Goal: Task Accomplishment & Management: Manage account settings

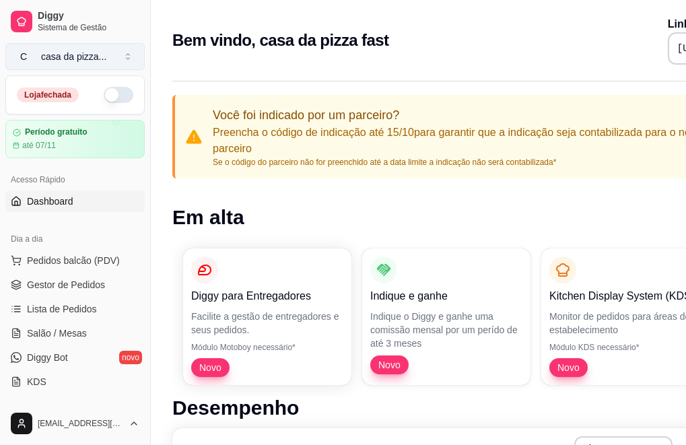
click at [127, 59] on button "C casa da pizza ..." at bounding box center [74, 56] width 139 height 27
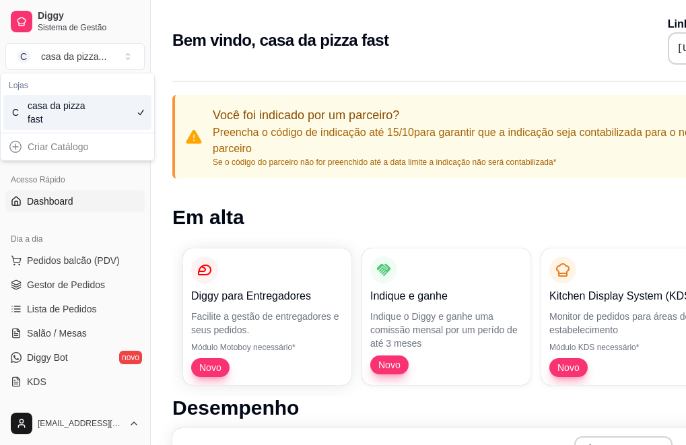
click at [14, 147] on div "Criar Catálogo" at bounding box center [77, 147] width 148 height 22
click at [46, 147] on div "Criar Catálogo" at bounding box center [77, 147] width 148 height 22
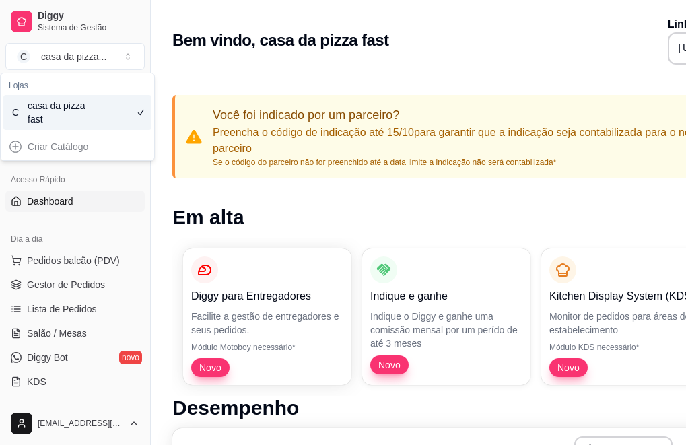
click at [12, 146] on div "Criar Catálogo" at bounding box center [77, 147] width 148 height 22
click at [76, 148] on div "Criar Catálogo" at bounding box center [77, 147] width 148 height 22
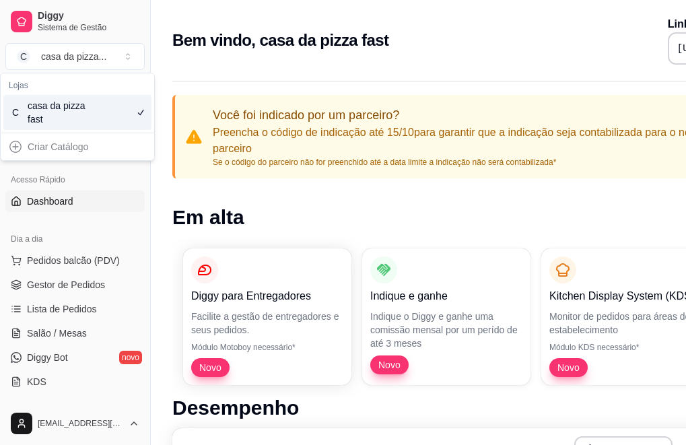
click at [76, 148] on div "Criar Catálogo" at bounding box center [77, 147] width 148 height 22
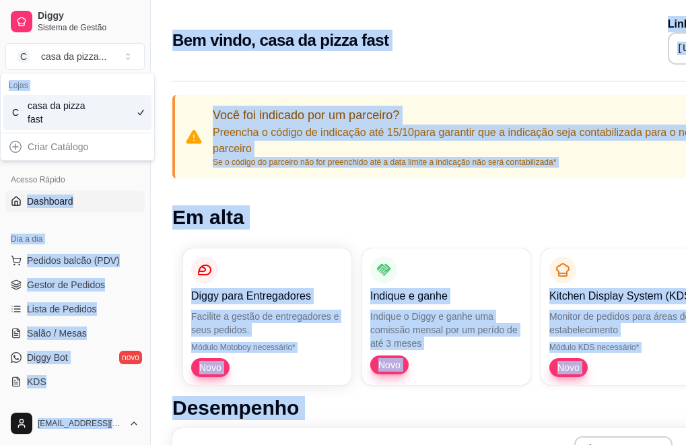
drag, startPoint x: 76, startPoint y: 148, endPoint x: 219, endPoint y: 190, distance: 149.3
click at [219, 190] on body "Diggy Sistema de Gestão C casa da pizza ... Loja fechada Período gratuito até 0…" at bounding box center [343, 222] width 686 height 445
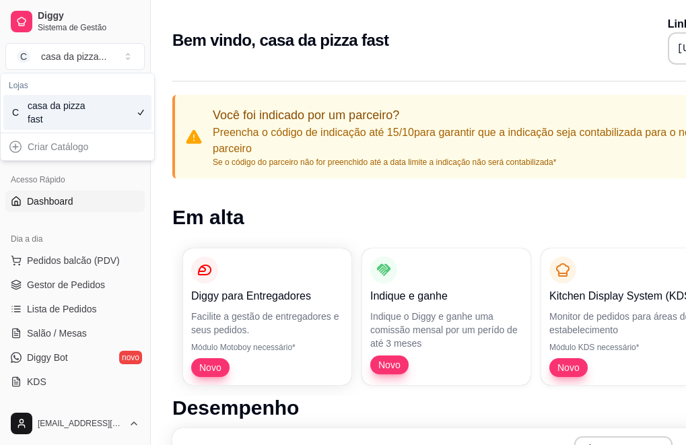
click at [75, 149] on div "Criar Catálogo" at bounding box center [77, 147] width 148 height 22
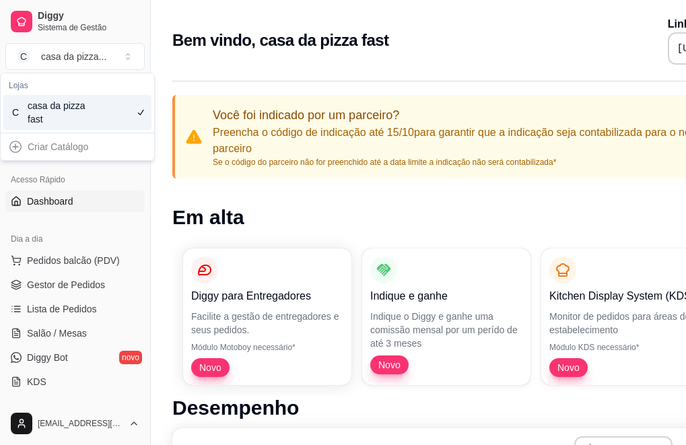
click at [75, 149] on div "Criar Catálogo" at bounding box center [77, 147] width 148 height 22
drag, startPoint x: 75, startPoint y: 149, endPoint x: 139, endPoint y: 111, distance: 73.6
click at [139, 111] on div "Lojas C casa da pizza fast Criar Catálogo" at bounding box center [77, 116] width 153 height 87
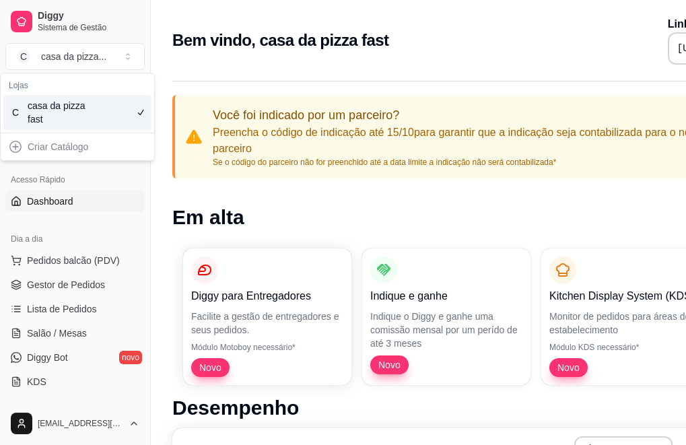
click at [139, 111] on icon "Suggestions" at bounding box center [140, 112] width 11 height 11
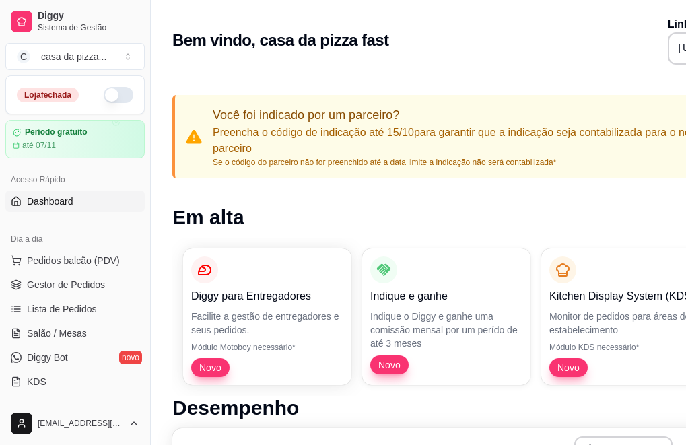
drag, startPoint x: 139, startPoint y: 111, endPoint x: 61, endPoint y: 188, distance: 109.0
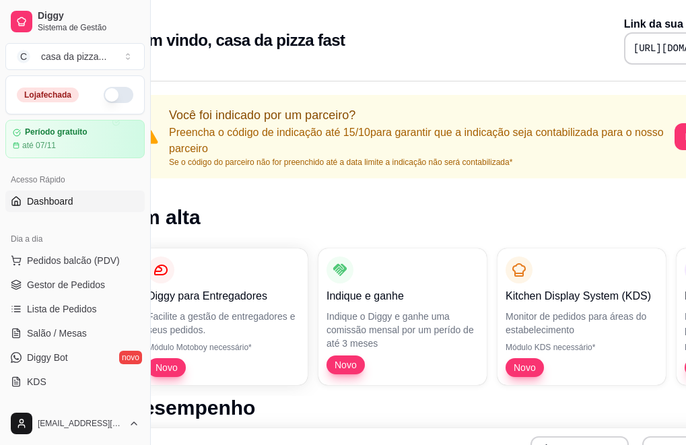
scroll to position [0, 44]
click at [118, 140] on div "até 07/11" at bounding box center [75, 145] width 124 height 11
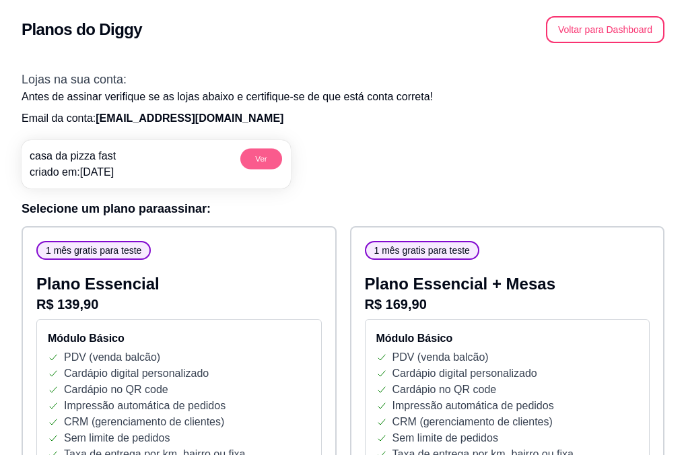
click at [262, 159] on button "Ver" at bounding box center [261, 158] width 42 height 21
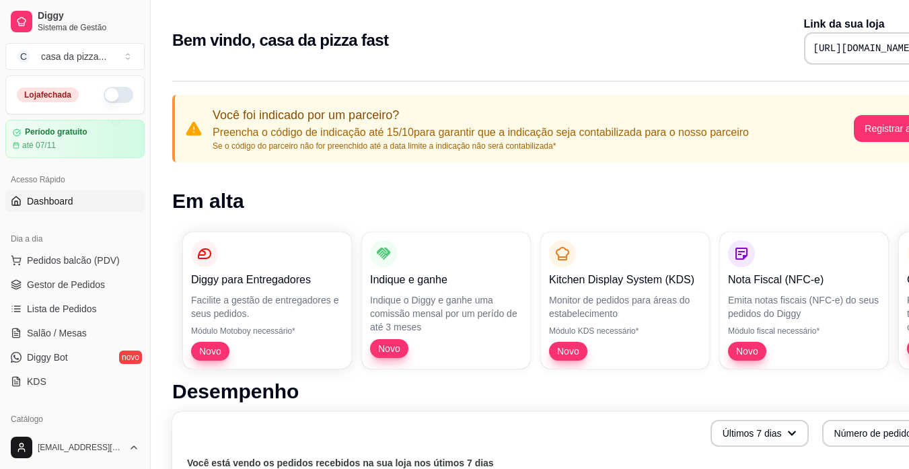
click at [118, 95] on button "button" at bounding box center [119, 95] width 30 height 16
click at [104, 96] on button "button" at bounding box center [119, 95] width 30 height 16
click at [107, 56] on button "C casa da pizza ..." at bounding box center [74, 56] width 139 height 27
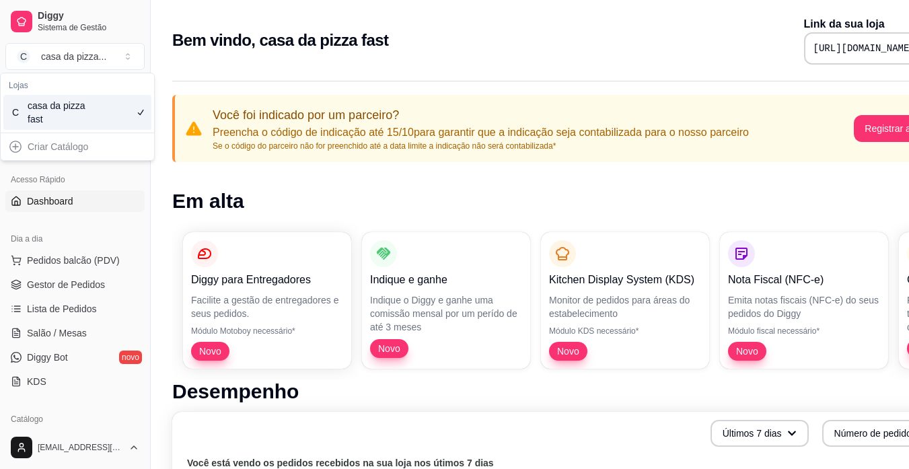
click at [14, 150] on div "Criar Catálogo" at bounding box center [77, 147] width 148 height 22
click at [22, 147] on div "Criar Catálogo" at bounding box center [77, 147] width 148 height 22
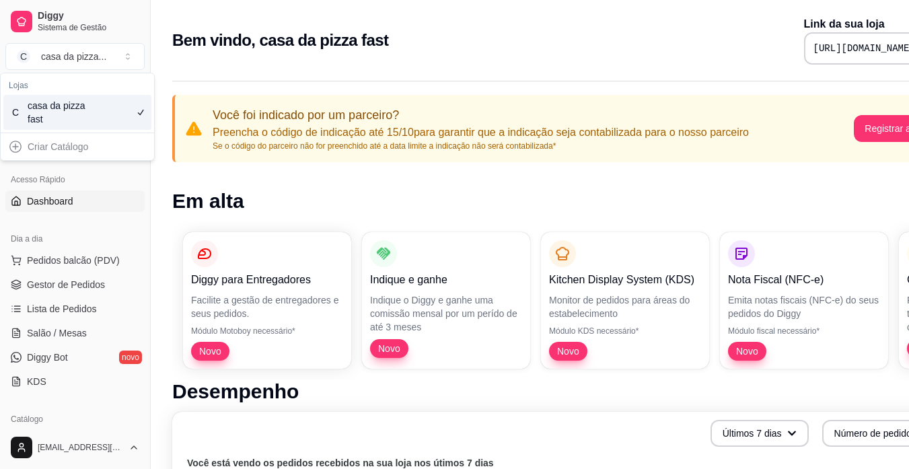
click at [22, 147] on div "Criar Catálogo" at bounding box center [77, 147] width 148 height 22
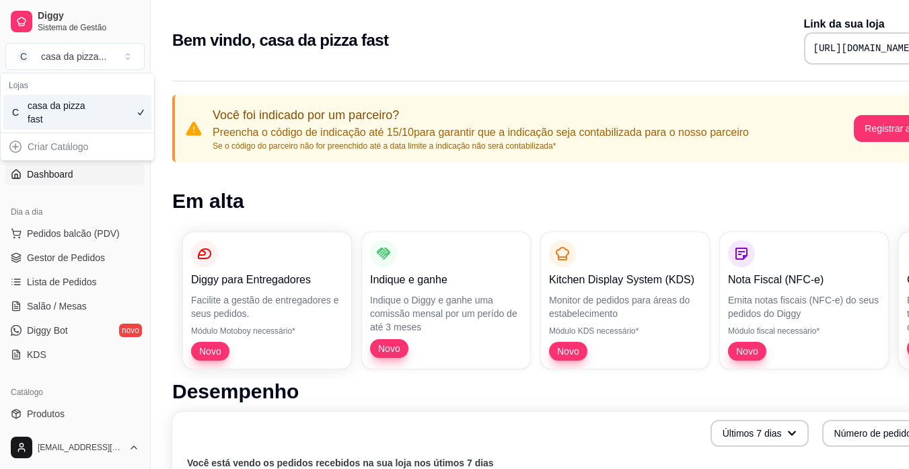
scroll to position [54, 0]
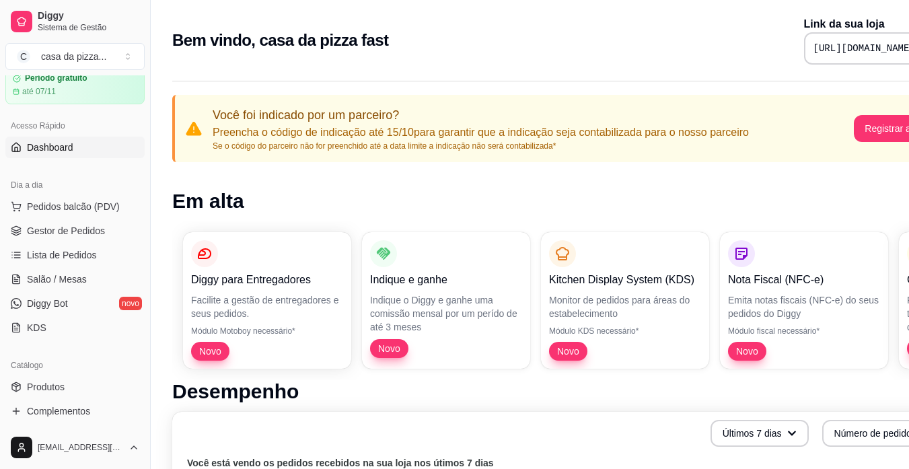
click at [38, 369] on div "Catálogo" at bounding box center [74, 366] width 139 height 22
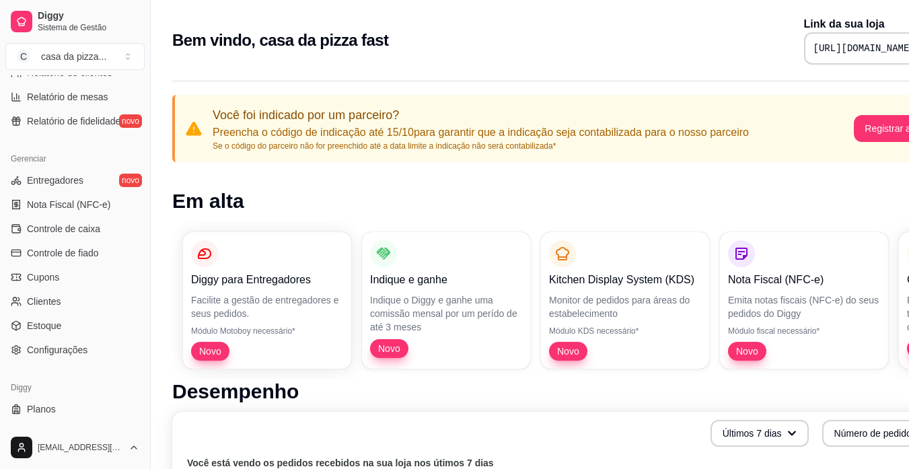
scroll to position [489, 0]
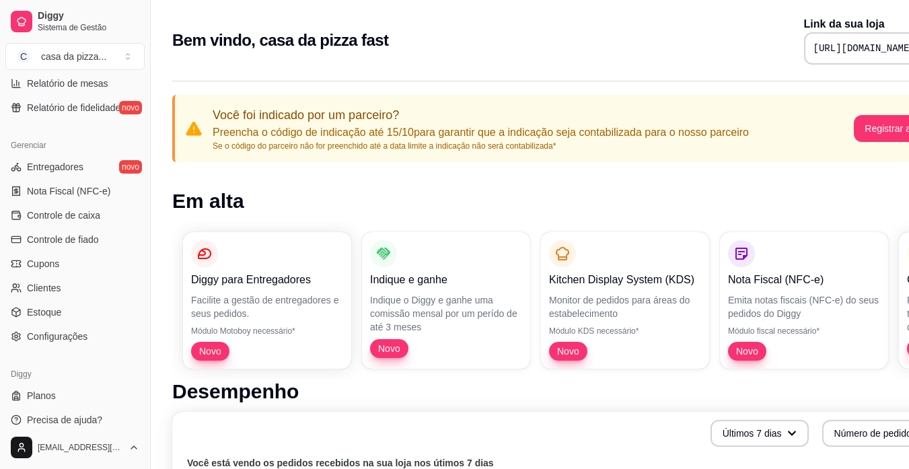
drag, startPoint x: 151, startPoint y: 204, endPoint x: 157, endPoint y: 132, distance: 72.3
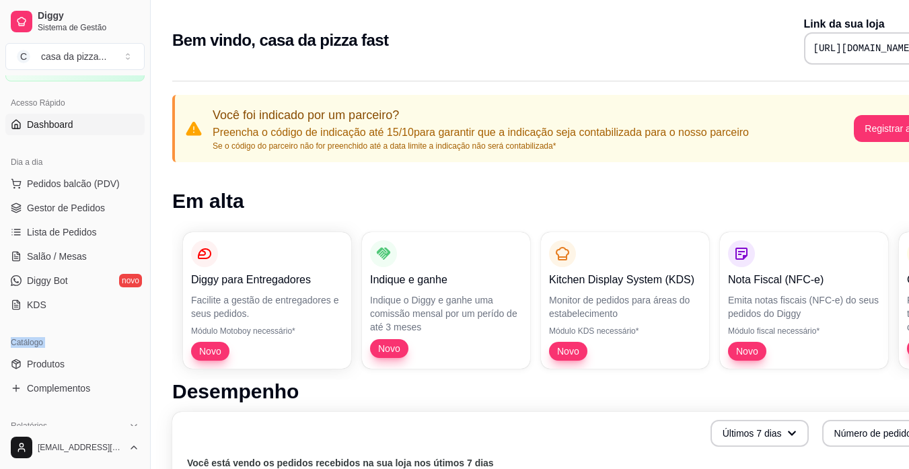
scroll to position [0, 0]
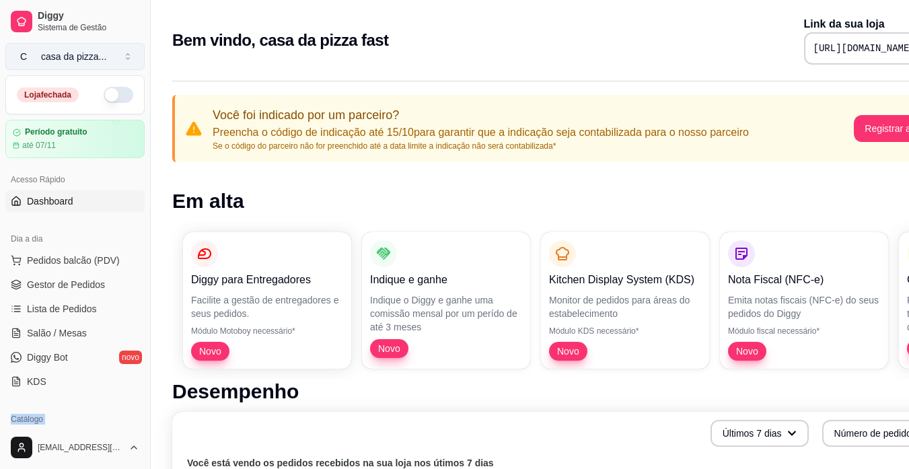
click at [59, 56] on div "casa da pizza ..." at bounding box center [73, 56] width 65 height 13
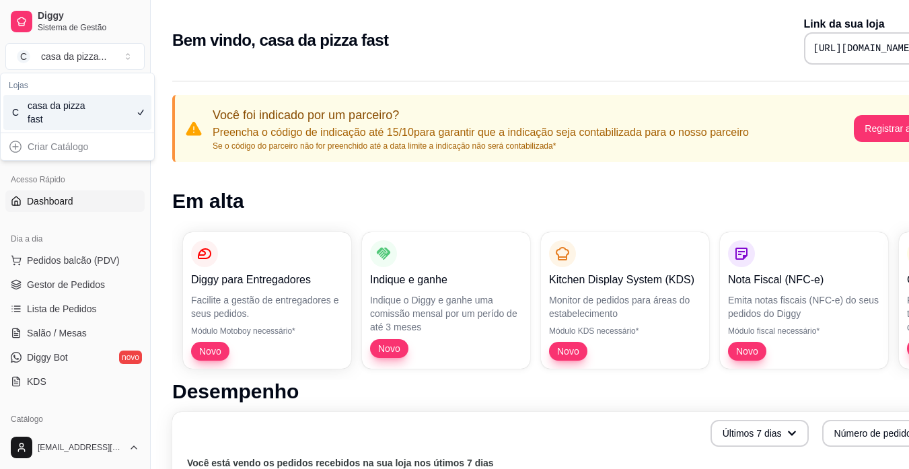
click at [30, 148] on div "Criar Catálogo" at bounding box center [77, 147] width 148 height 22
click at [139, 141] on div "Criar Catálogo" at bounding box center [77, 147] width 148 height 22
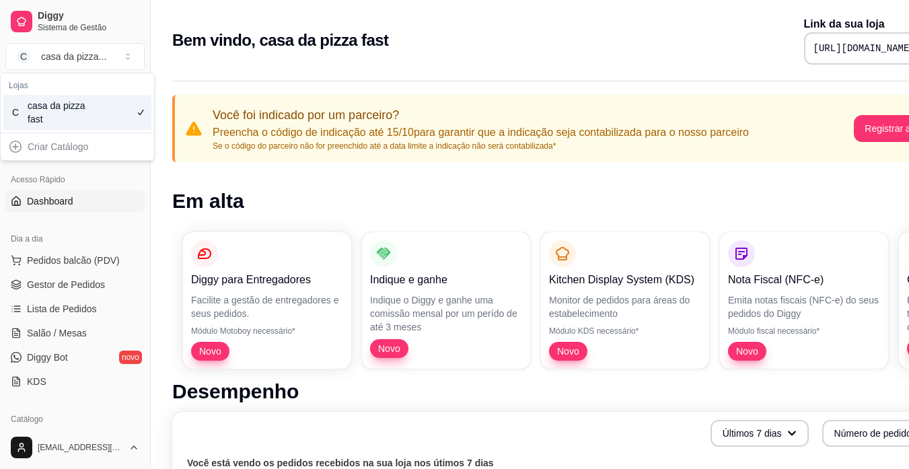
click at [139, 141] on div "Criar Catálogo" at bounding box center [77, 147] width 148 height 22
click at [46, 149] on div "Criar Catálogo" at bounding box center [77, 147] width 148 height 22
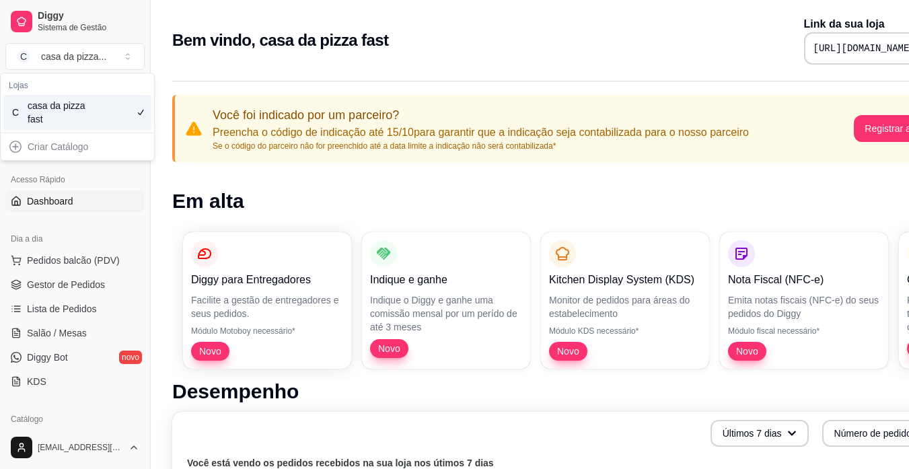
click at [46, 149] on div "Criar Catálogo" at bounding box center [77, 147] width 148 height 22
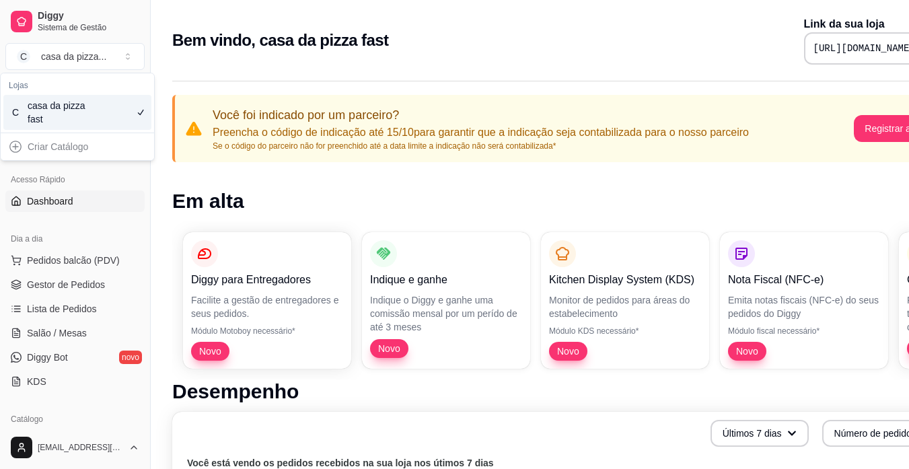
click at [14, 146] on div "Criar Catálogo" at bounding box center [77, 147] width 148 height 22
drag, startPoint x: 14, startPoint y: 146, endPoint x: 20, endPoint y: 141, distance: 7.6
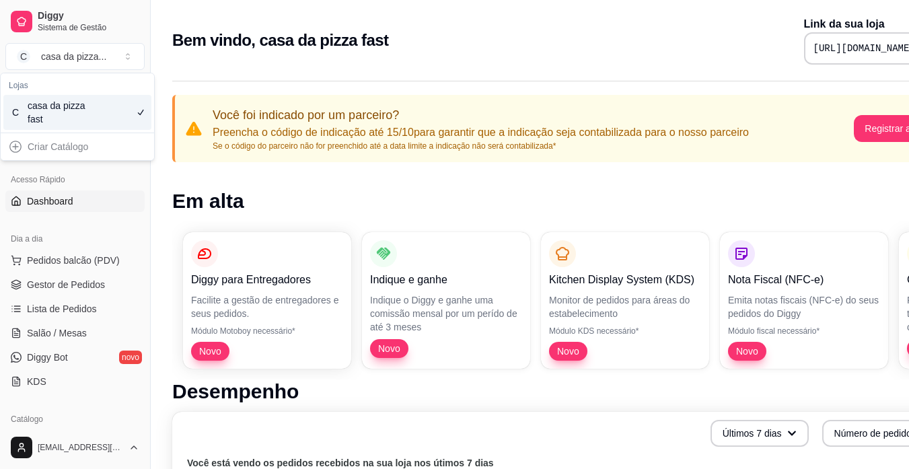
click at [20, 141] on div "Criar Catálogo" at bounding box center [77, 147] width 148 height 22
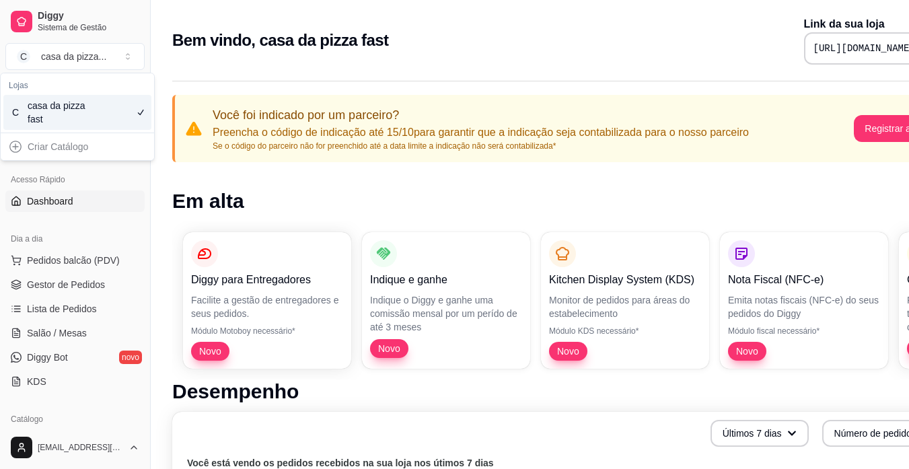
click at [20, 141] on div "Criar Catálogo" at bounding box center [77, 147] width 148 height 22
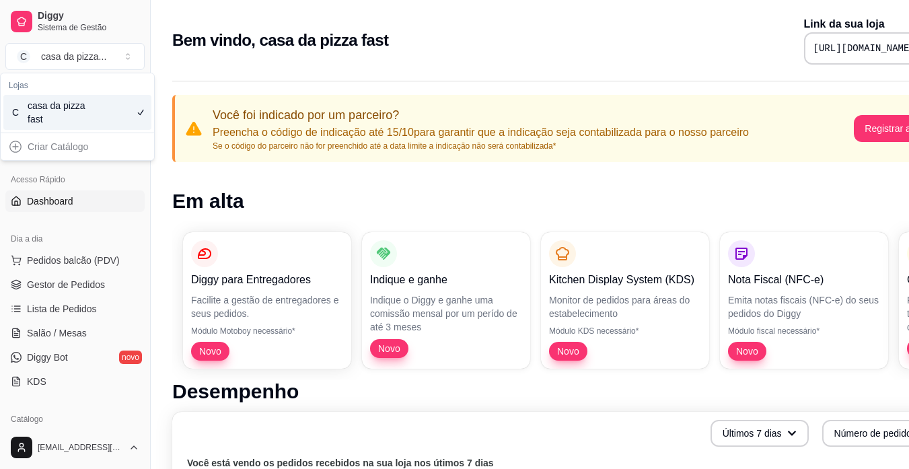
click at [20, 141] on div "Criar Catálogo" at bounding box center [77, 147] width 148 height 22
click at [77, 114] on div "casa da pizza fast" at bounding box center [58, 112] width 61 height 27
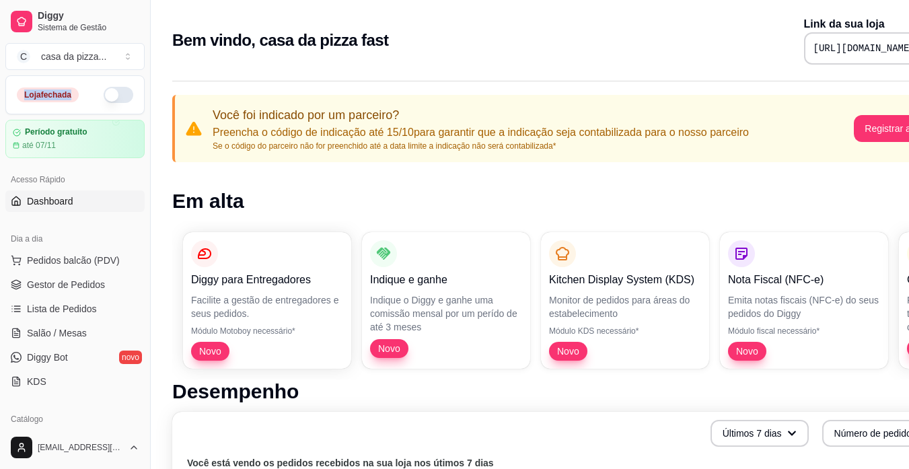
click at [77, 114] on div "Loja fechada Período gratuito até 07/11" at bounding box center [75, 116] width 150 height 83
click at [112, 126] on icon at bounding box center [116, 121] width 9 height 9
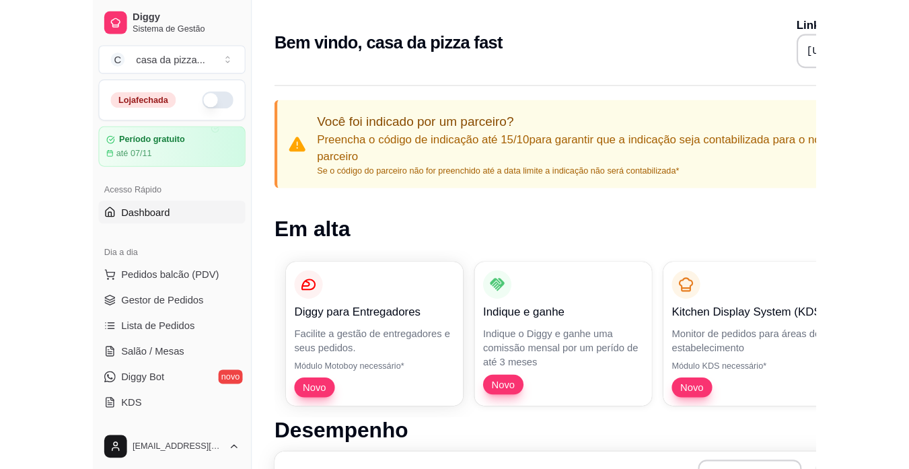
scroll to position [27, 0]
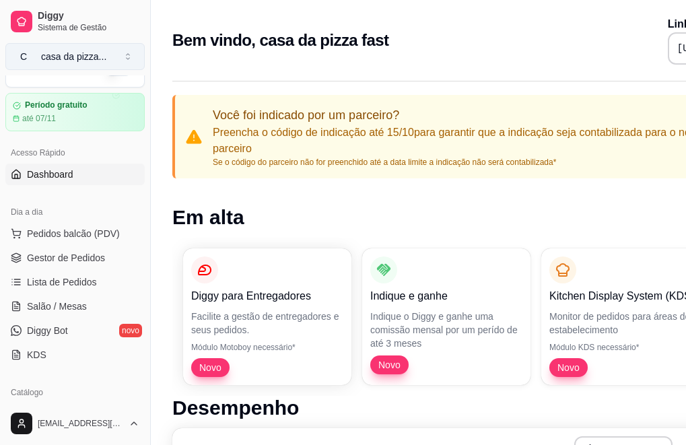
click at [52, 52] on div "casa da pizza ..." at bounding box center [73, 56] width 65 height 13
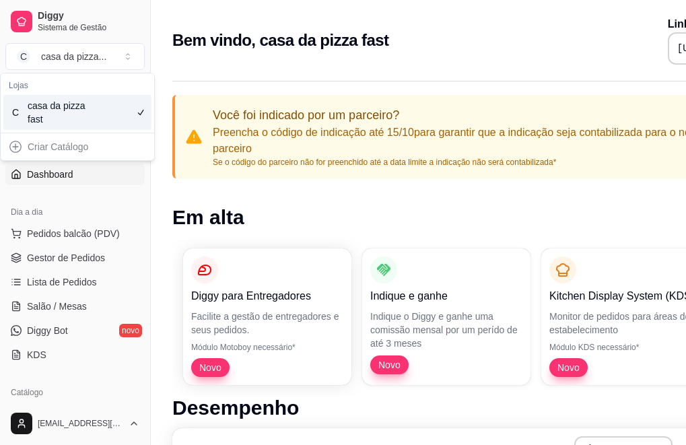
click at [15, 145] on div "Criar Catálogo" at bounding box center [77, 147] width 148 height 22
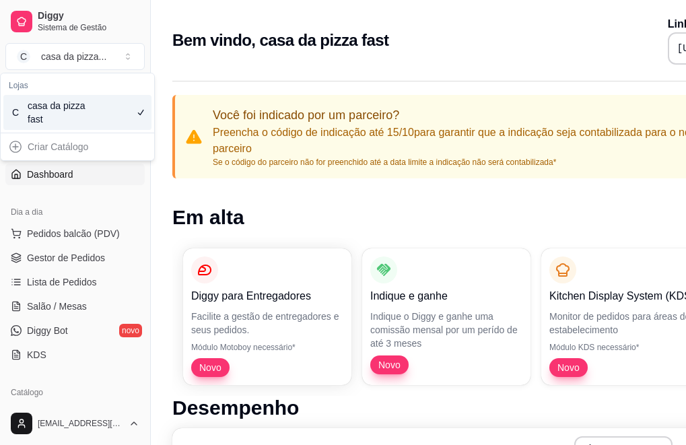
click at [15, 145] on div "Criar Catálogo" at bounding box center [77, 147] width 148 height 22
click at [50, 143] on div "Criar Catálogo" at bounding box center [77, 147] width 148 height 22
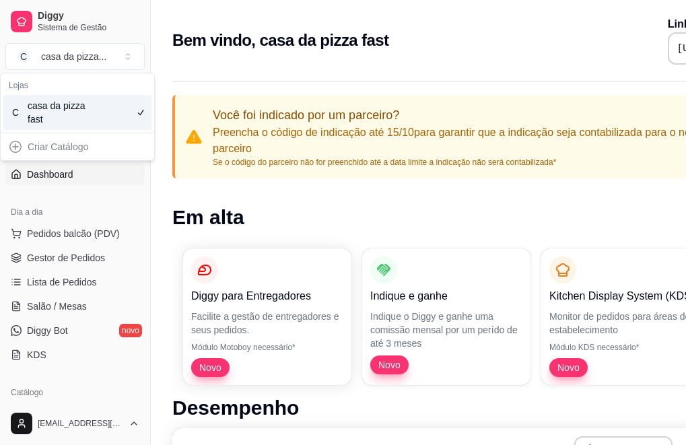
click at [50, 143] on div "Criar Catálogo" at bounding box center [77, 147] width 148 height 22
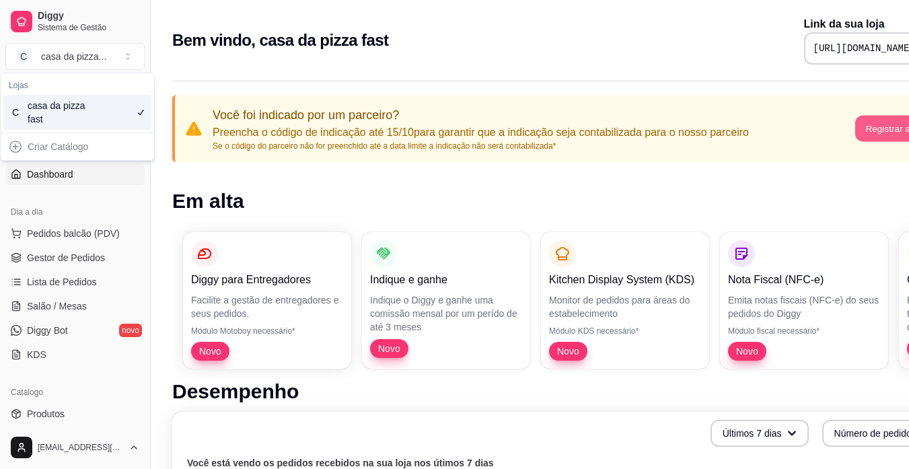
click at [685, 132] on button "Registrar agora" at bounding box center [897, 129] width 84 height 26
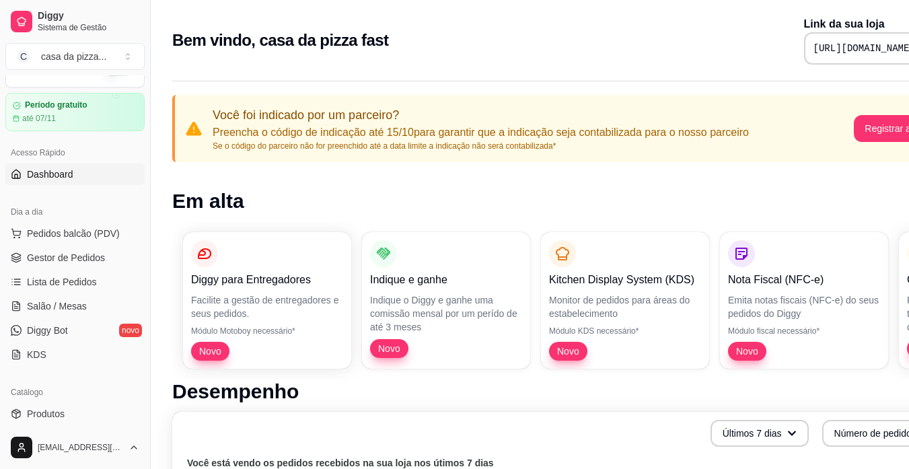
scroll to position [410, 0]
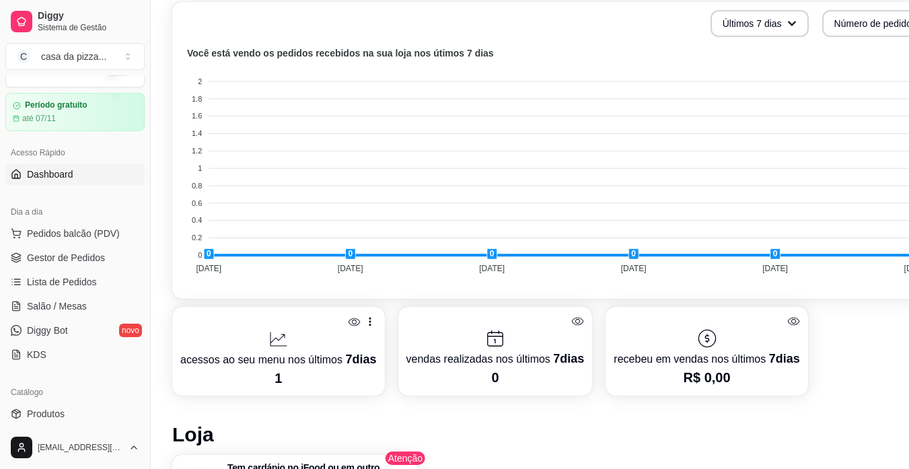
click at [382, 423] on h1 "Loja" at bounding box center [561, 435] width 779 height 24
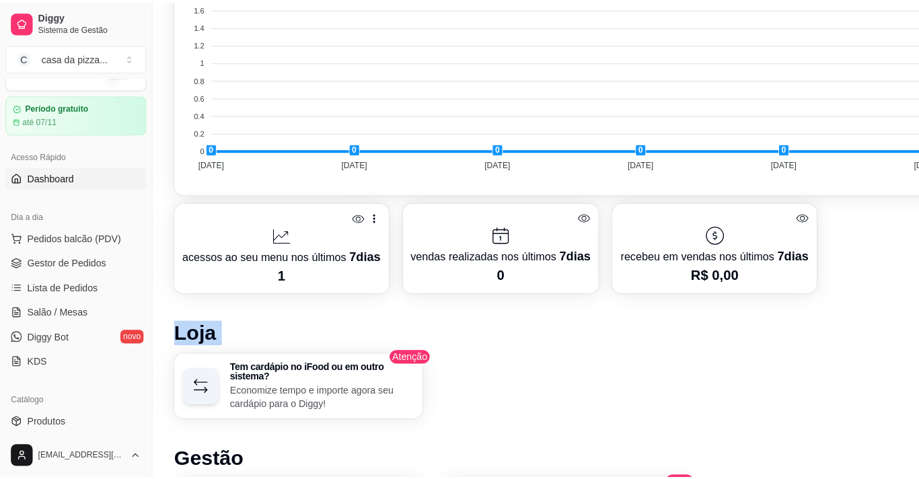
scroll to position [544, 0]
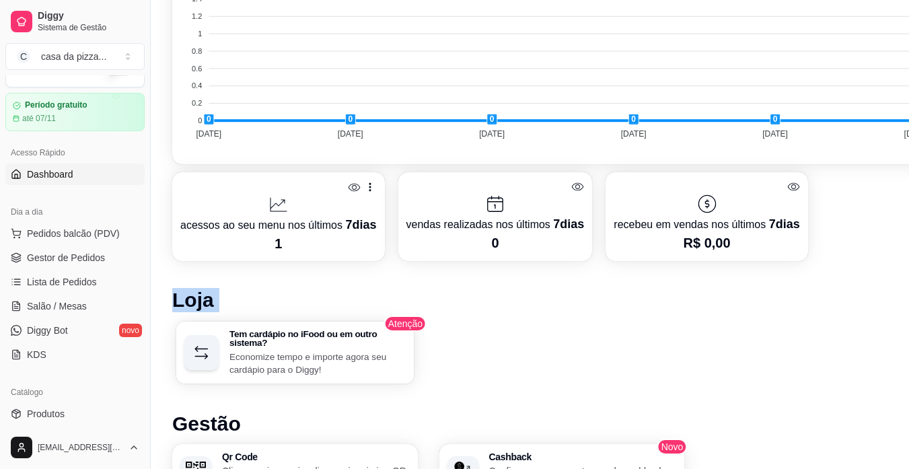
click at [202, 345] on icon "button" at bounding box center [202, 353] width 20 height 20
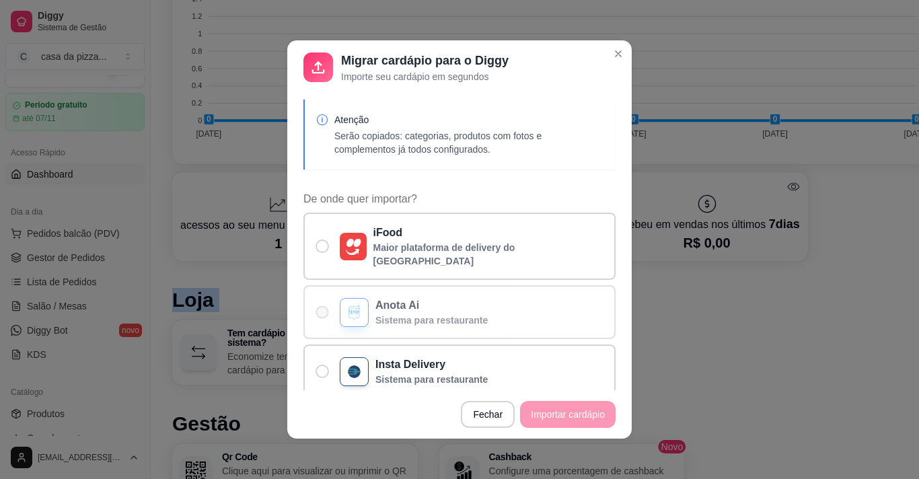
click at [322, 306] on span "De onde quer importar?" at bounding box center [322, 312] width 13 height 13
click at [316, 306] on span "De onde quer importar?" at bounding box center [322, 312] width 13 height 13
click at [315, 315] on input "Anota Ai Sistema para restaurante" at bounding box center [319, 319] width 9 height 9
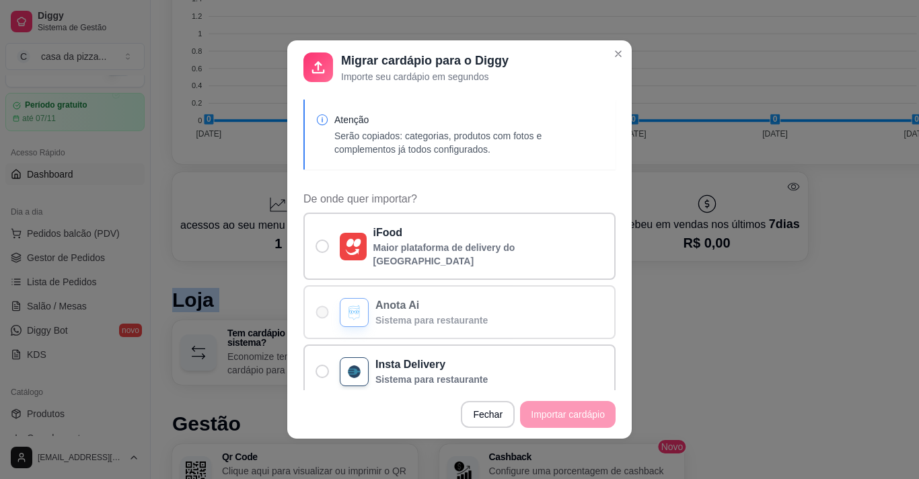
radio input "true"
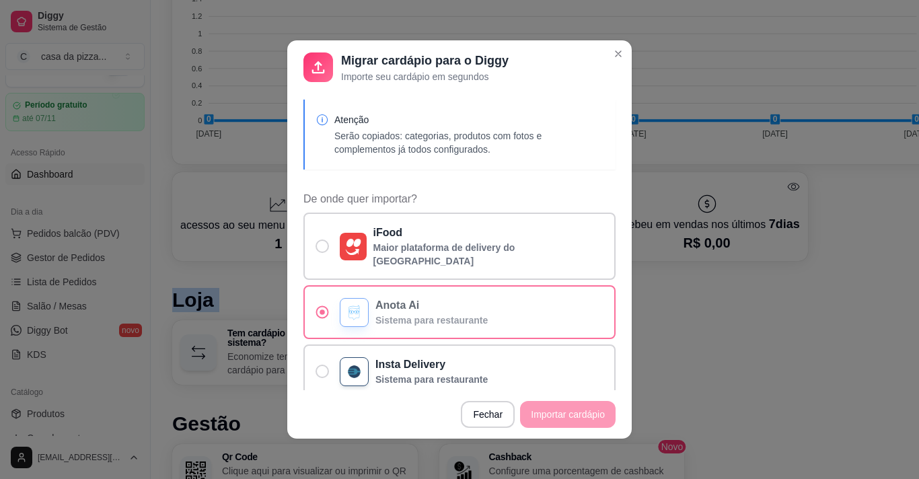
click at [320, 310] on span "De onde quer importar?" at bounding box center [322, 312] width 5 height 5
click at [317, 315] on input "Anota Ai Sistema para restaurante" at bounding box center [319, 319] width 9 height 9
click at [554, 415] on footer "Fechar Importar cardápio" at bounding box center [459, 414] width 345 height 48
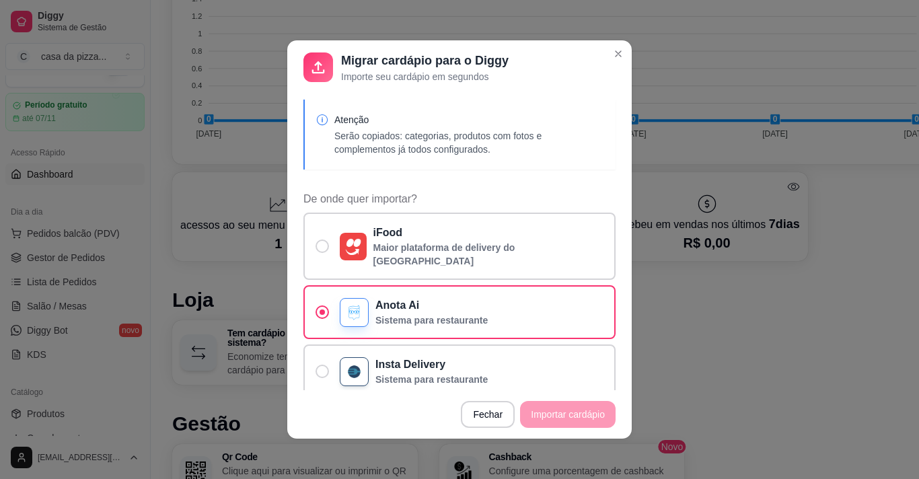
click at [554, 415] on footer "Fechar Importar cardápio" at bounding box center [459, 414] width 345 height 48
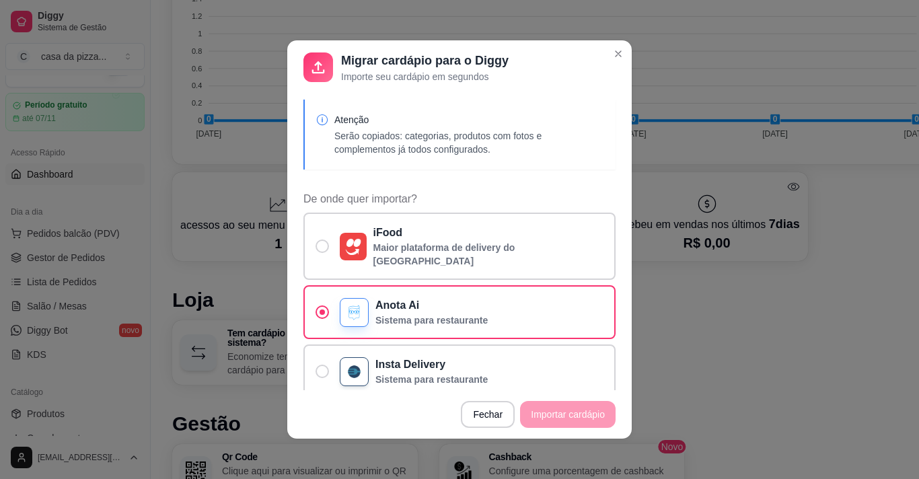
click at [554, 415] on footer "Fechar Importar cardápio" at bounding box center [459, 414] width 345 height 48
click at [309, 65] on icon at bounding box center [318, 67] width 19 height 19
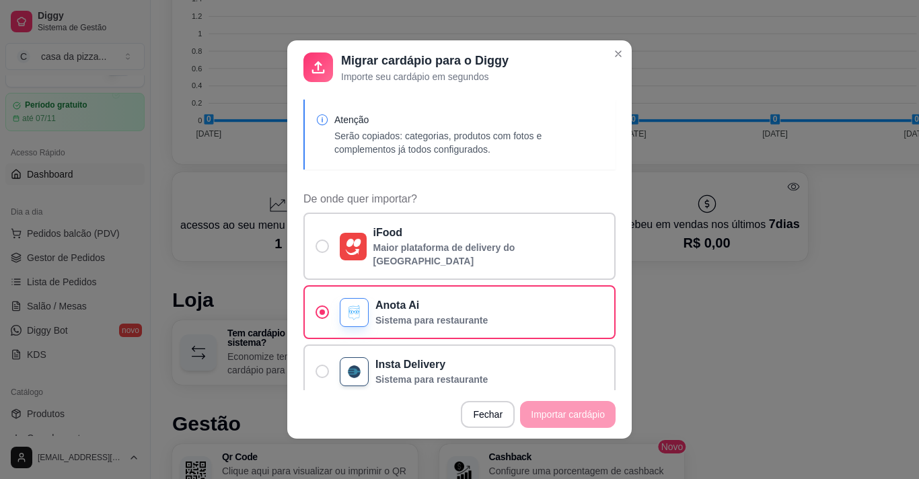
click at [312, 74] on icon at bounding box center [318, 67] width 19 height 19
click at [535, 410] on footer "Fechar Importar cardápio" at bounding box center [459, 414] width 345 height 48
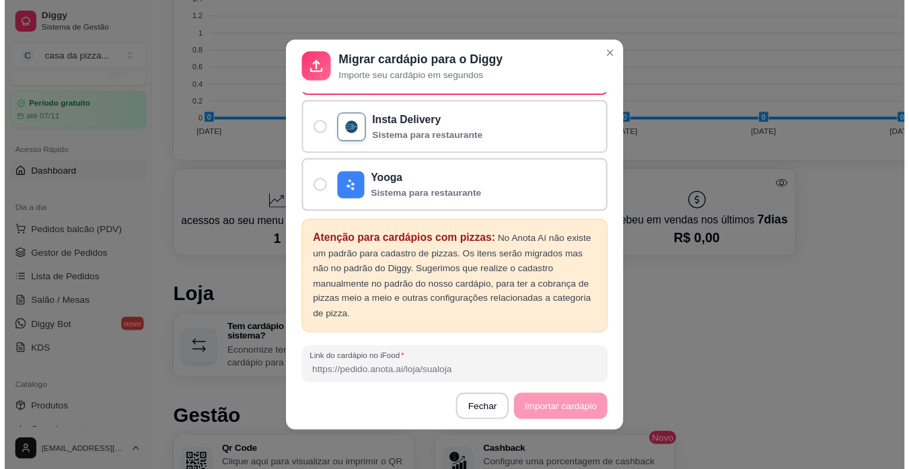
scroll to position [278, 0]
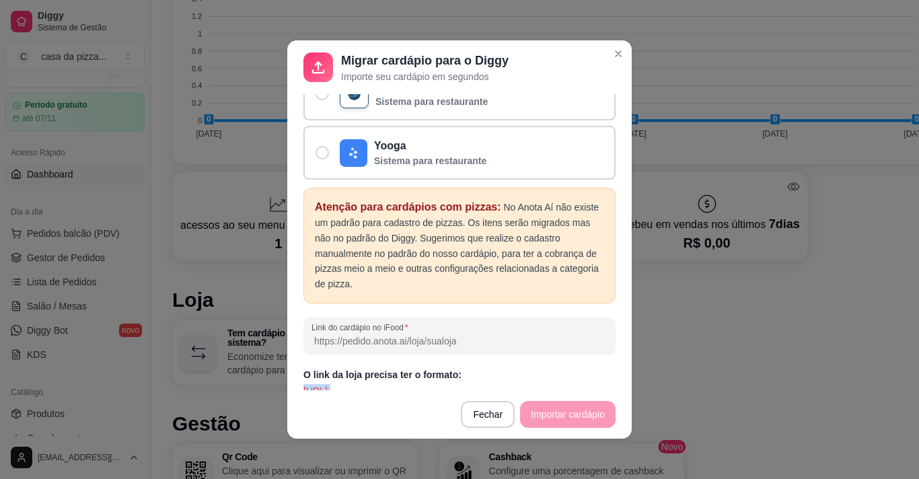
click at [403, 384] on p "https://pedido.anota.ai/loja/fast-burger-2" at bounding box center [459, 390] width 312 height 13
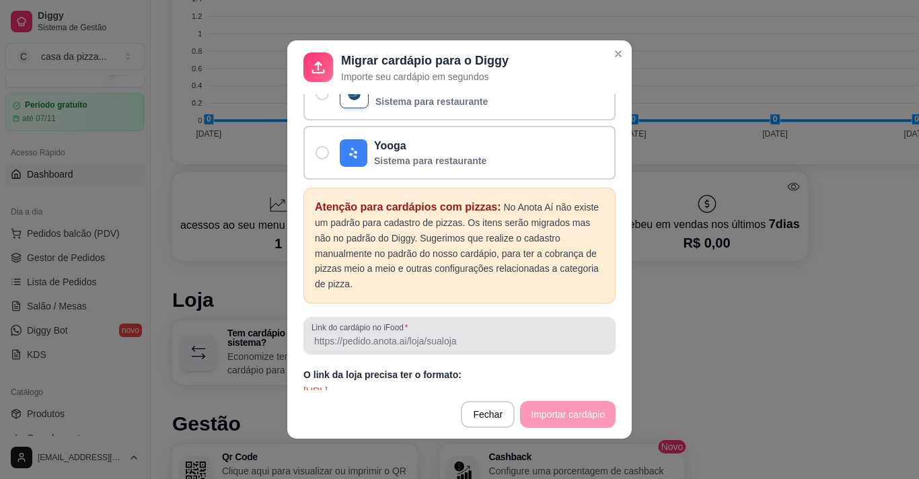
click at [402, 322] on div at bounding box center [460, 335] width 296 height 27
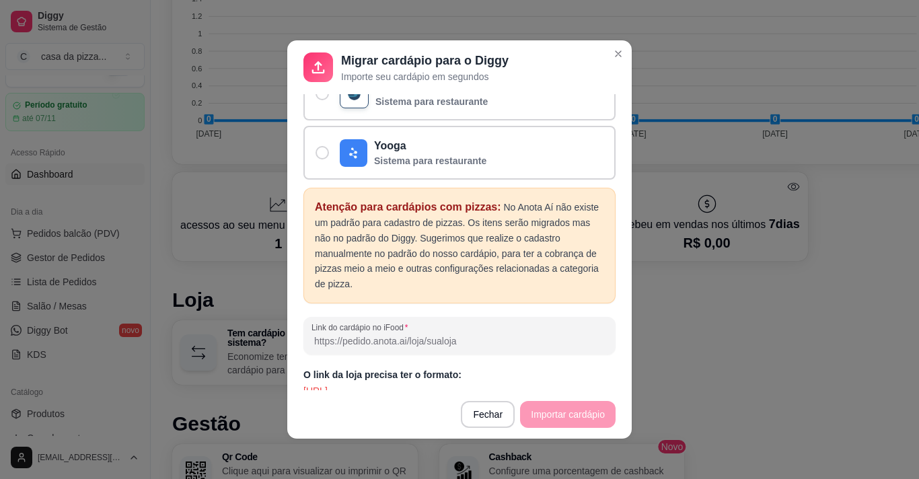
click at [402, 322] on div at bounding box center [460, 335] width 296 height 27
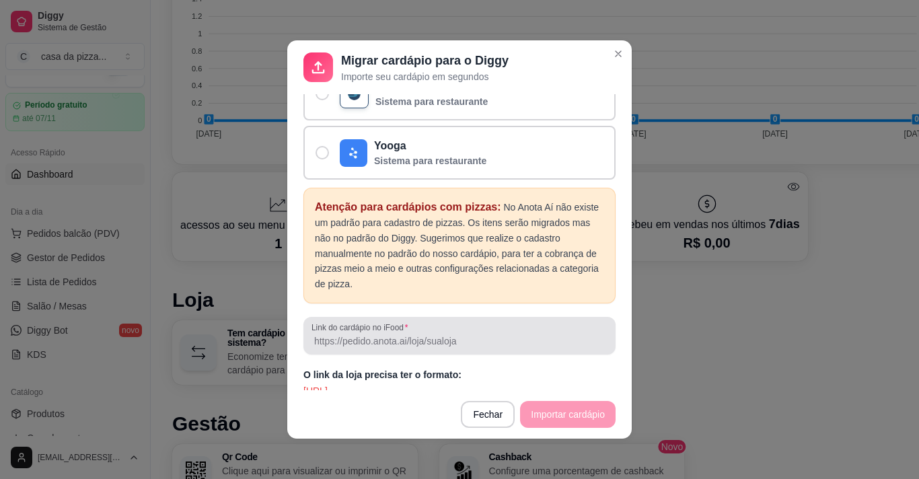
click at [402, 322] on div at bounding box center [460, 335] width 296 height 27
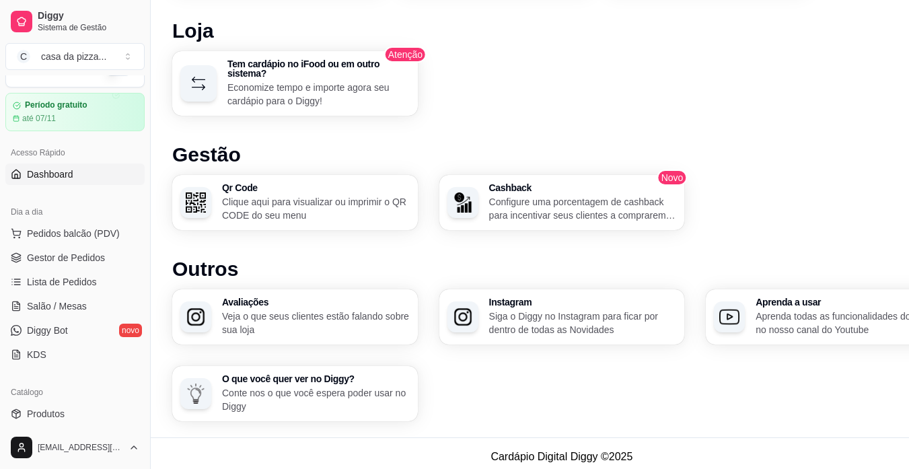
scroll to position [820, 0]
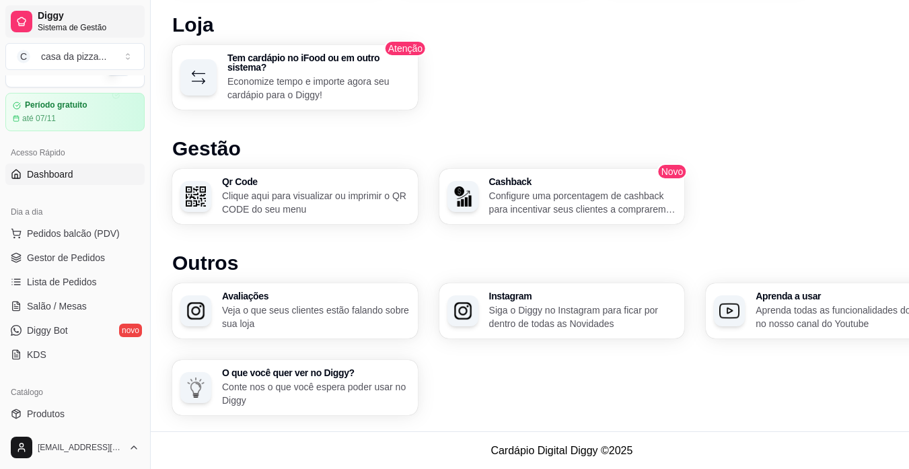
click at [18, 21] on icon at bounding box center [21, 21] width 11 height 11
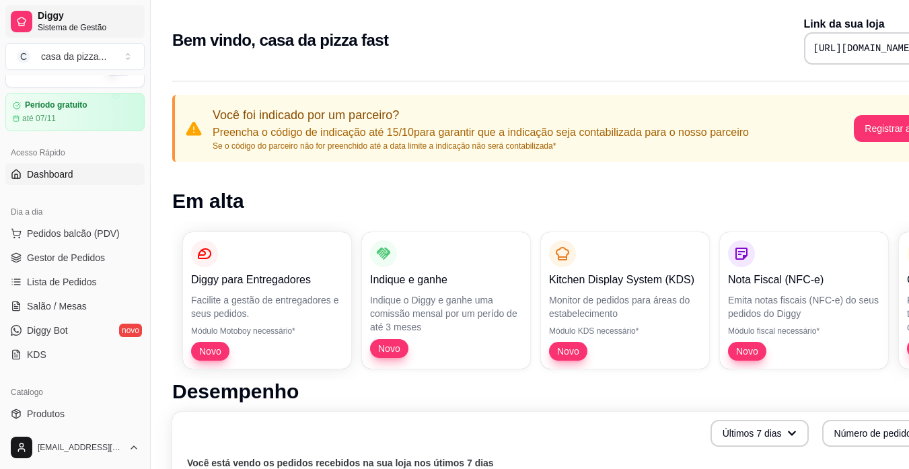
click at [46, 13] on span "Diggy" at bounding box center [89, 16] width 102 height 12
click at [92, 59] on div "casa da pizza ..." at bounding box center [73, 56] width 65 height 13
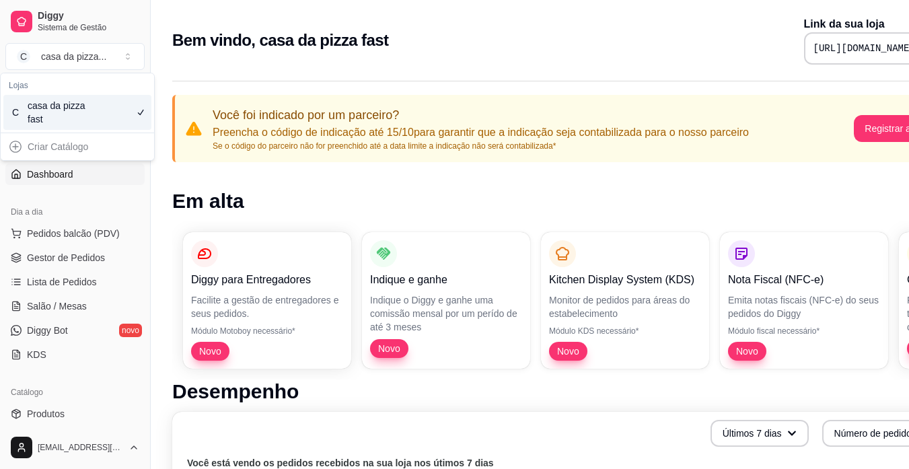
click at [59, 147] on div "Criar Catálogo" at bounding box center [77, 147] width 148 height 22
click at [15, 145] on div "Criar Catálogo" at bounding box center [77, 147] width 148 height 22
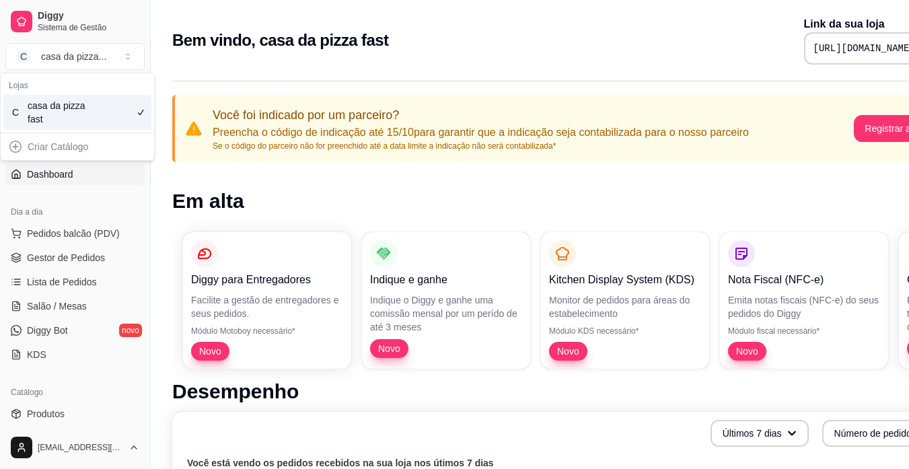
click at [15, 145] on div "Criar Catálogo" at bounding box center [77, 147] width 148 height 22
click at [112, 145] on div "Criar Catálogo" at bounding box center [77, 147] width 148 height 22
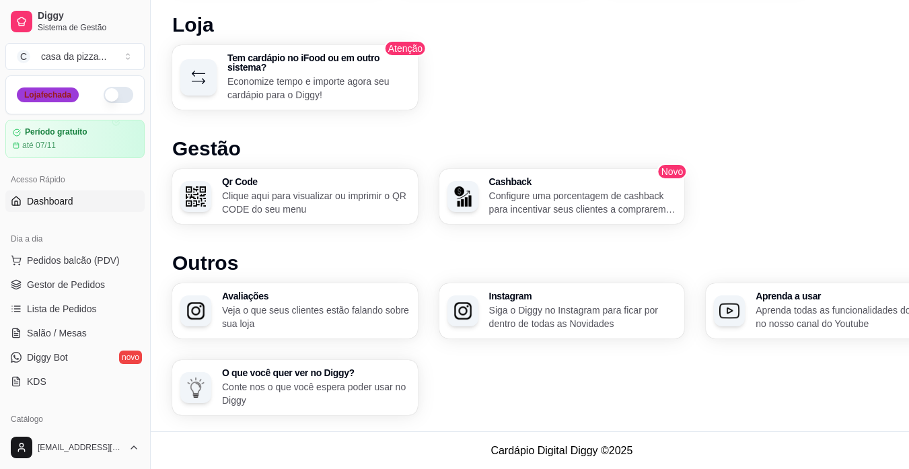
click at [34, 96] on div "Loja fechada" at bounding box center [48, 94] width 62 height 15
click at [112, 93] on button "button" at bounding box center [119, 95] width 30 height 16
click at [113, 55] on button "C casa da pizza ..." at bounding box center [74, 56] width 139 height 27
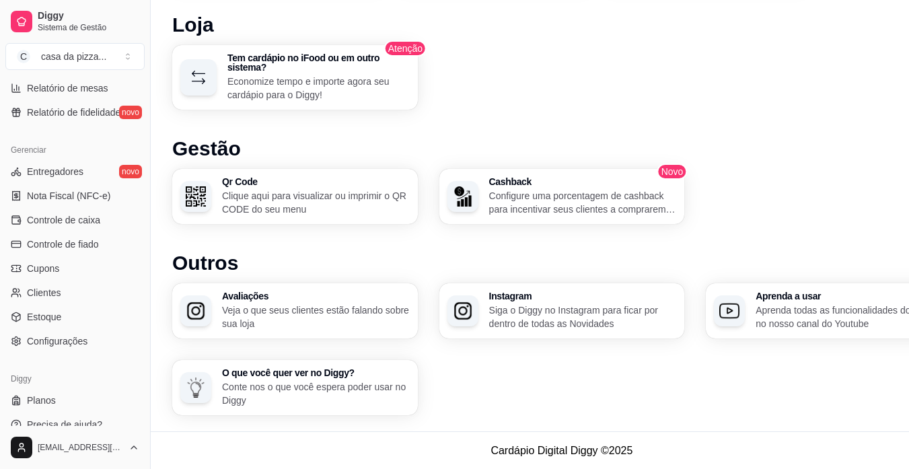
scroll to position [489, 0]
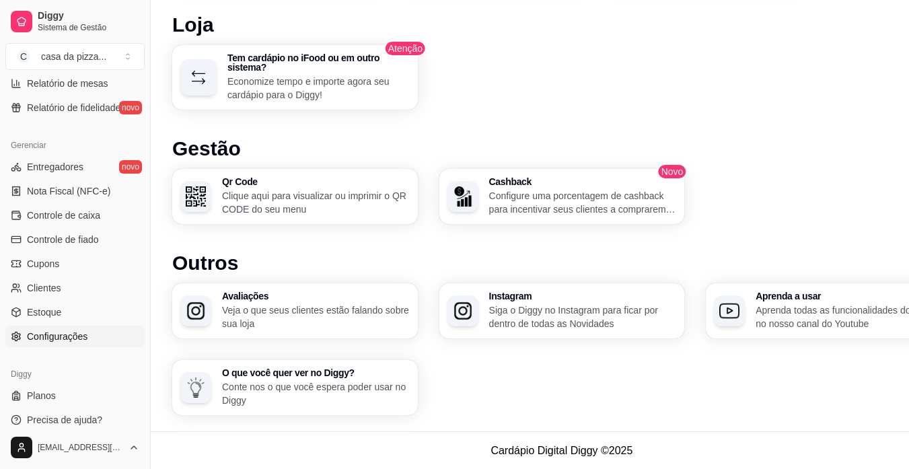
click at [81, 337] on span "Configurações" at bounding box center [57, 336] width 61 height 13
click at [76, 332] on span "Configurações" at bounding box center [57, 336] width 61 height 13
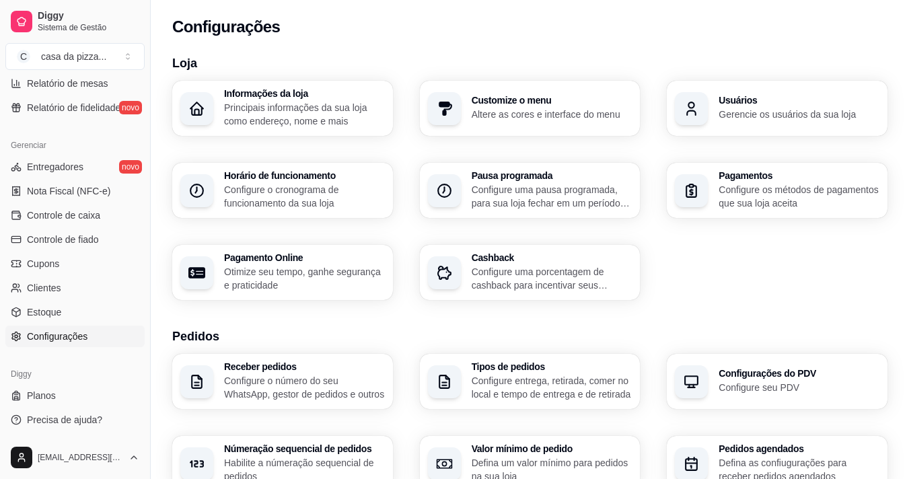
click at [76, 332] on span "Configurações" at bounding box center [57, 336] width 61 height 13
click at [597, 118] on p "Altere as cores e interface do menu" at bounding box center [552, 114] width 161 height 13
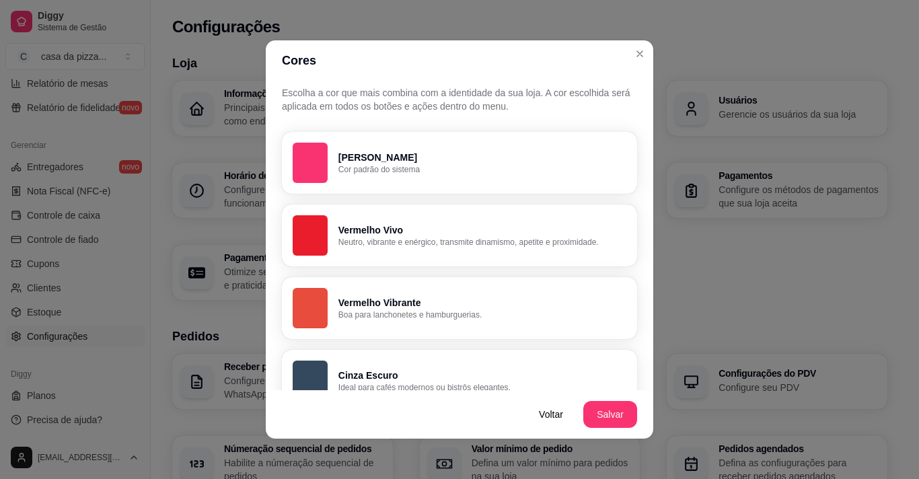
click at [637, 42] on header "Cores" at bounding box center [460, 60] width 388 height 40
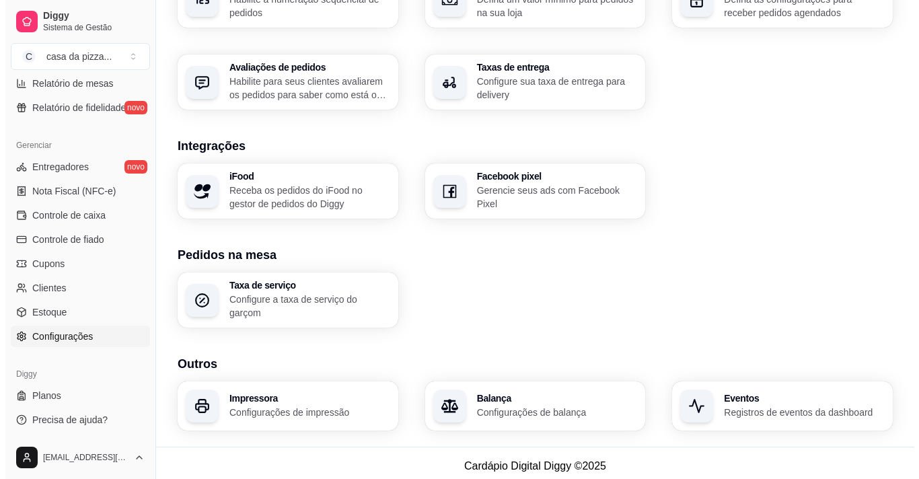
scroll to position [44, 0]
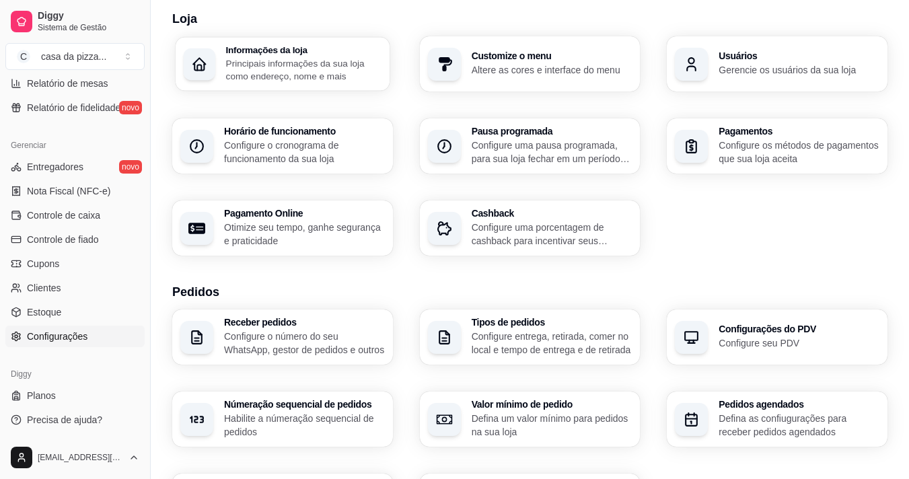
click at [202, 67] on icon "button" at bounding box center [199, 64] width 16 height 16
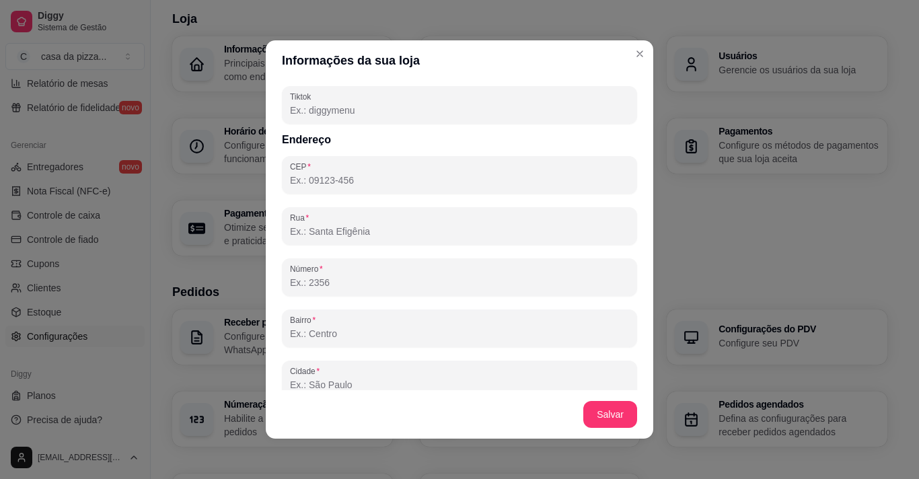
scroll to position [816, 0]
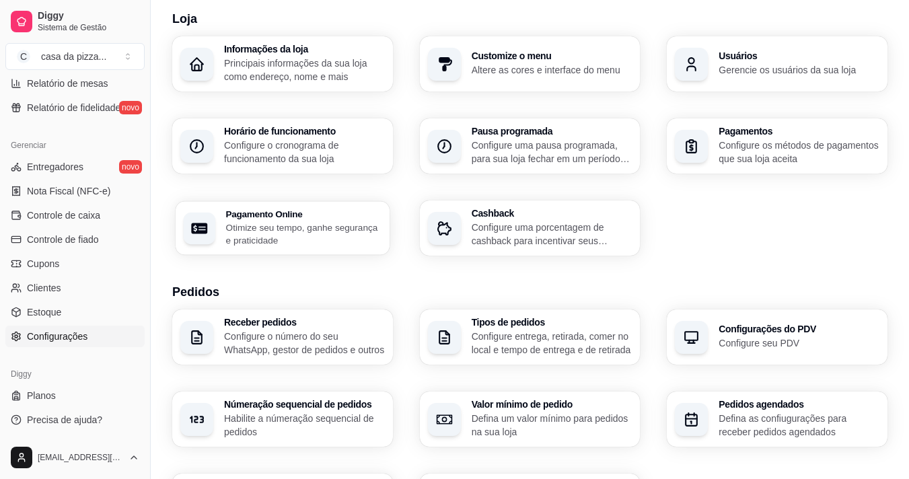
click at [323, 211] on h3 "Pagamento Online" at bounding box center [303, 213] width 155 height 9
select select "4.98"
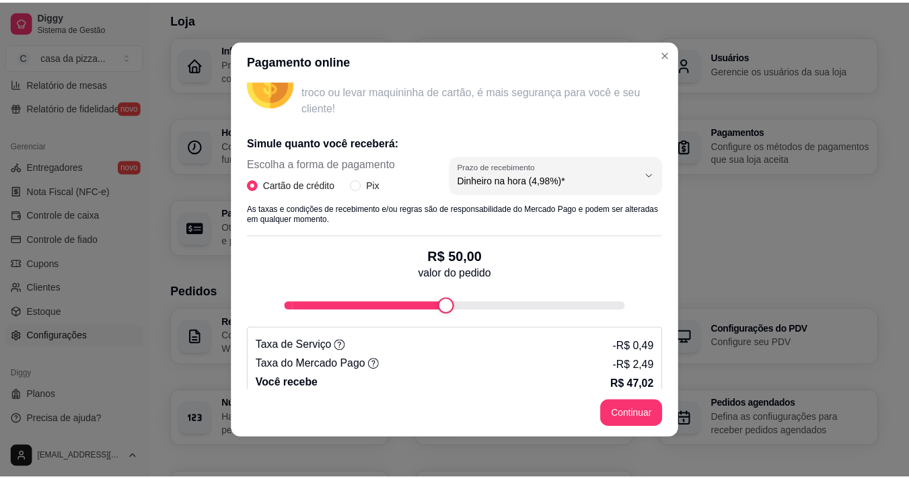
scroll to position [232, 0]
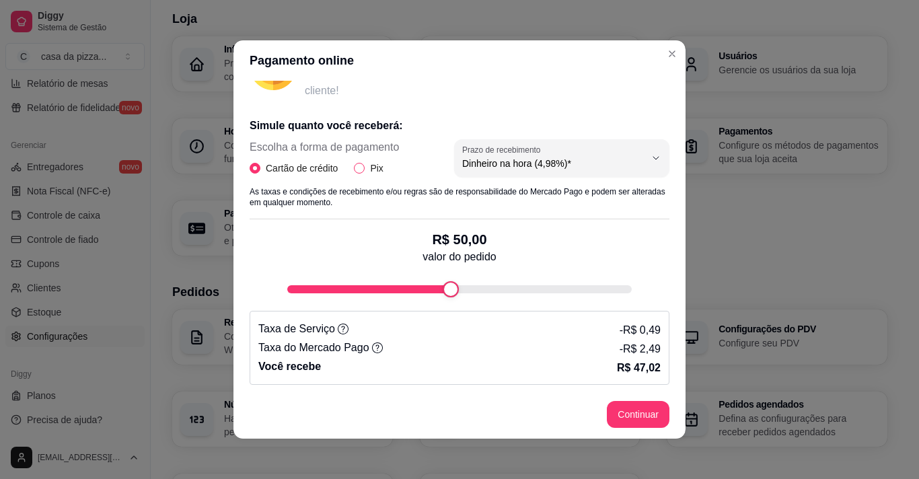
click at [354, 170] on input "Pix" at bounding box center [359, 168] width 11 height 11
radio input "true"
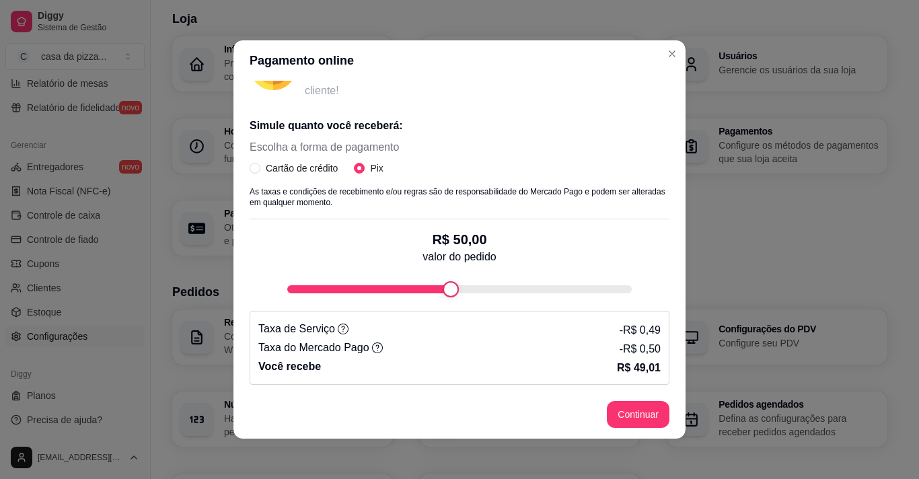
click at [250, 160] on div "Escolha a forma de pagamento Cartão de crédito Pix" at bounding box center [324, 157] width 149 height 36
click at [250, 170] on input "Cartão de crédito" at bounding box center [255, 168] width 11 height 11
radio input "true"
radio input "false"
select select "4.98"
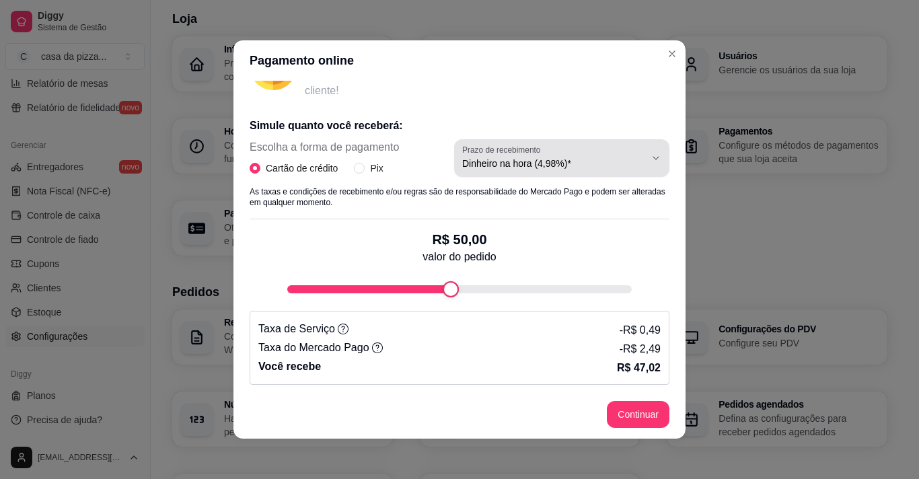
click at [651, 155] on icon "button" at bounding box center [656, 158] width 11 height 11
click at [668, 60] on button "Close" at bounding box center [673, 54] width 22 height 22
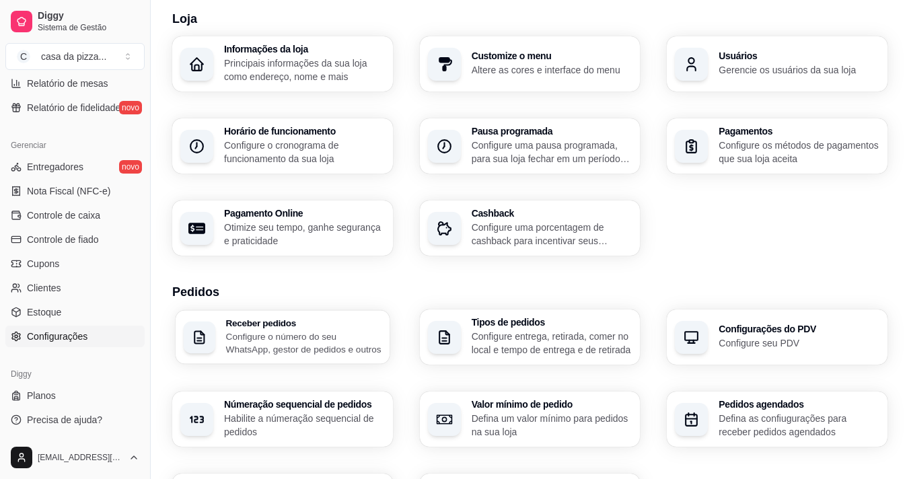
click at [347, 345] on p "Configure o número do seu WhatsApp, gestor de pedidos e outros" at bounding box center [303, 343] width 155 height 26
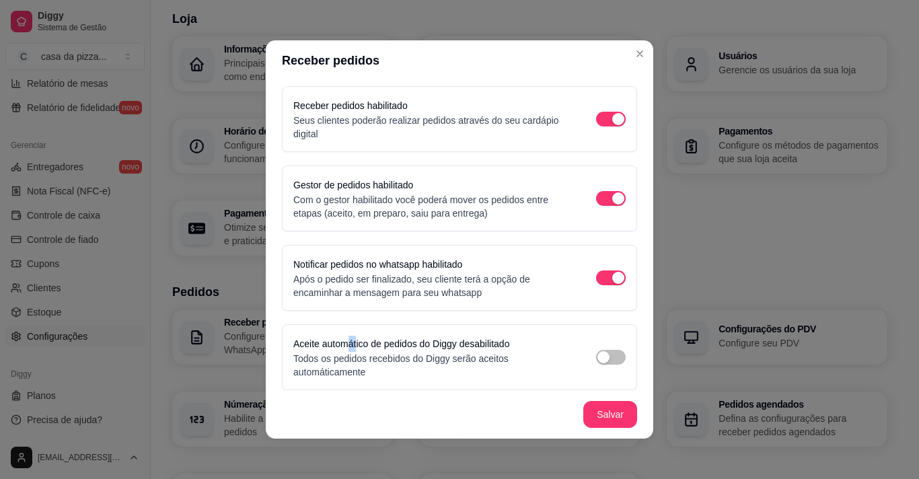
drag, startPoint x: 347, startPoint y: 345, endPoint x: 361, endPoint y: 326, distance: 23.0
click at [361, 326] on div "Aceite automático de pedidos do Diggy desabilitado Todos os pedidos recebidos d…" at bounding box center [459, 357] width 355 height 66
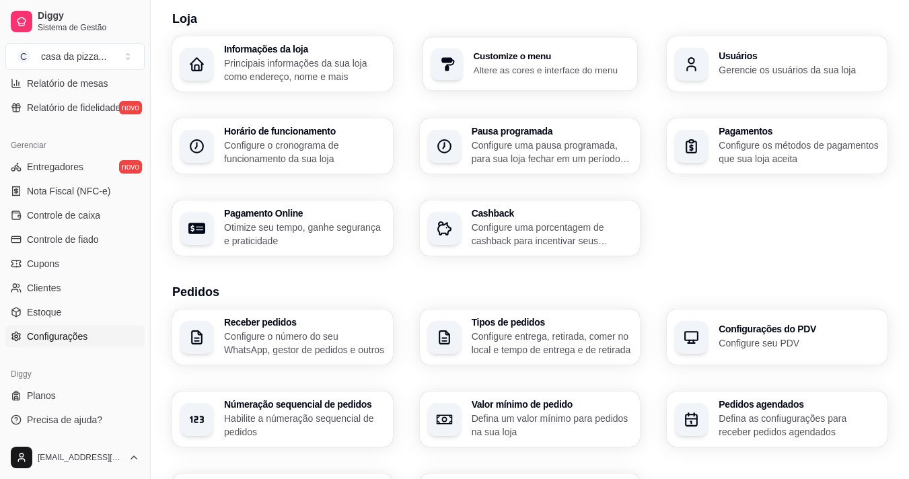
click at [602, 88] on div "Customize o menu Altere as cores e interface do menu" at bounding box center [530, 64] width 214 height 54
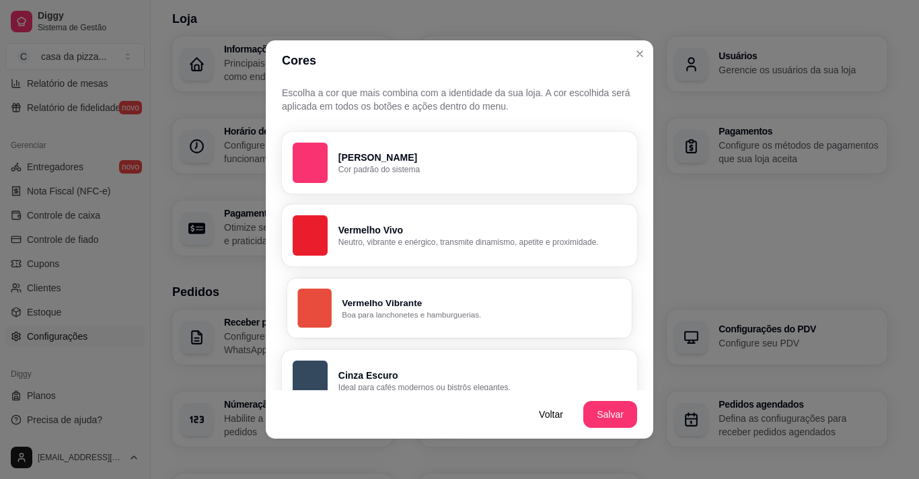
click at [501, 307] on p "Vermelho Vibrante" at bounding box center [481, 303] width 279 height 13
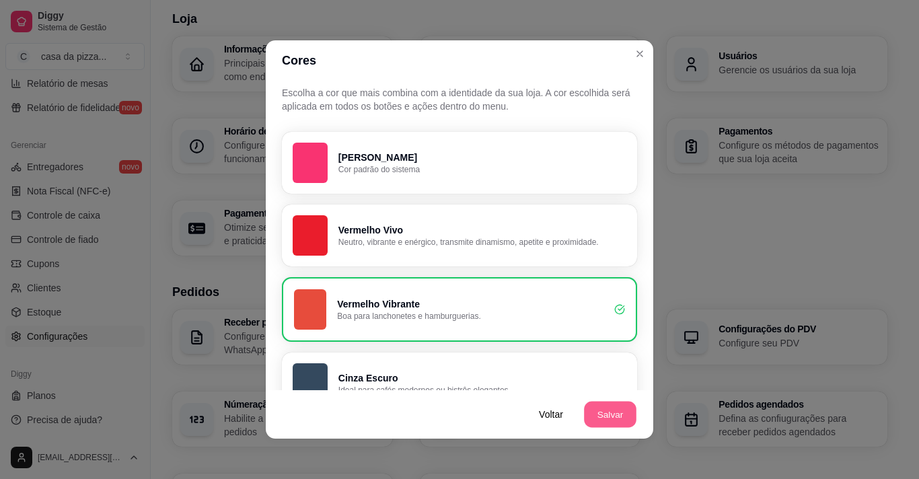
click at [622, 406] on button "Salvar" at bounding box center [610, 415] width 52 height 26
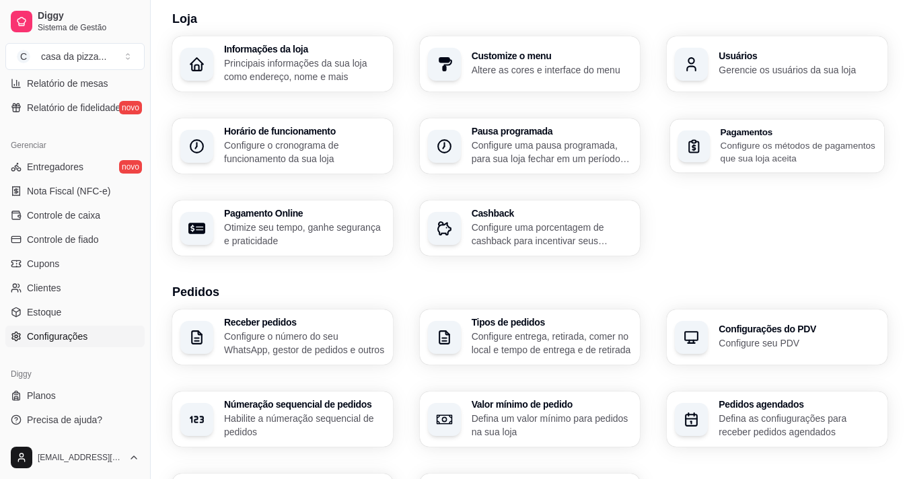
click at [685, 144] on p "Configure os métodos de pagamentos que sua loja aceita" at bounding box center [798, 152] width 155 height 26
click at [685, 320] on div "Configurações do PDV Configure seu PDV" at bounding box center [777, 337] width 214 height 54
click at [144, 432] on div "Loja aberta Período gratuito até 07/11 Acesso Rápido Dashboard Dia a dia Pedido…" at bounding box center [75, 255] width 150 height 361
click at [485, 245] on p "Configure uma porcentagem de cashback para incentivar seus clientes a comprarem…" at bounding box center [551, 234] width 156 height 26
click at [576, 347] on p "Configure entrega, retirada, comer no local e tempo de entrega e de retirada" at bounding box center [551, 343] width 156 height 26
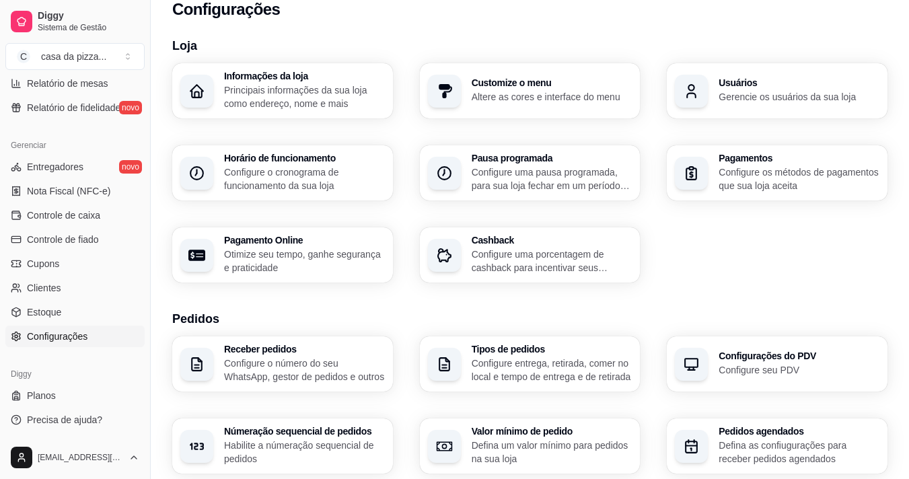
scroll to position [0, 0]
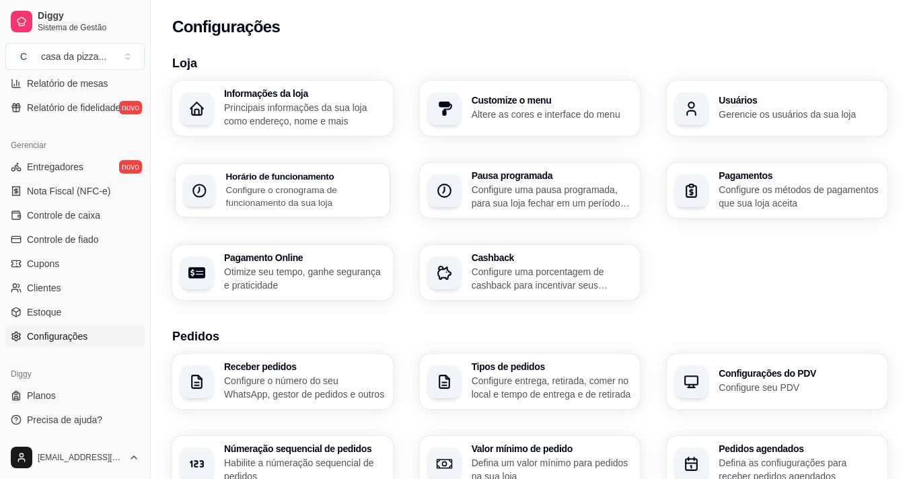
click at [338, 197] on p "Configure o cronograma de funcionamento da sua loja" at bounding box center [303, 196] width 155 height 26
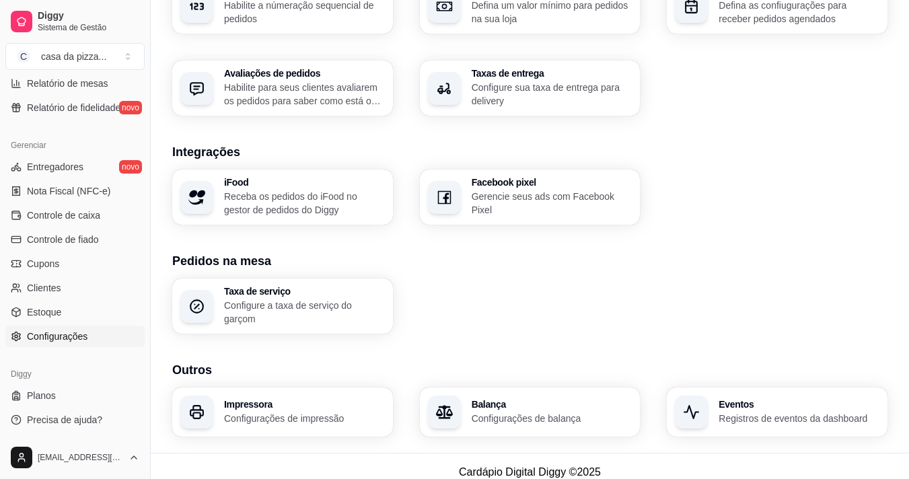
scroll to position [464, 0]
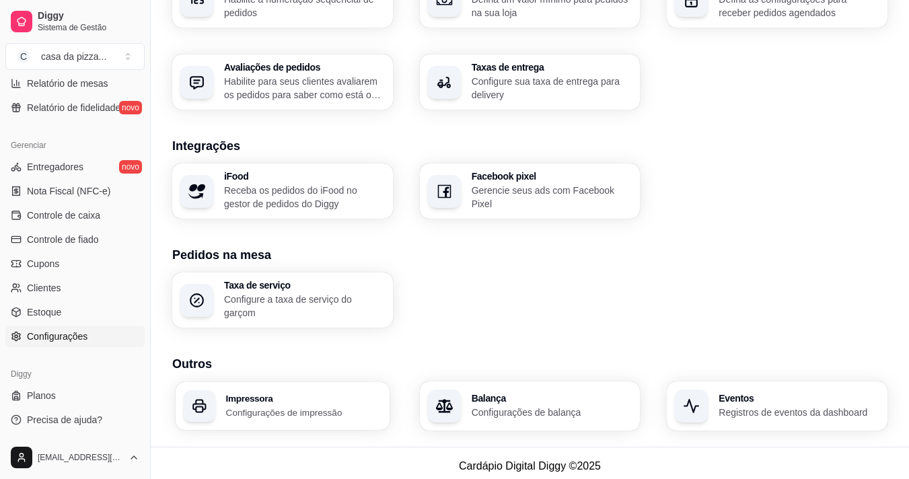
click at [289, 396] on h3 "Impressora" at bounding box center [303, 398] width 155 height 9
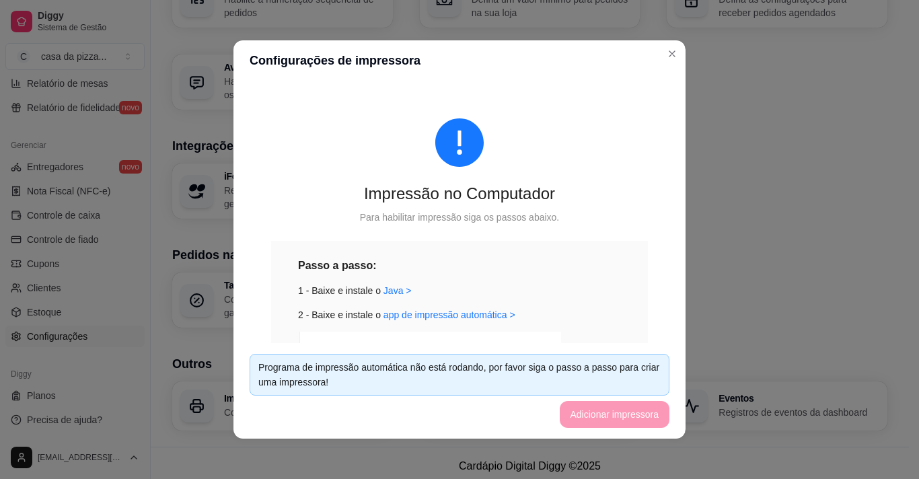
click at [622, 414] on footer "Programa de impressão automática não está rodando, por favor siga o passo a pas…" at bounding box center [460, 391] width 452 height 96
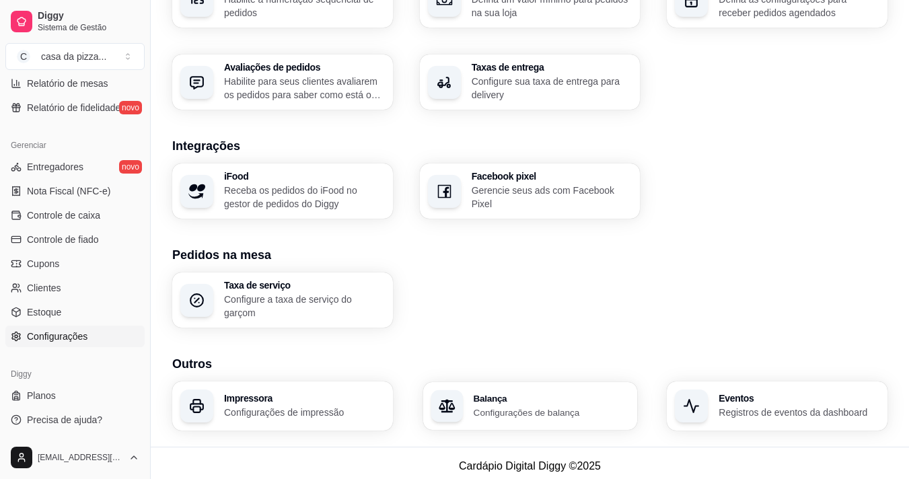
click at [542, 408] on p "Configurações de balança" at bounding box center [551, 412] width 156 height 13
click at [685, 413] on div "Eventos Registros de eventos da dashboard" at bounding box center [777, 406] width 214 height 48
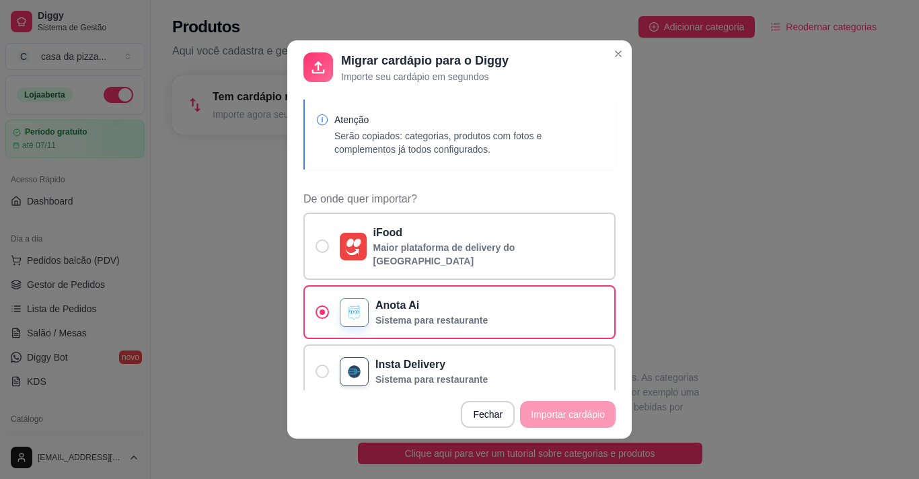
scroll to position [54, 0]
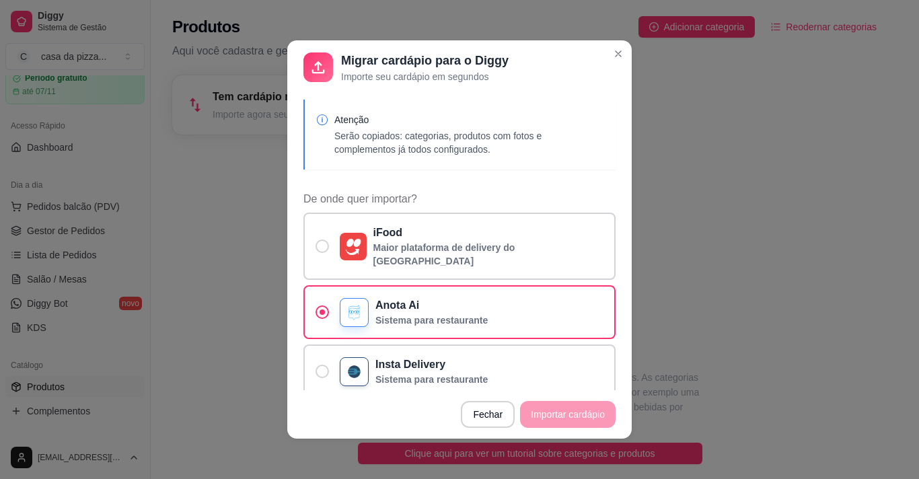
click at [586, 414] on footer "Fechar Importar cardápio" at bounding box center [459, 414] width 345 height 48
drag, startPoint x: 0, startPoint y: 0, endPoint x: 586, endPoint y: 414, distance: 717.5
click at [586, 414] on footer "Fechar Importar cardápio" at bounding box center [459, 414] width 345 height 48
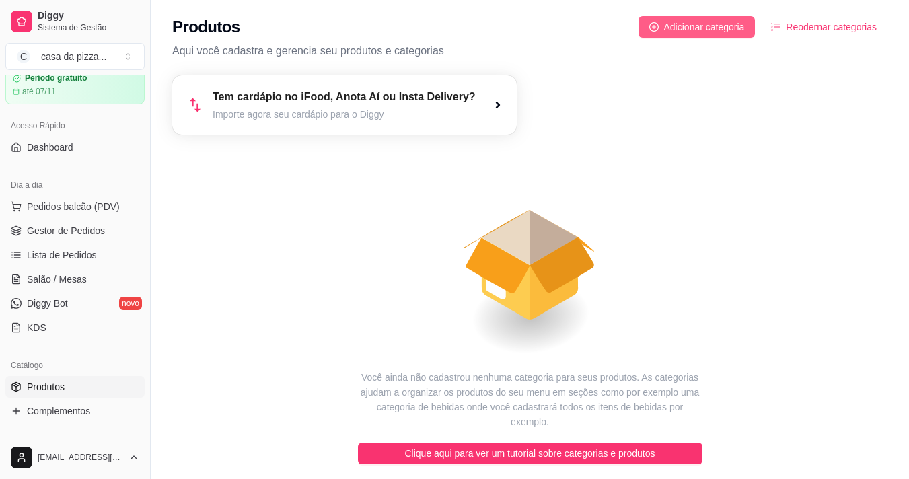
click at [721, 20] on span "Adicionar categoria" at bounding box center [704, 27] width 81 height 15
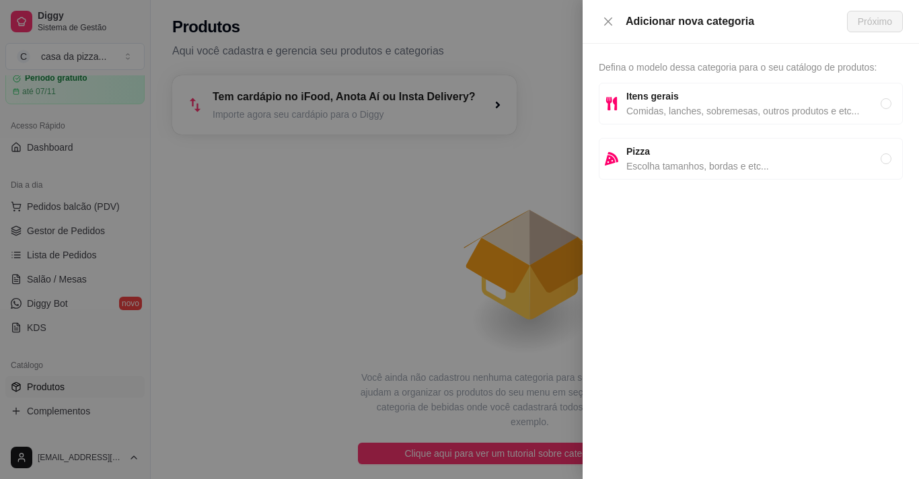
click at [732, 165] on span "Escolha tamanhos, bordas e etc..." at bounding box center [754, 166] width 254 height 15
radio input "true"
click at [864, 20] on span "Próximo" at bounding box center [875, 21] width 34 height 15
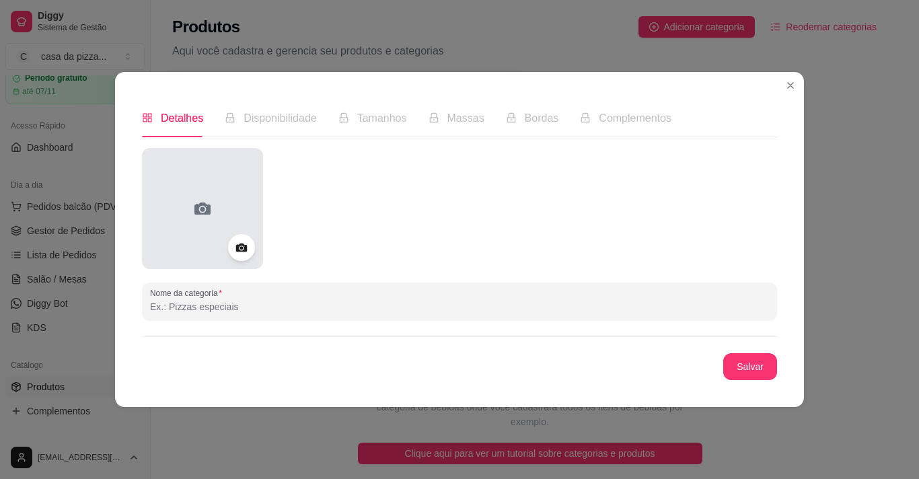
click at [203, 215] on icon at bounding box center [203, 209] width 22 height 22
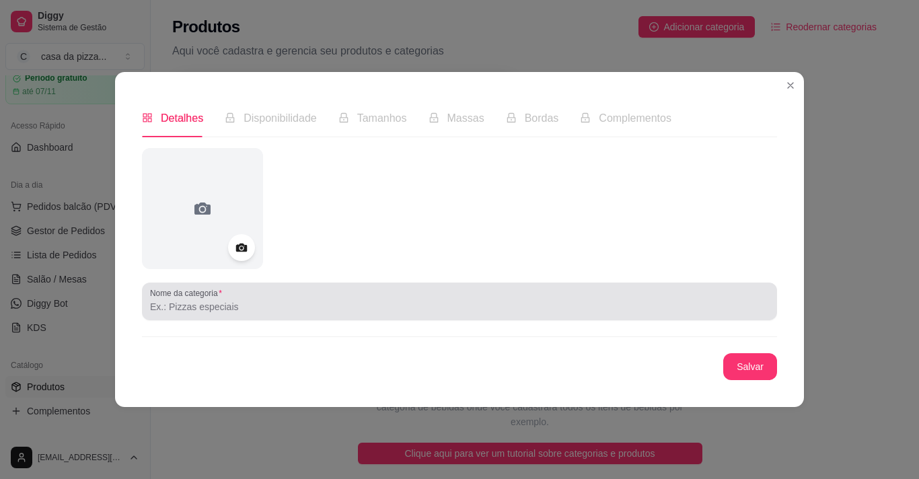
click at [238, 289] on div at bounding box center [459, 301] width 619 height 27
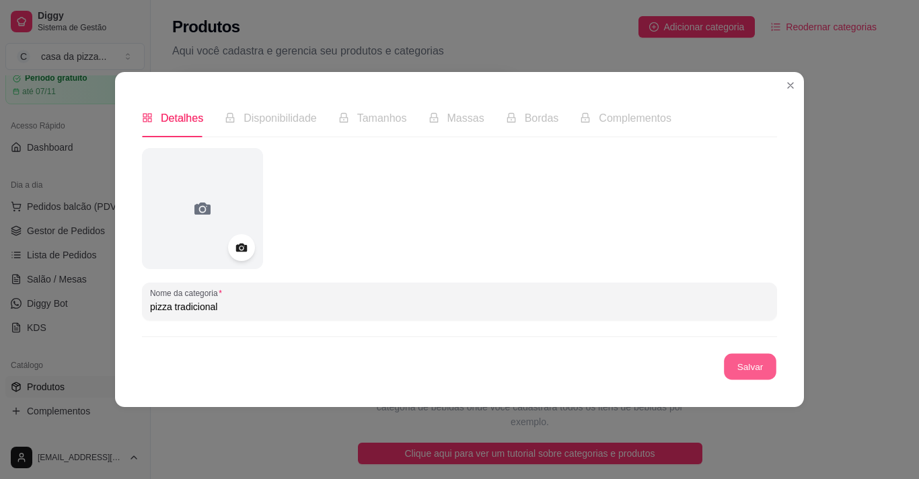
click at [751, 369] on button "Salvar" at bounding box center [750, 367] width 52 height 26
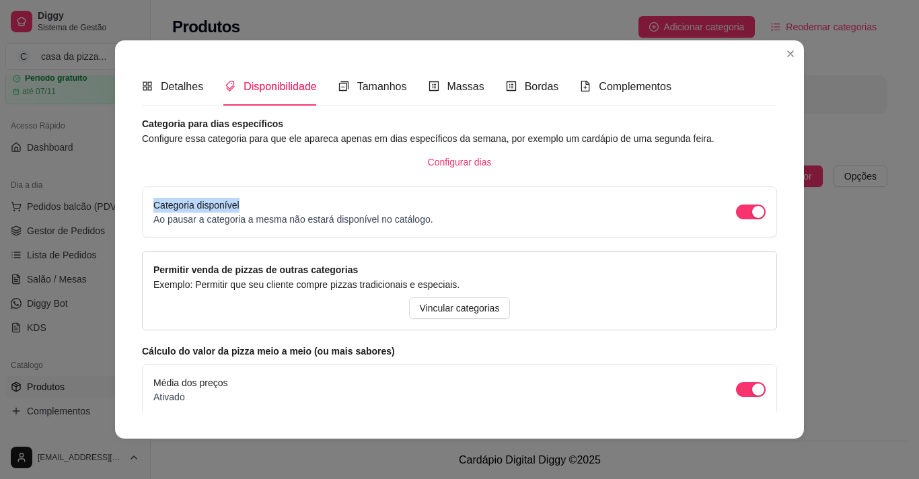
drag, startPoint x: 386, startPoint y: 201, endPoint x: 292, endPoint y: 147, distance: 108.5
click at [292, 147] on div "Categoria para dias específicos Configure essa categoria para que ele apareca a…" at bounding box center [459, 325] width 635 height 418
click at [455, 170] on span "Configurar dias" at bounding box center [460, 162] width 64 height 15
click at [532, 91] on span "Bordas" at bounding box center [542, 86] width 34 height 11
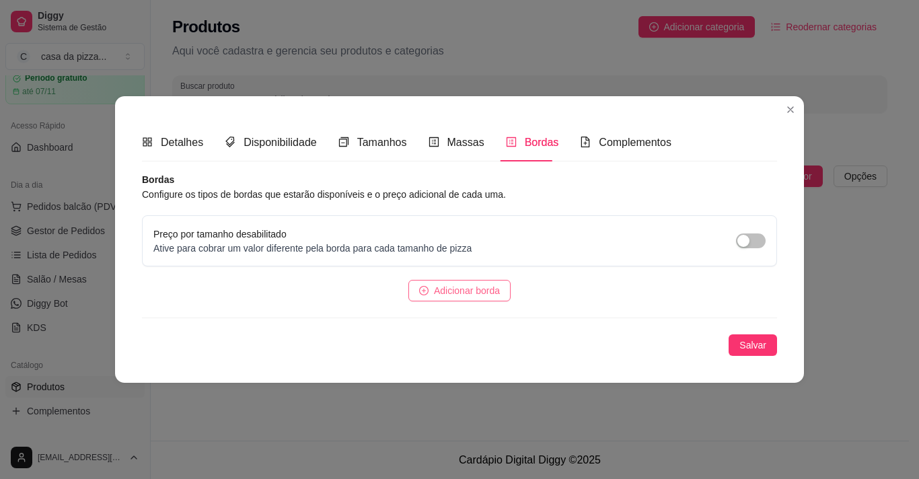
click at [441, 286] on span "Adicionar borda" at bounding box center [467, 290] width 66 height 15
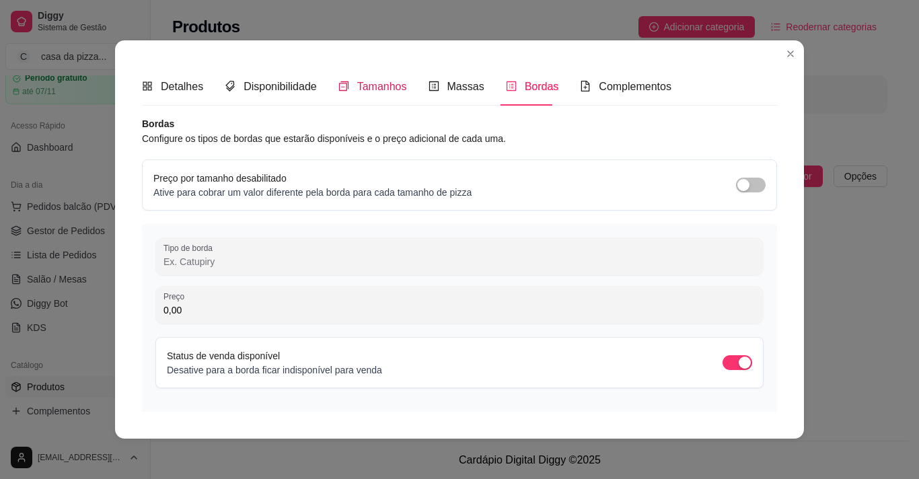
click at [354, 78] on div "Tamanhos" at bounding box center [372, 86] width 69 height 17
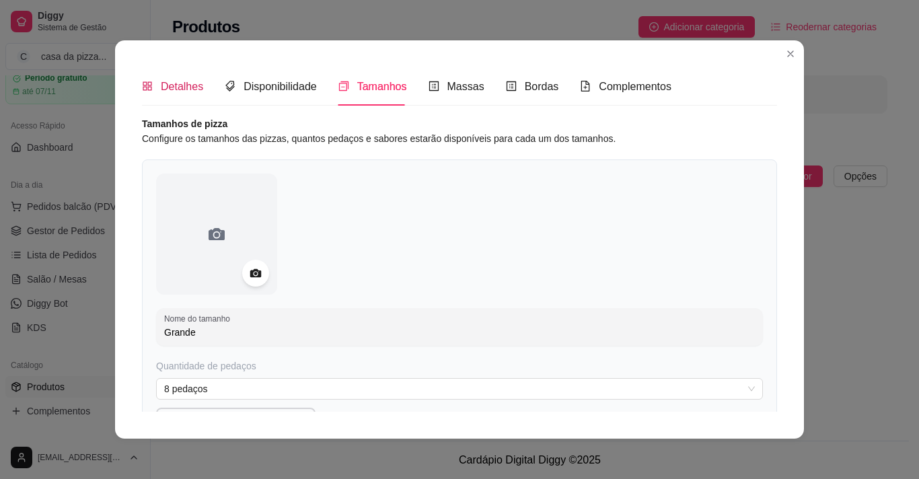
click at [182, 94] on div "Detalhes" at bounding box center [172, 86] width 61 height 17
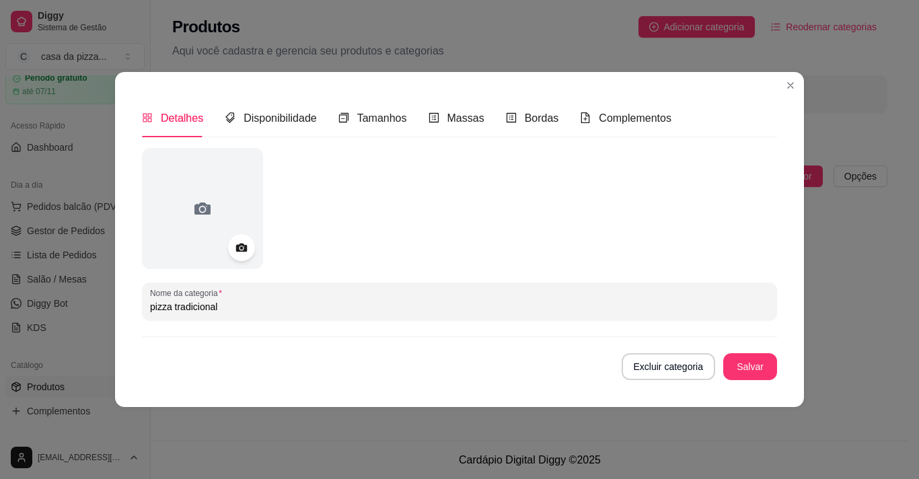
click at [221, 305] on input "pizza tradicional" at bounding box center [459, 306] width 619 height 13
type input "p"
type input "portuguesa"
click at [755, 364] on button "Salvar" at bounding box center [750, 367] width 52 height 26
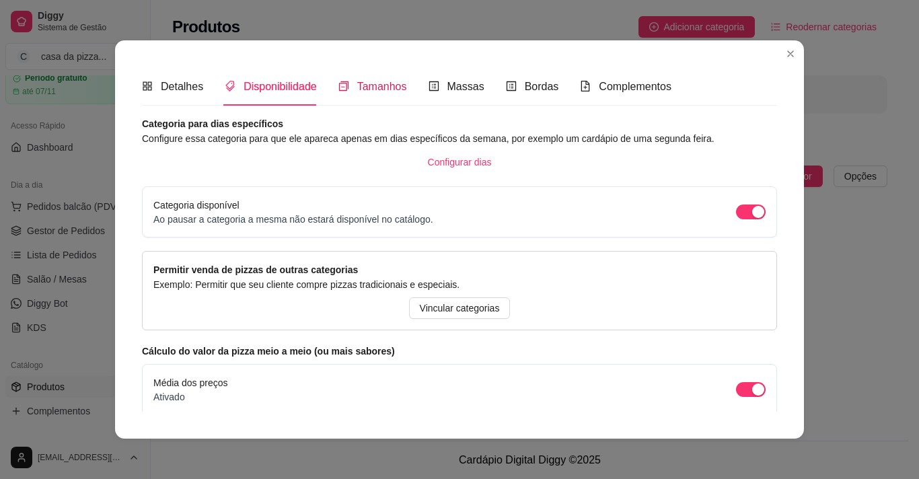
click at [357, 90] on span "Tamanhos" at bounding box center [382, 86] width 50 height 11
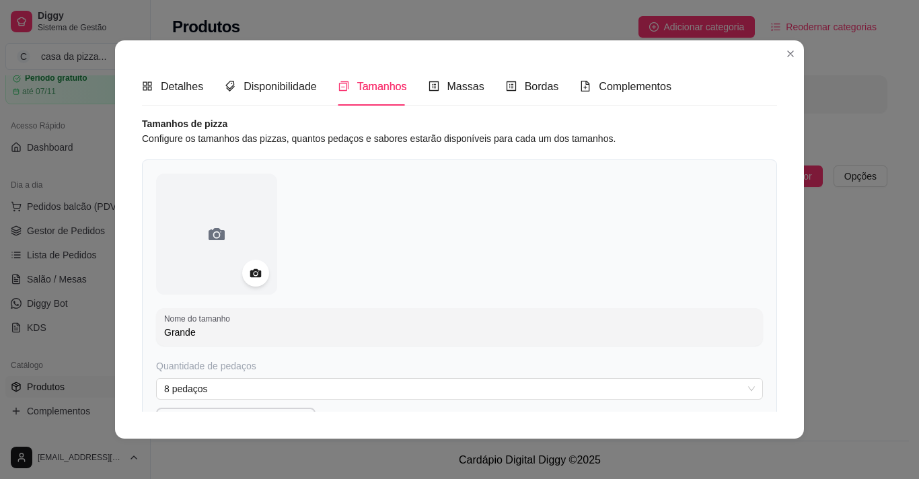
click at [246, 335] on input "Grande" at bounding box center [459, 332] width 591 height 13
type input "G"
type input "p"
type input "pequena"
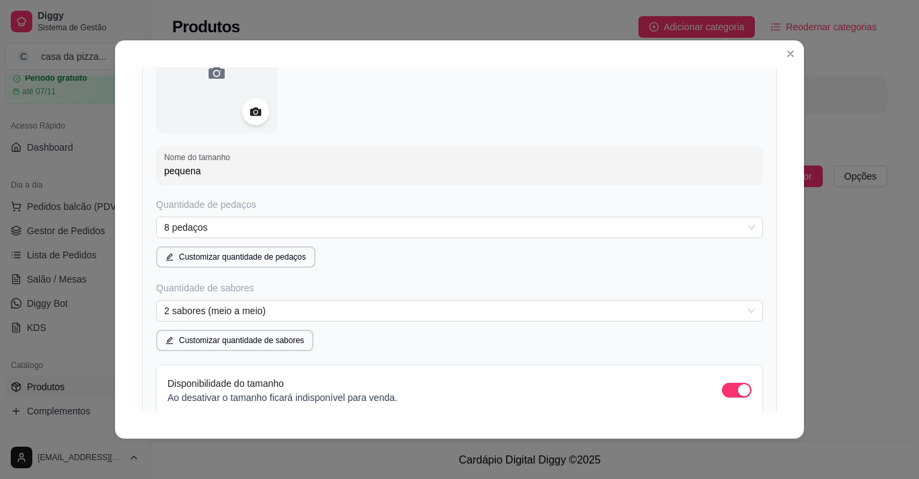
scroll to position [188, 0]
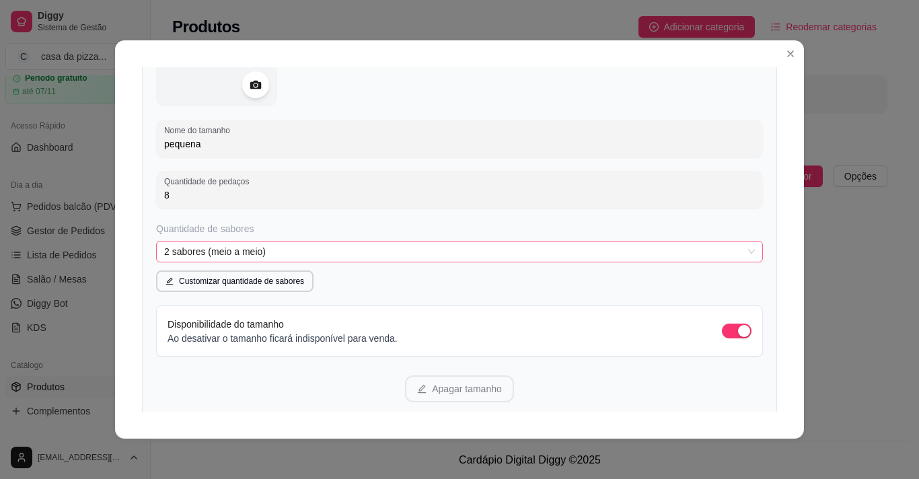
click at [267, 254] on span "2 sabores (meio a meio)" at bounding box center [459, 252] width 591 height 20
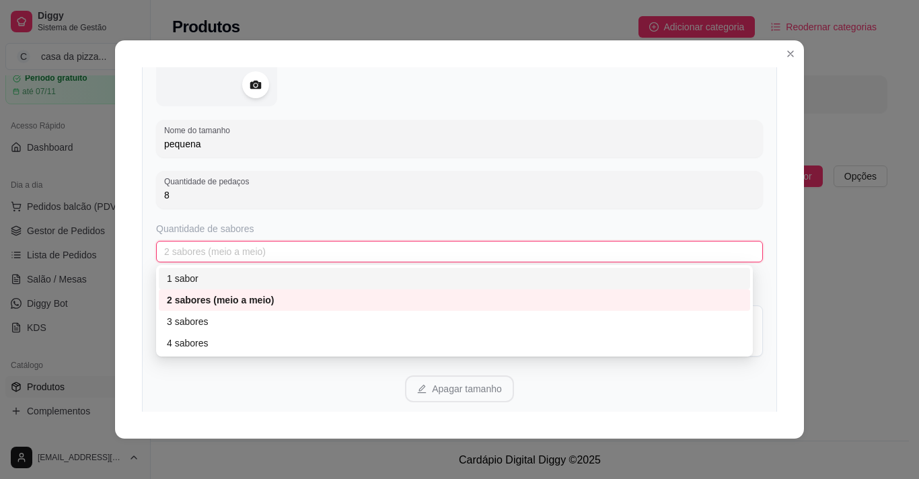
click at [238, 279] on div "1 sabor" at bounding box center [454, 278] width 575 height 15
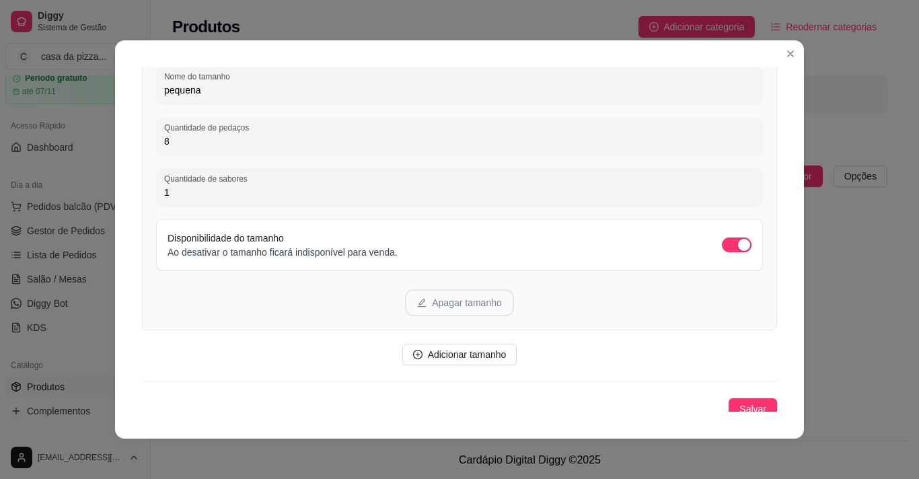
scroll to position [250, 0]
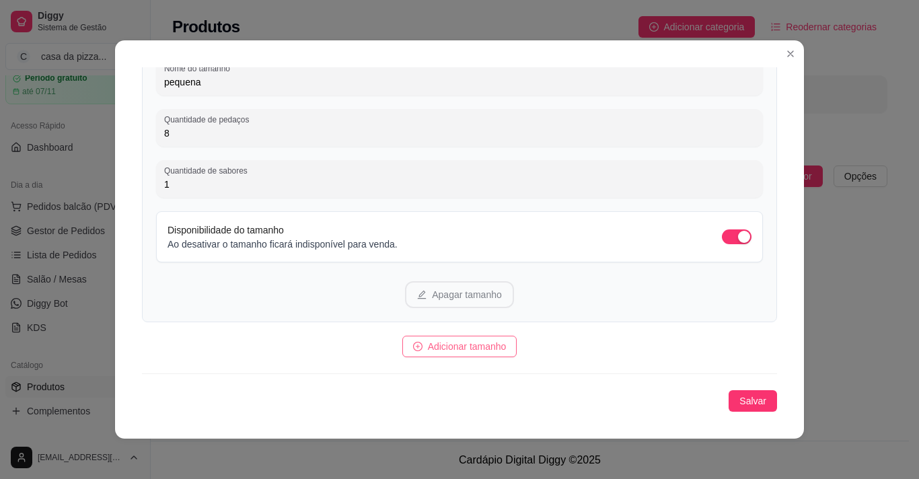
click at [460, 343] on span "Adicionar tamanho" at bounding box center [467, 346] width 79 height 15
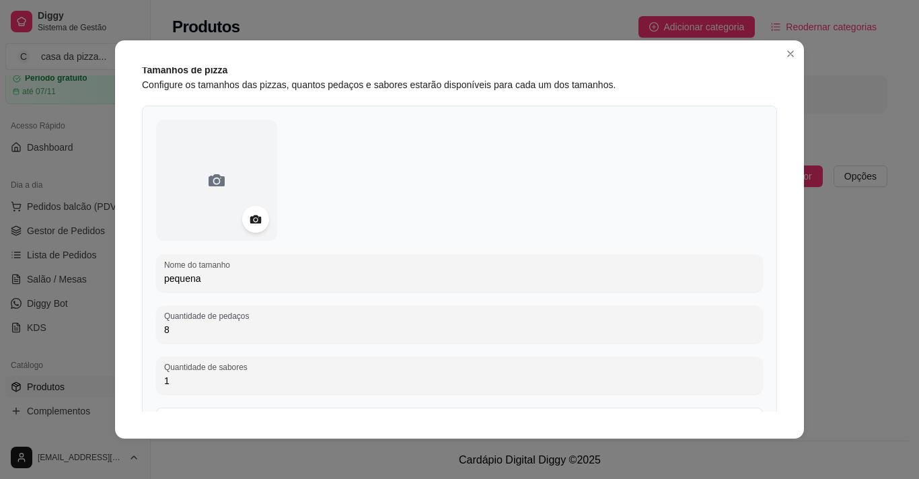
scroll to position [0, 0]
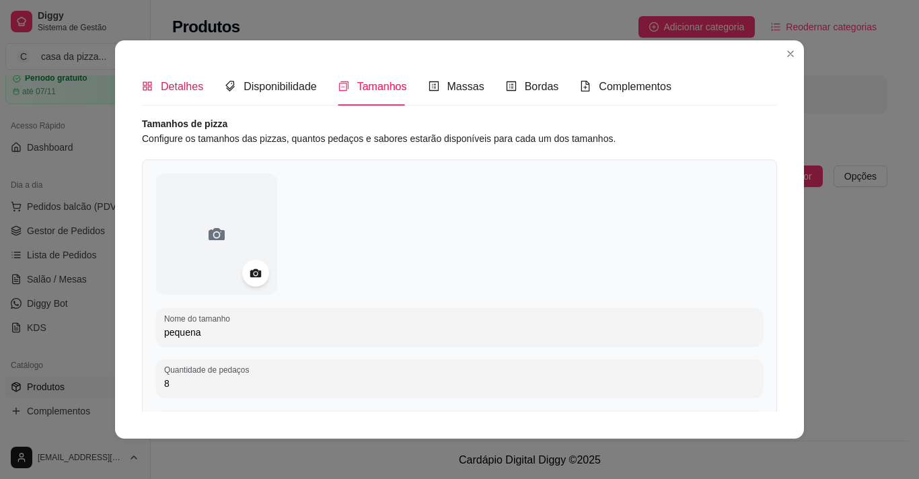
click at [168, 91] on span "Detalhes" at bounding box center [182, 86] width 42 height 11
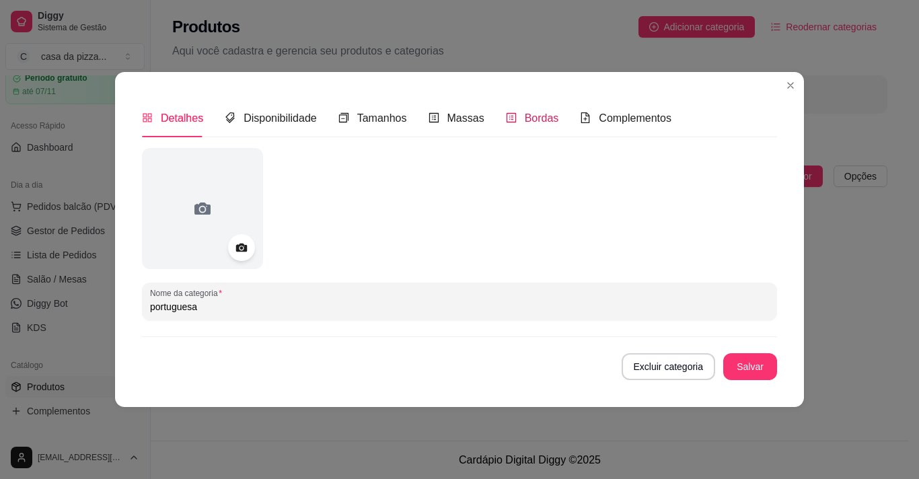
click at [528, 115] on span "Bordas" at bounding box center [542, 117] width 34 height 11
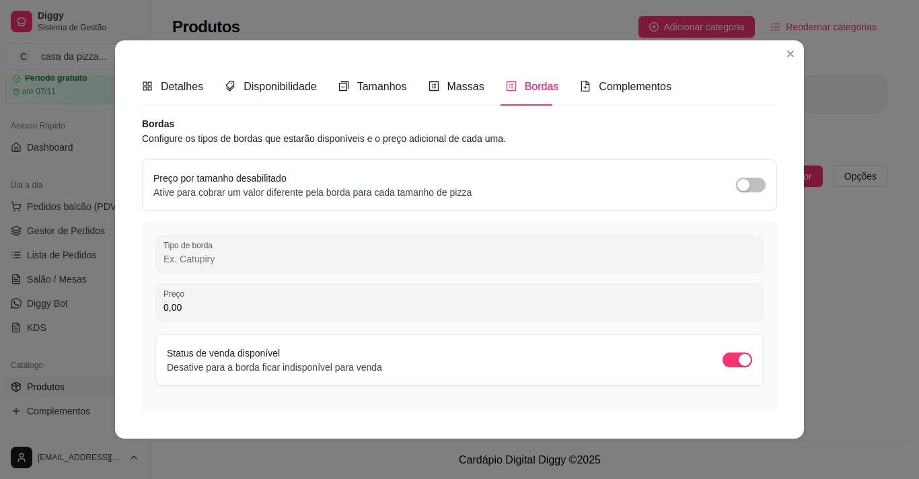
click at [365, 254] on input "Tipo de borda" at bounding box center [460, 258] width 592 height 13
click at [742, 182] on span "button" at bounding box center [751, 185] width 30 height 15
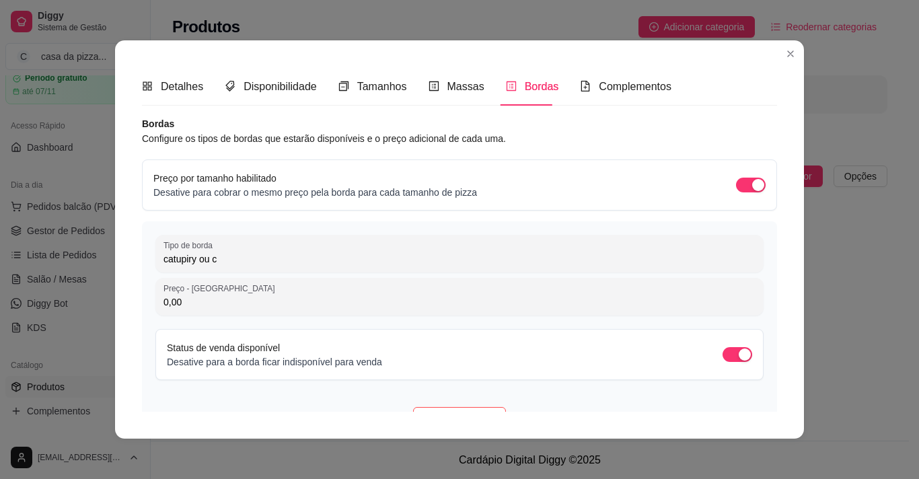
click at [275, 264] on input "catupiry ou c" at bounding box center [460, 258] width 592 height 13
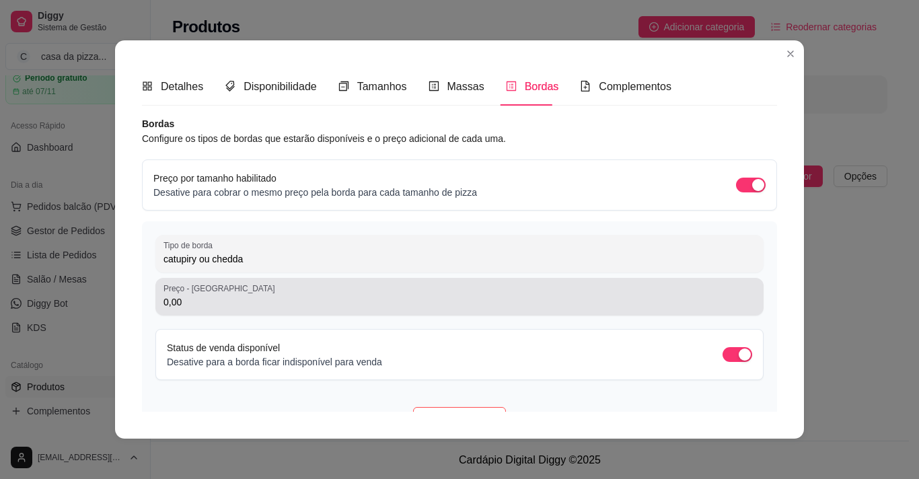
type input "catupiry ou chedda"
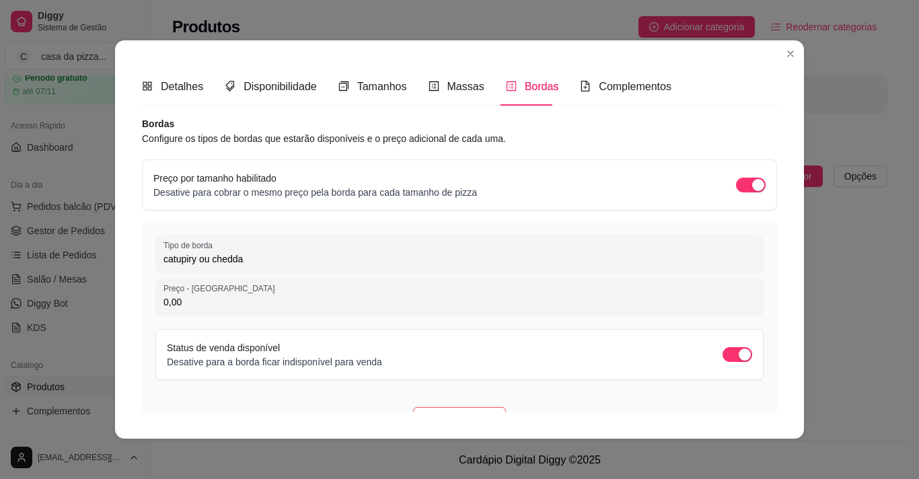
click at [223, 307] on input "0,00" at bounding box center [460, 301] width 592 height 13
click at [257, 289] on div "0,00" at bounding box center [460, 296] width 592 height 27
drag, startPoint x: 227, startPoint y: 301, endPoint x: 247, endPoint y: 266, distance: 41.0
click at [247, 266] on div "Tipo de borda catupiry ou chedda Preço - Tamanho Grande 0,00 Status de venda di…" at bounding box center [459, 331] width 635 height 221
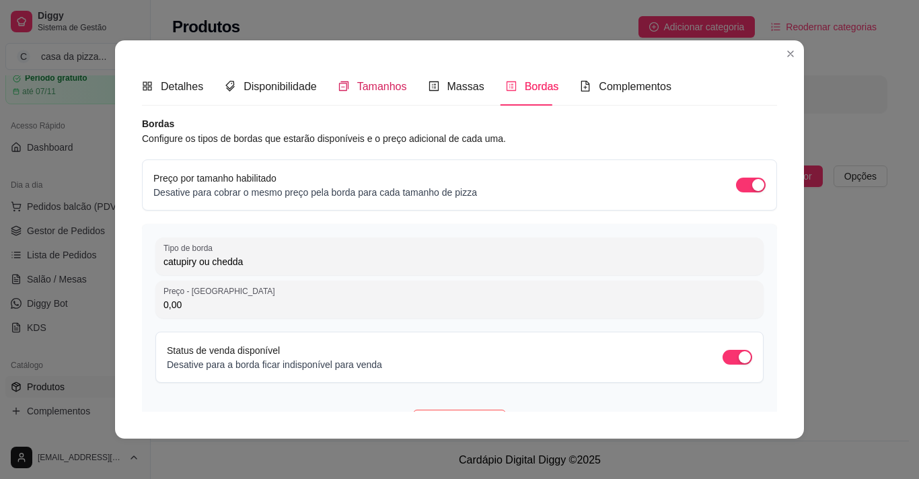
click at [357, 94] on div "Tamanhos" at bounding box center [372, 86] width 69 height 17
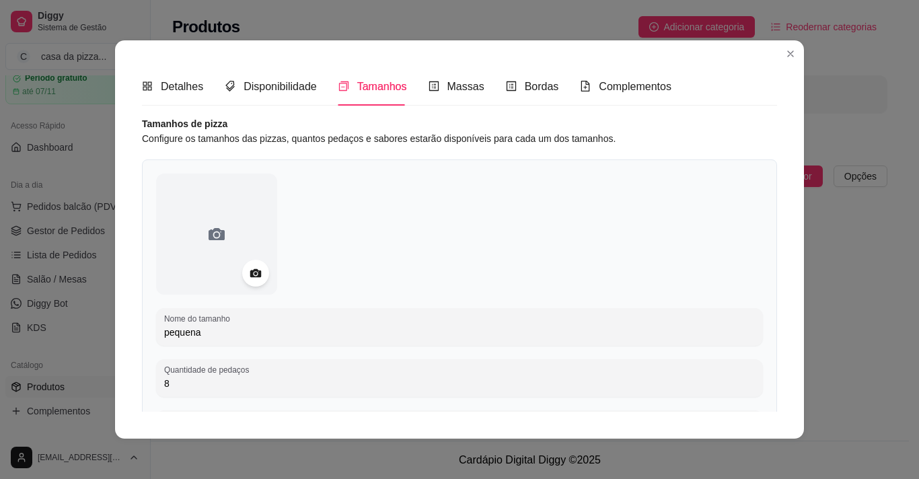
click at [705, 300] on div "Detalhes Disponibilidade Tamanhos Massas Bordas Complementos Nome da categoria …" at bounding box center [459, 239] width 919 height 479
click at [439, 92] on div "Massas" at bounding box center [457, 86] width 56 height 17
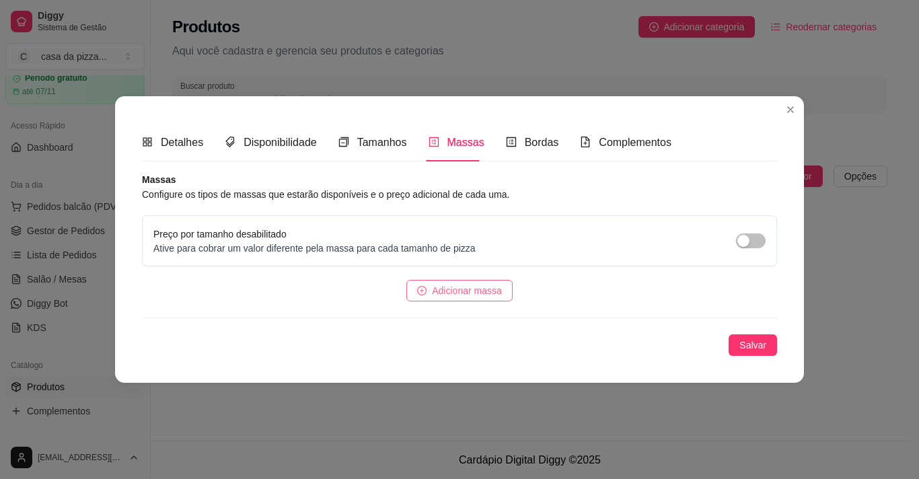
click at [497, 292] on span "Adicionar massa" at bounding box center [467, 290] width 70 height 15
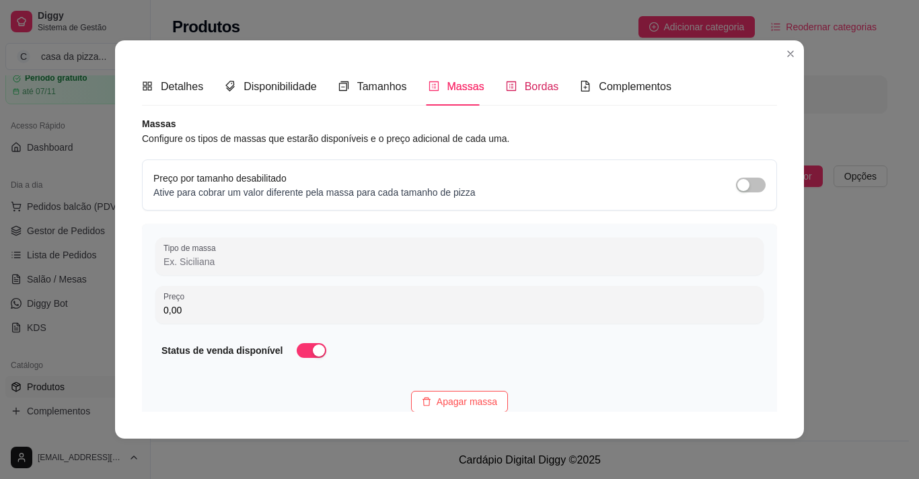
click at [525, 81] on span "Bordas" at bounding box center [542, 86] width 34 height 11
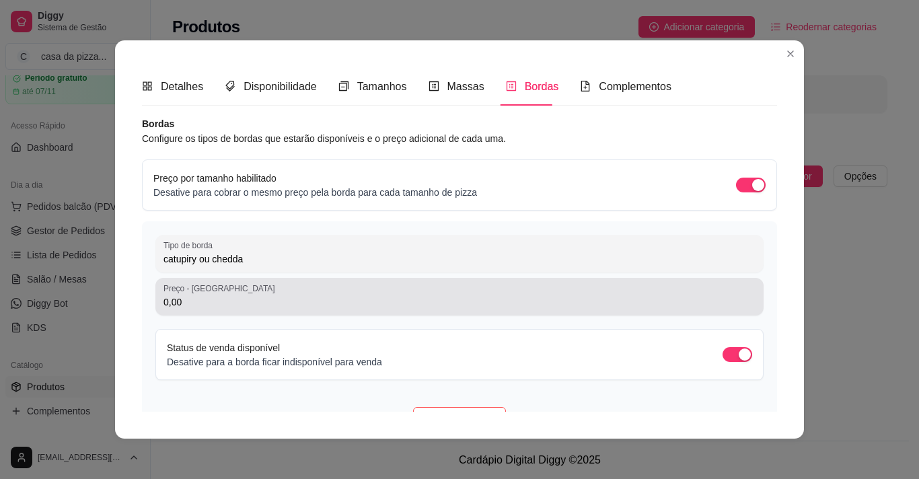
click at [281, 287] on div "0,00" at bounding box center [460, 296] width 592 height 27
click at [250, 281] on div "Preço - Tamanho Grande 0,00" at bounding box center [459, 297] width 608 height 38
drag, startPoint x: 188, startPoint y: 289, endPoint x: 210, endPoint y: 290, distance: 21.6
click at [210, 290] on label "Preço - Tamanho Grande" at bounding box center [222, 288] width 116 height 11
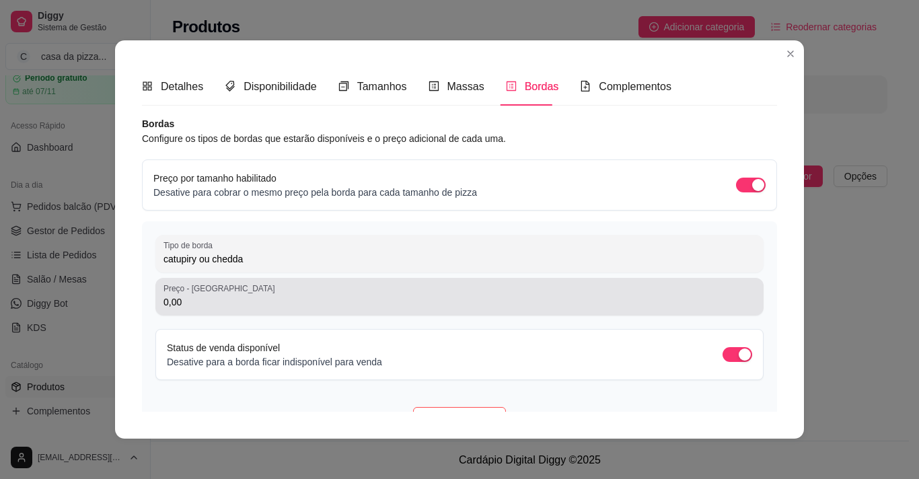
click at [210, 295] on input "0,00" at bounding box center [460, 301] width 592 height 13
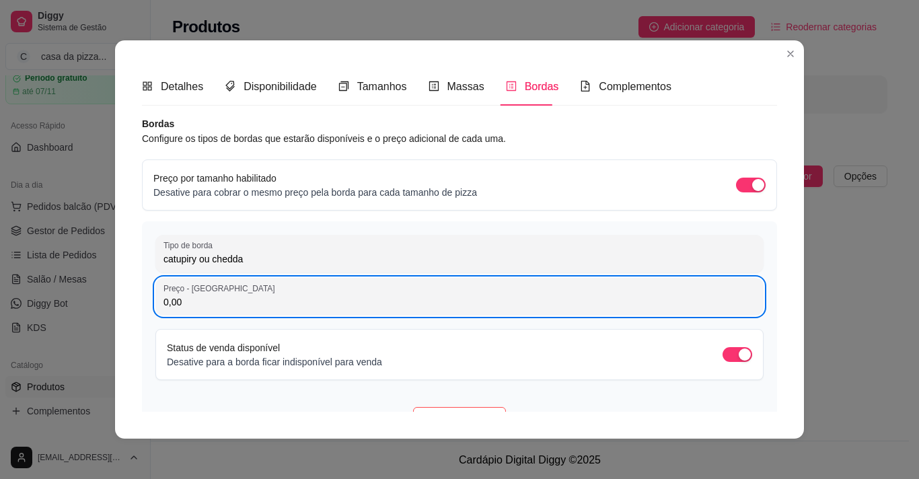
click at [210, 290] on label "Preço - Tamanho Grande" at bounding box center [222, 288] width 116 height 11
click at [210, 295] on input "0,00" at bounding box center [460, 301] width 592 height 13
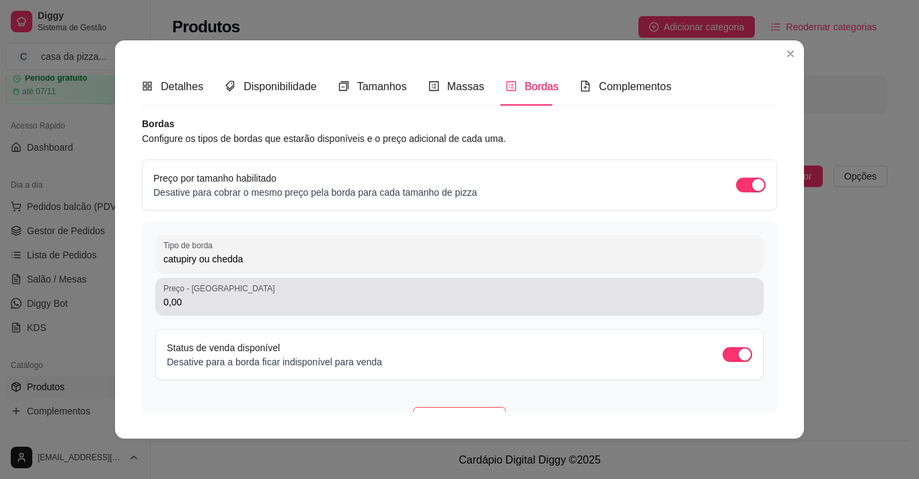
click at [210, 290] on label "Preço - Tamanho Grande" at bounding box center [222, 288] width 116 height 11
click at [210, 295] on input "0,00" at bounding box center [460, 301] width 592 height 13
click at [210, 290] on label "Preço - Tamanho Grande" at bounding box center [222, 288] width 116 height 11
click at [210, 295] on input "0,00" at bounding box center [460, 301] width 592 height 13
click at [210, 290] on label "Preço - Tamanho Grande" at bounding box center [222, 288] width 116 height 11
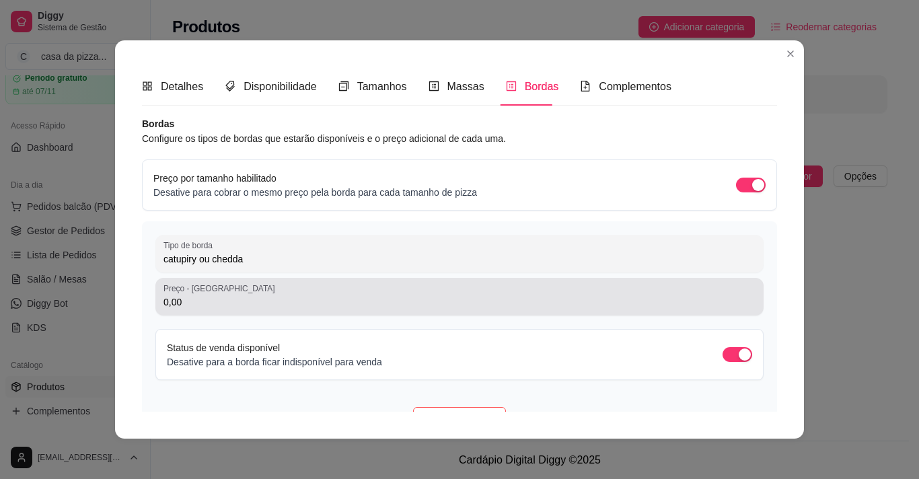
click at [210, 295] on input "0,00" at bounding box center [460, 301] width 592 height 13
click at [210, 290] on label "Preço - Tamanho Grande" at bounding box center [222, 288] width 116 height 11
click at [210, 295] on input "0,00" at bounding box center [460, 301] width 592 height 13
click at [210, 290] on label "Preço - Tamanho Grande" at bounding box center [222, 288] width 116 height 11
click at [210, 295] on input "0,00" at bounding box center [460, 301] width 592 height 13
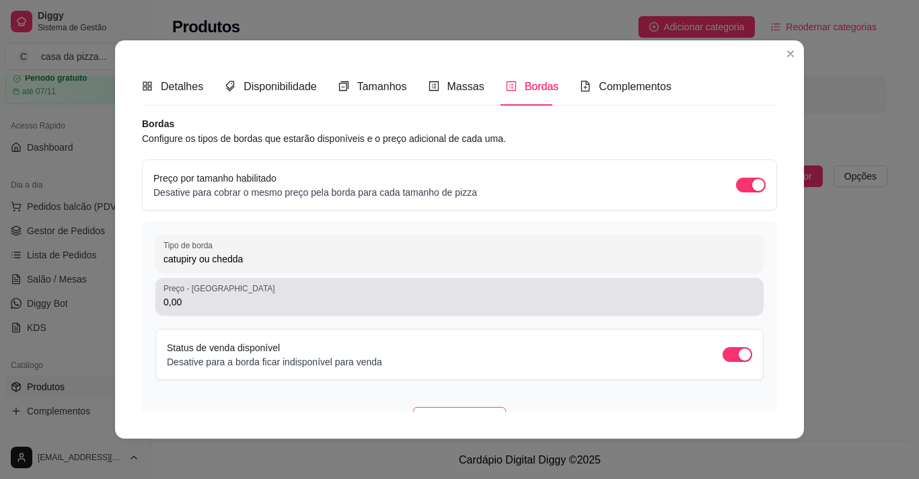
click at [210, 290] on label "Preço - Tamanho Grande" at bounding box center [222, 288] width 116 height 11
click at [210, 295] on input "0,00" at bounding box center [460, 301] width 592 height 13
click at [210, 290] on label "Preço - Tamanho Grande" at bounding box center [222, 288] width 116 height 11
click at [210, 295] on input "0,00" at bounding box center [460, 301] width 592 height 13
click at [210, 290] on label "Preço - Tamanho Grande" at bounding box center [222, 288] width 116 height 11
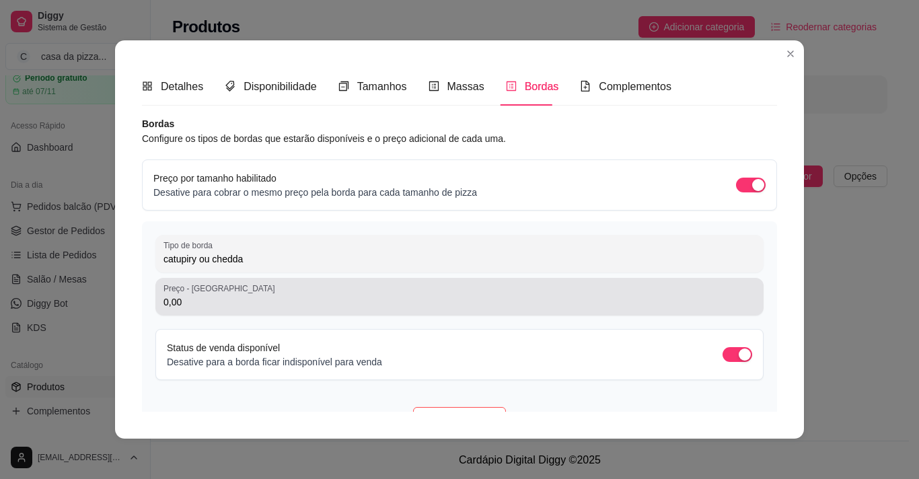
click at [210, 295] on input "0,00" at bounding box center [460, 301] width 592 height 13
click at [210, 290] on label "Preço - Tamanho Grande" at bounding box center [222, 288] width 116 height 11
click at [210, 295] on input "0,00" at bounding box center [460, 301] width 592 height 13
click at [210, 290] on label "Preço - Tamanho Grande" at bounding box center [222, 288] width 116 height 11
click at [210, 295] on input "0,00" at bounding box center [460, 301] width 592 height 13
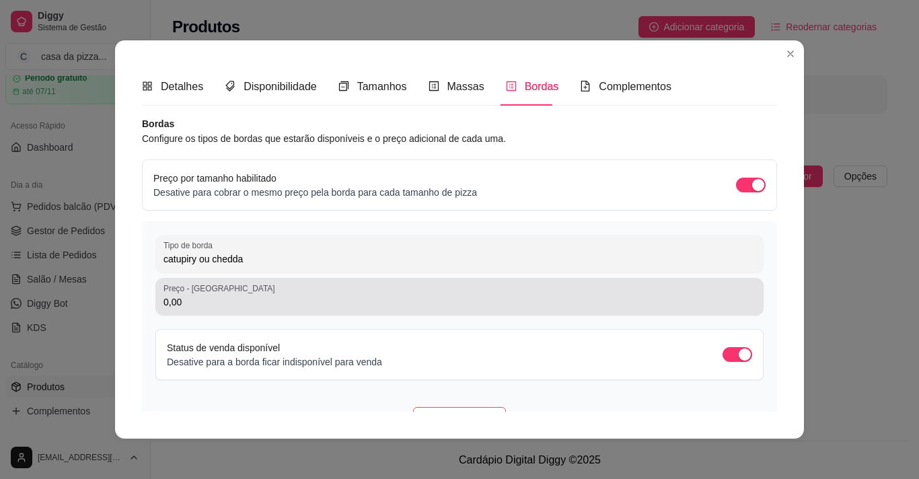
click at [210, 290] on label "Preço - Tamanho Grande" at bounding box center [222, 288] width 116 height 11
click at [210, 295] on input "0,00" at bounding box center [460, 301] width 592 height 13
click at [210, 290] on label "Preço - Tamanho Grande" at bounding box center [222, 288] width 116 height 11
click at [210, 295] on input "0,00" at bounding box center [460, 301] width 592 height 13
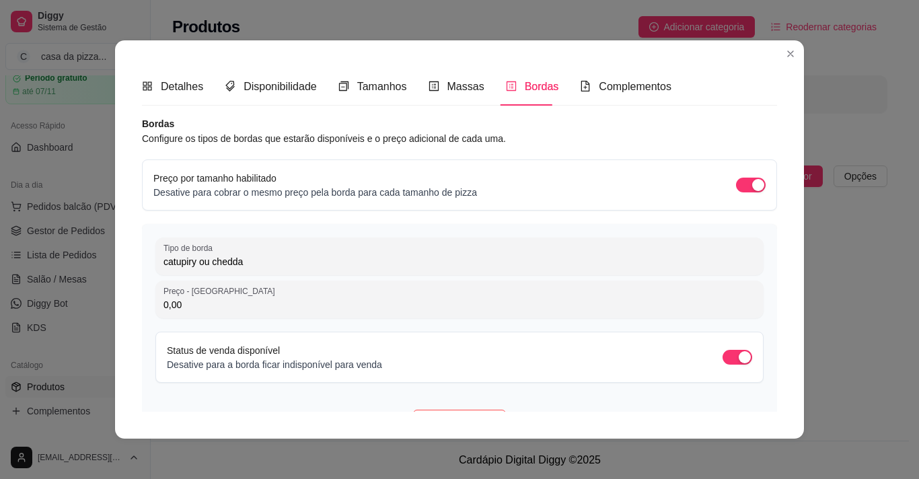
drag, startPoint x: 299, startPoint y: 246, endPoint x: 241, endPoint y: 194, distance: 78.2
click at [241, 194] on div "Bordas Configure os tipos de bordas que estarão disponíveis e o preço adicional…" at bounding box center [459, 325] width 635 height 418
click at [241, 194] on p "Desative para cobrar o mesmo preço pela borda para cada tamanho de pizza" at bounding box center [315, 192] width 324 height 13
click at [736, 182] on span "button" at bounding box center [751, 185] width 30 height 15
click at [736, 182] on button "button" at bounding box center [751, 185] width 30 height 15
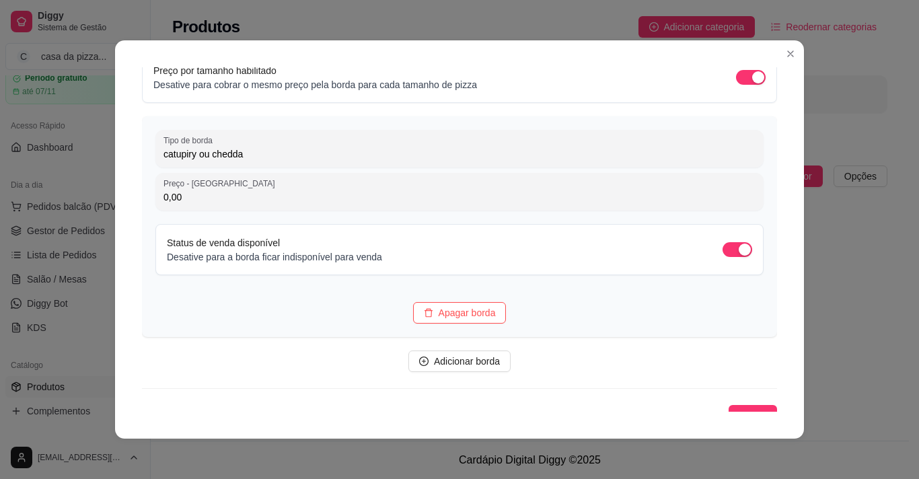
scroll to position [122, 0]
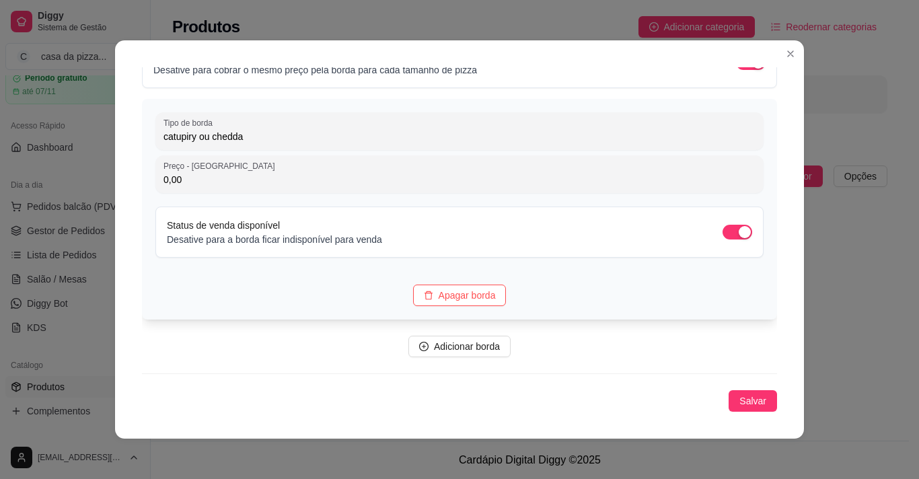
click at [303, 174] on input "0,00" at bounding box center [460, 179] width 592 height 13
click at [193, 180] on input "0,00" at bounding box center [460, 179] width 592 height 13
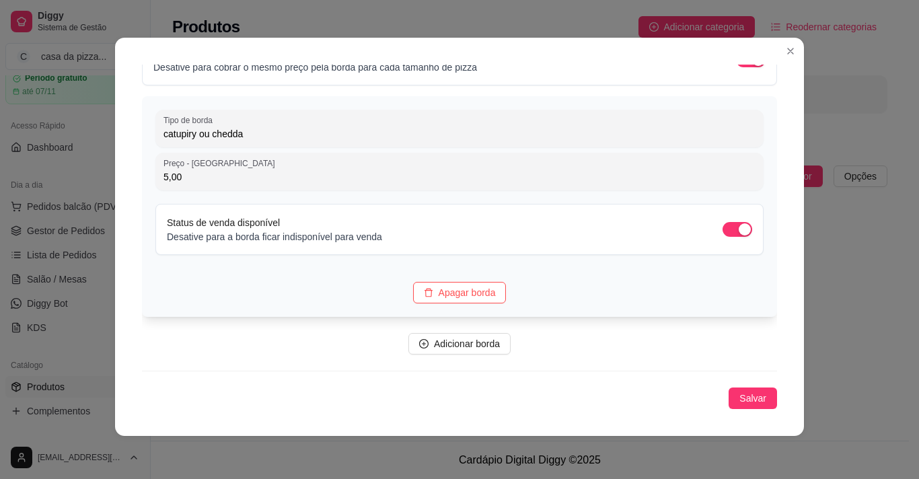
type input "5,00"
click at [218, 168] on label "Preço - Tamanho Grande" at bounding box center [222, 162] width 116 height 11
click at [218, 170] on input "5,00" at bounding box center [460, 176] width 592 height 13
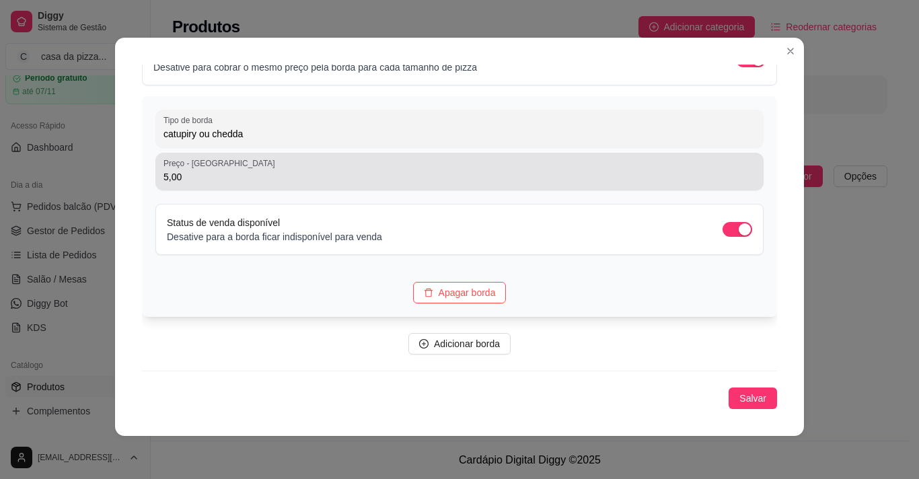
click at [218, 168] on label "Preço - Tamanho Grande" at bounding box center [222, 162] width 116 height 11
click at [218, 170] on input "5,00" at bounding box center [460, 176] width 592 height 13
click at [218, 168] on label "Preço - Tamanho Grande" at bounding box center [222, 162] width 116 height 11
click at [218, 170] on input "5,00" at bounding box center [460, 176] width 592 height 13
click at [218, 168] on label "Preço - Tamanho Grande" at bounding box center [222, 162] width 116 height 11
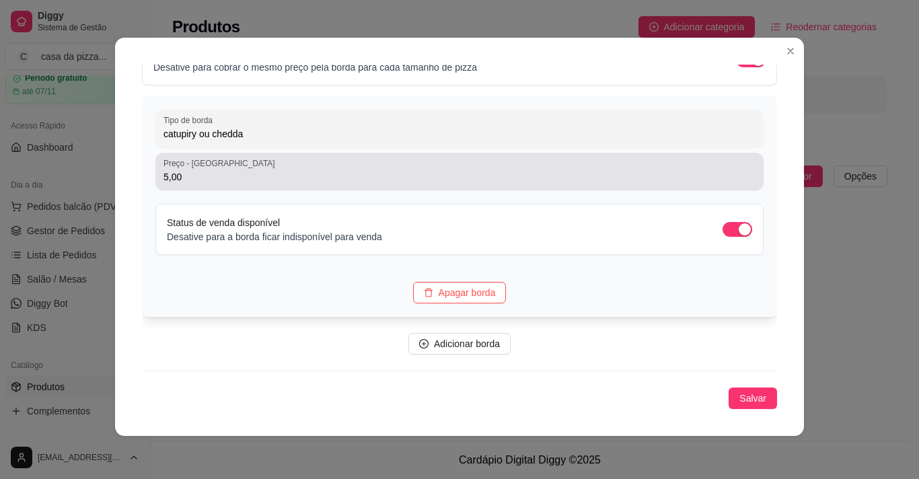
click at [218, 170] on input "5,00" at bounding box center [460, 176] width 592 height 13
click at [245, 160] on label "Preço - Tamanho Grande" at bounding box center [222, 162] width 116 height 11
click at [245, 170] on input "5,00" at bounding box center [460, 176] width 592 height 13
click at [245, 160] on label "Preço - Tamanho Grande" at bounding box center [222, 162] width 116 height 11
click at [245, 170] on input "5,00" at bounding box center [460, 176] width 592 height 13
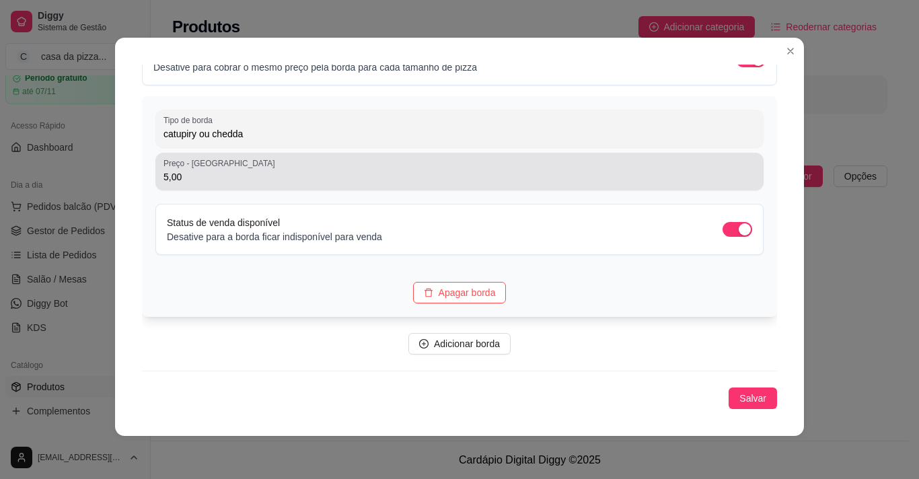
click at [245, 160] on label "Preço - Tamanho Grande" at bounding box center [222, 162] width 116 height 11
click at [245, 170] on input "5,00" at bounding box center [460, 176] width 592 height 13
click at [245, 160] on label "Preço - Tamanho Grande" at bounding box center [222, 162] width 116 height 11
click at [245, 170] on input "5,00" at bounding box center [460, 176] width 592 height 13
click at [245, 160] on label "Preço - Tamanho Grande" at bounding box center [222, 162] width 116 height 11
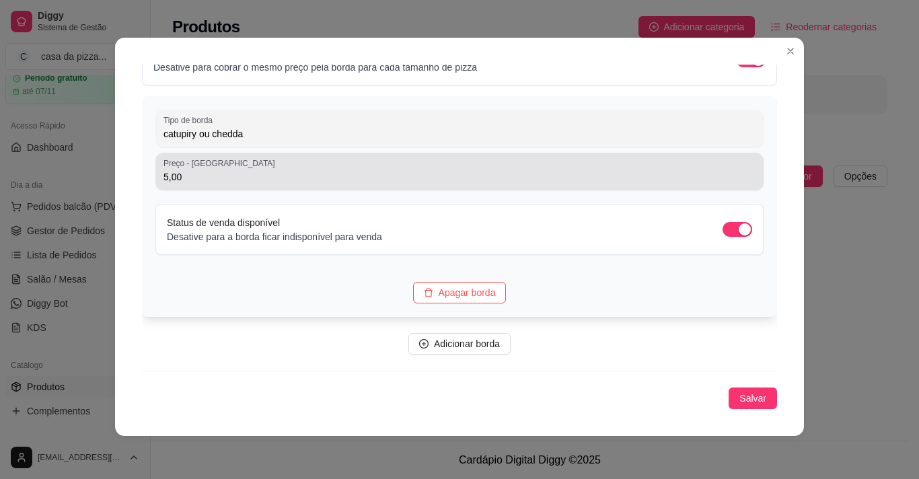
click at [245, 170] on input "5,00" at bounding box center [460, 176] width 592 height 13
click at [245, 160] on label "Preço - Tamanho Grande" at bounding box center [222, 162] width 116 height 11
click at [245, 170] on input "5,00" at bounding box center [460, 176] width 592 height 13
click at [245, 160] on label "Preço - Tamanho Grande" at bounding box center [222, 162] width 116 height 11
click at [245, 170] on input "5,00" at bounding box center [460, 176] width 592 height 13
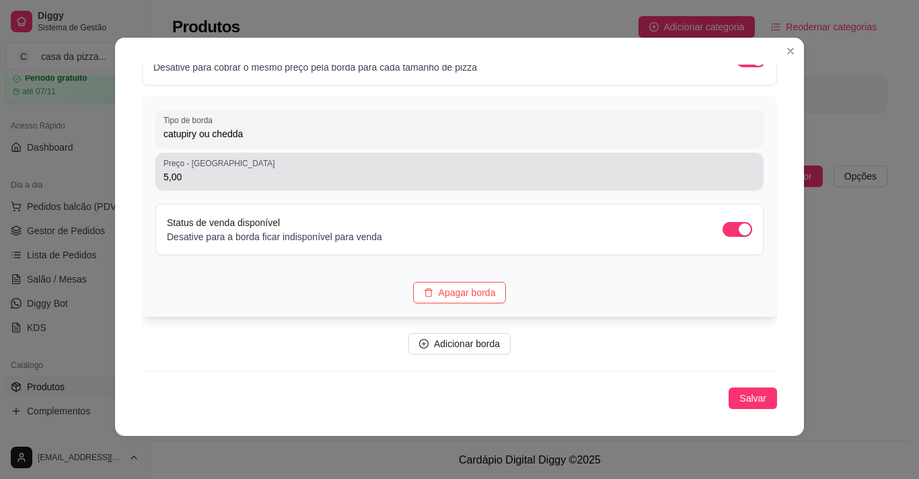
click at [245, 160] on label "Preço - Tamanho Grande" at bounding box center [222, 162] width 116 height 11
click at [245, 170] on input "5,00" at bounding box center [460, 176] width 592 height 13
click at [245, 160] on label "Preço - Tamanho Grande" at bounding box center [222, 162] width 116 height 11
click at [245, 170] on input "5,00" at bounding box center [460, 176] width 592 height 13
click at [245, 160] on label "Preço - Tamanho Grande" at bounding box center [222, 162] width 116 height 11
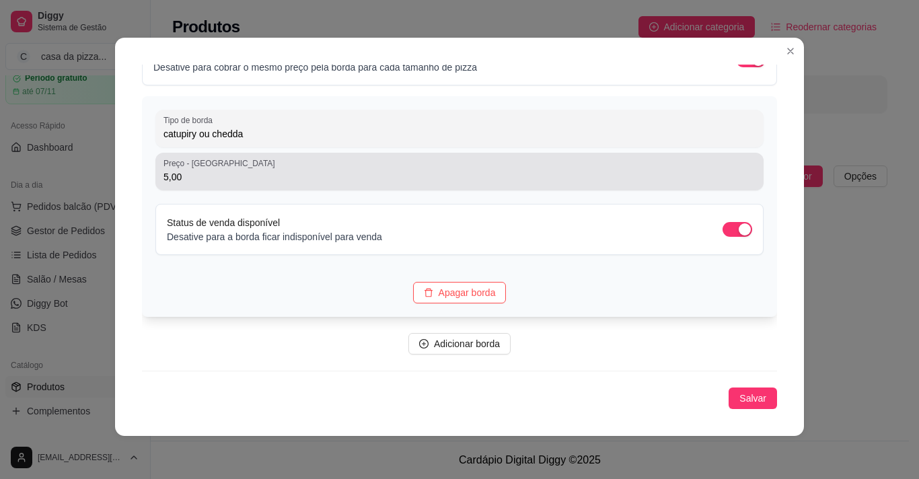
click at [245, 170] on input "5,00" at bounding box center [460, 176] width 592 height 13
click at [245, 160] on label "Preço - Tamanho Grande" at bounding box center [222, 162] width 116 height 11
click at [245, 170] on input "5,00" at bounding box center [460, 176] width 592 height 13
click at [245, 160] on label "Preço - Tamanho Grande" at bounding box center [222, 162] width 116 height 11
click at [245, 170] on input "5,00" at bounding box center [460, 176] width 592 height 13
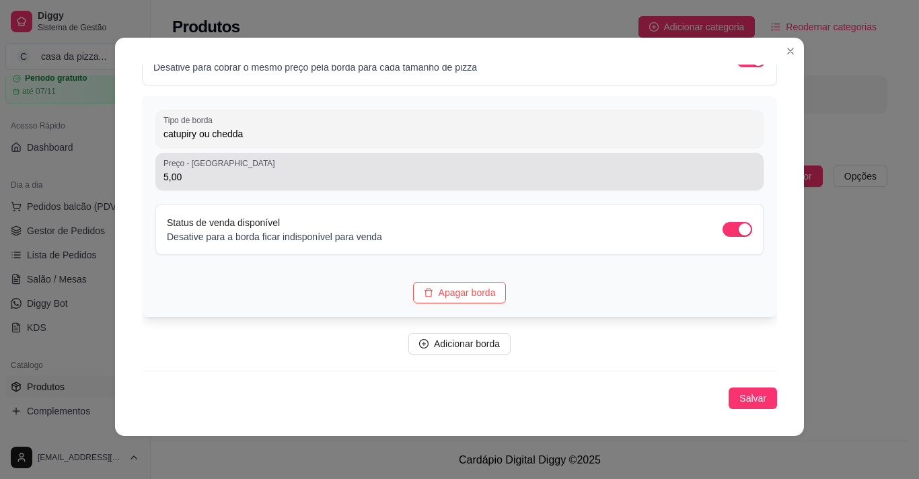
click at [245, 160] on label "Preço - Tamanho Grande" at bounding box center [222, 162] width 116 height 11
click at [245, 170] on input "5,00" at bounding box center [460, 176] width 592 height 13
click at [245, 160] on label "Preço - Tamanho Grande" at bounding box center [222, 162] width 116 height 11
click at [245, 170] on input "5,00" at bounding box center [460, 176] width 592 height 13
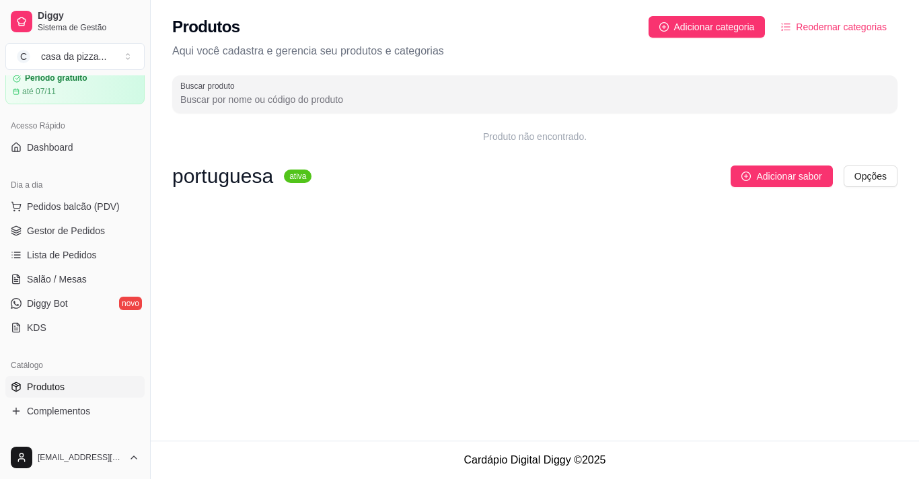
click at [787, 55] on p "Aqui você cadastra e gerencia seu produtos e categorias" at bounding box center [534, 51] width 725 height 16
click at [203, 170] on h3 "portuguesa" at bounding box center [222, 176] width 101 height 16
click at [782, 177] on span "Adicionar sabor" at bounding box center [788, 176] width 65 height 15
click at [236, 178] on h3 "portuguesa" at bounding box center [222, 176] width 101 height 16
click at [770, 171] on span "Adicionar sabor" at bounding box center [788, 176] width 65 height 15
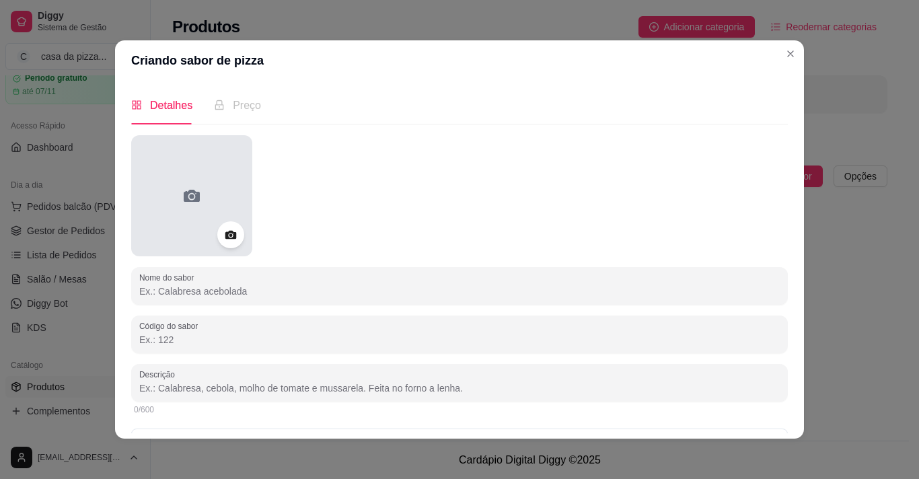
click at [184, 190] on icon at bounding box center [192, 196] width 22 height 22
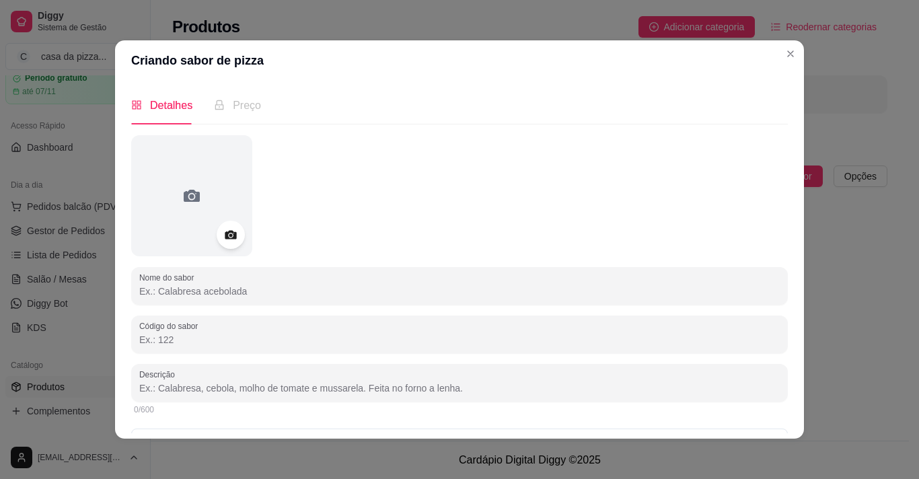
click at [225, 232] on icon at bounding box center [230, 235] width 11 height 9
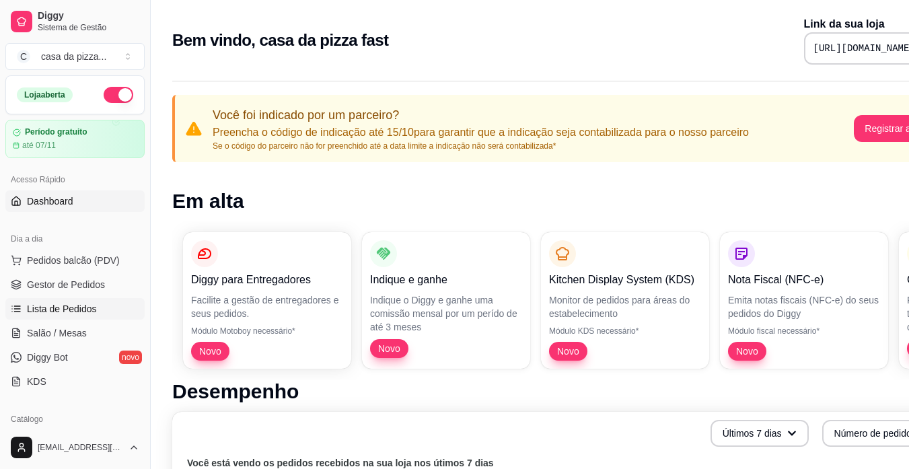
drag, startPoint x: 0, startPoint y: 0, endPoint x: 57, endPoint y: 309, distance: 314.1
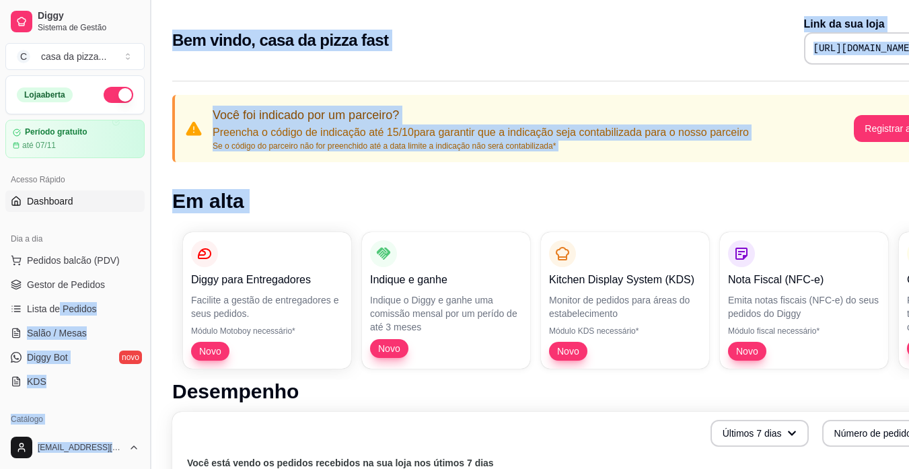
click at [153, 430] on button "Toggle Sidebar" at bounding box center [150, 234] width 11 height 469
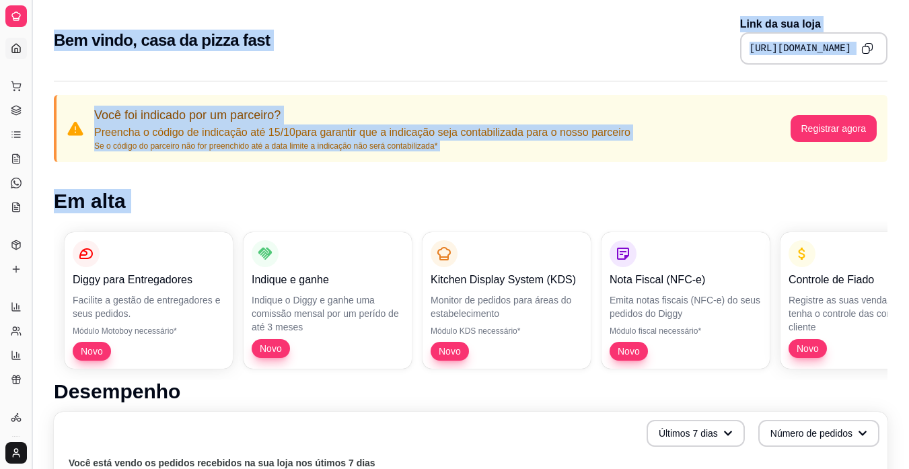
click at [153, 430] on div "Últimos 7 dias Número de pedidos" at bounding box center [471, 433] width 818 height 27
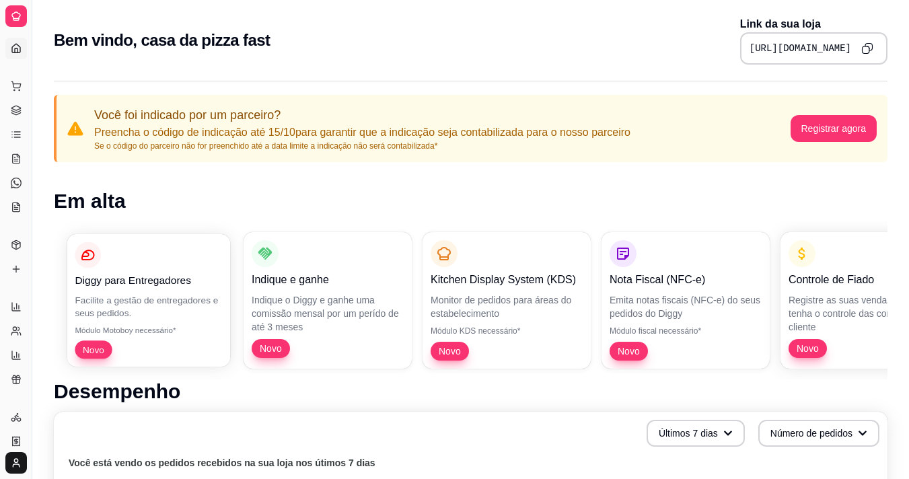
click at [172, 323] on div "Diggy para Entregadores Facilite a gestão de entregadores e seus pedidos. Módul…" at bounding box center [149, 300] width 164 height 133
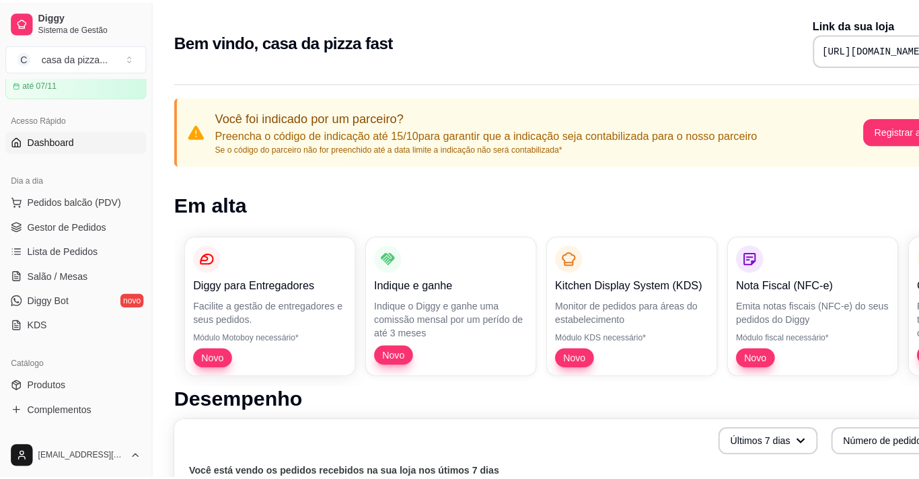
scroll to position [90, 0]
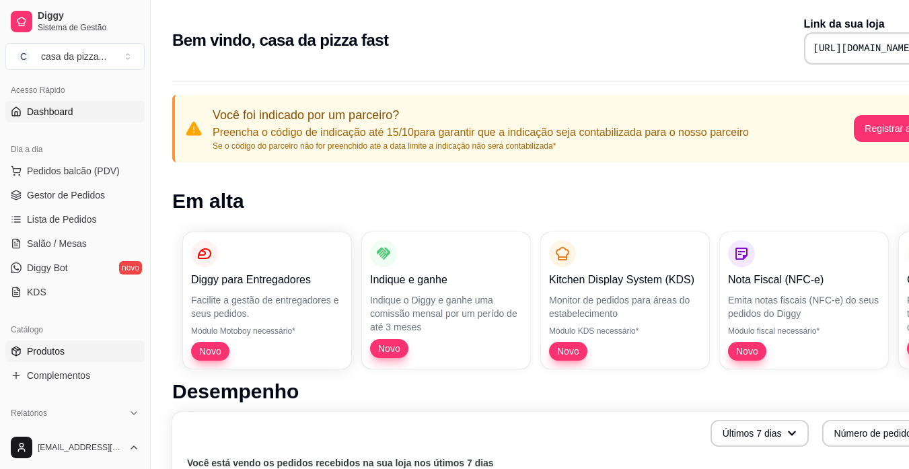
click at [52, 349] on span "Produtos" at bounding box center [46, 351] width 38 height 13
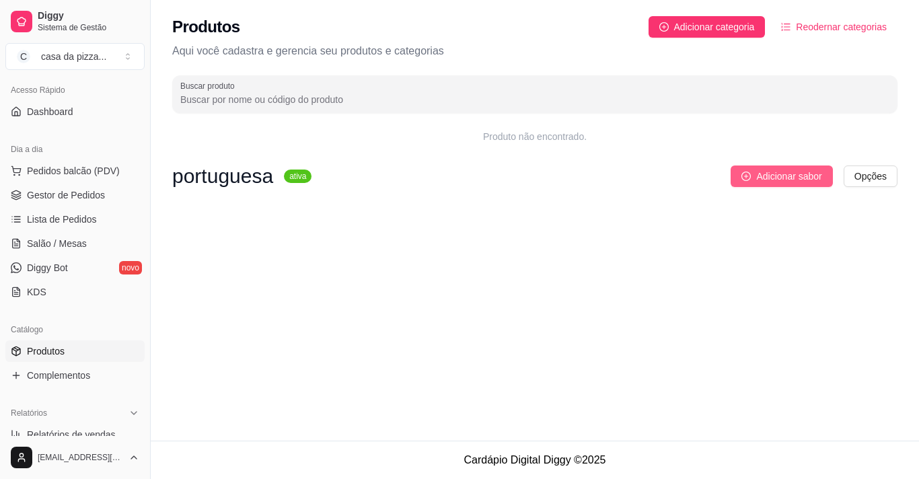
click at [818, 176] on span "Adicionar sabor" at bounding box center [788, 176] width 65 height 15
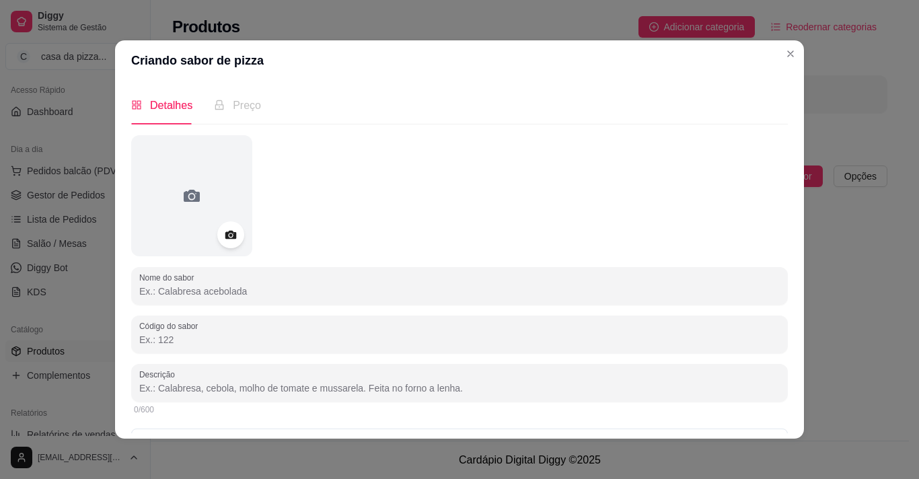
click at [256, 291] on input "Nome do sabor" at bounding box center [459, 291] width 641 height 13
type input "c"
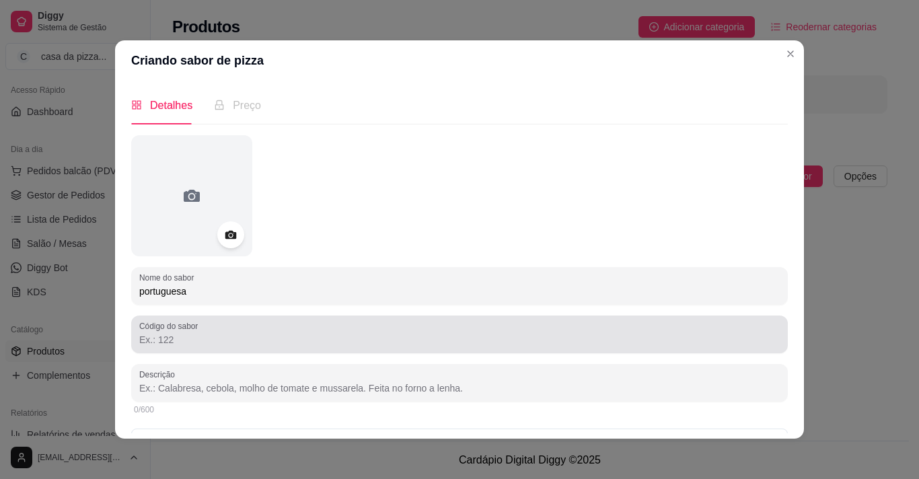
type input "portuguesa"
click at [227, 347] on div at bounding box center [459, 334] width 641 height 27
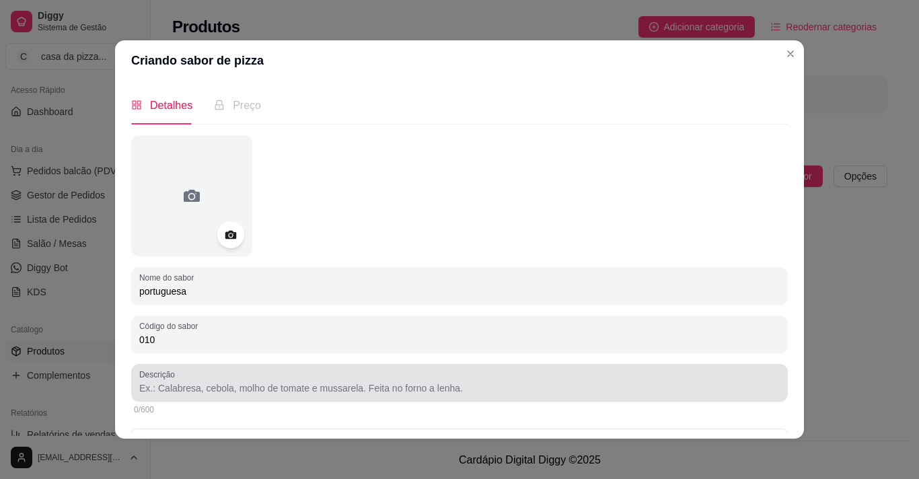
type input "010"
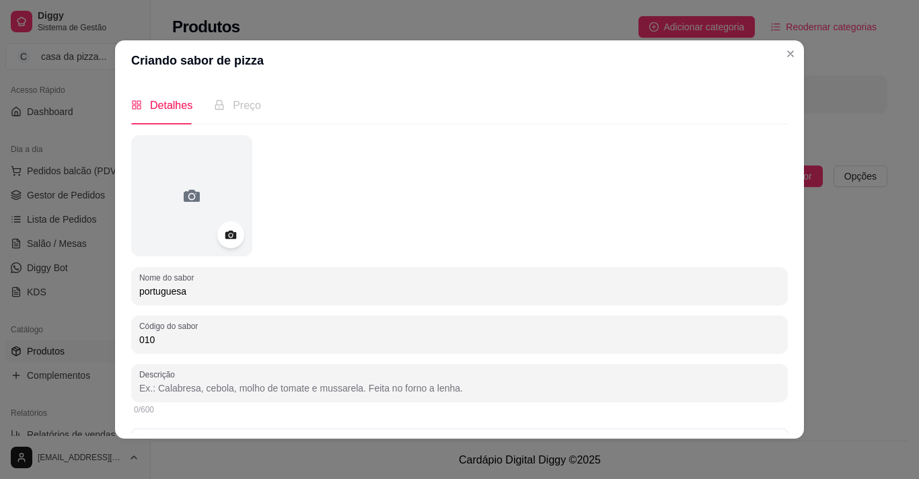
click at [218, 382] on input "Descrição" at bounding box center [459, 388] width 641 height 13
type input "m"
click at [271, 393] on input "massa, molho, presunto, [PERSON_NAME]," at bounding box center [459, 388] width 641 height 13
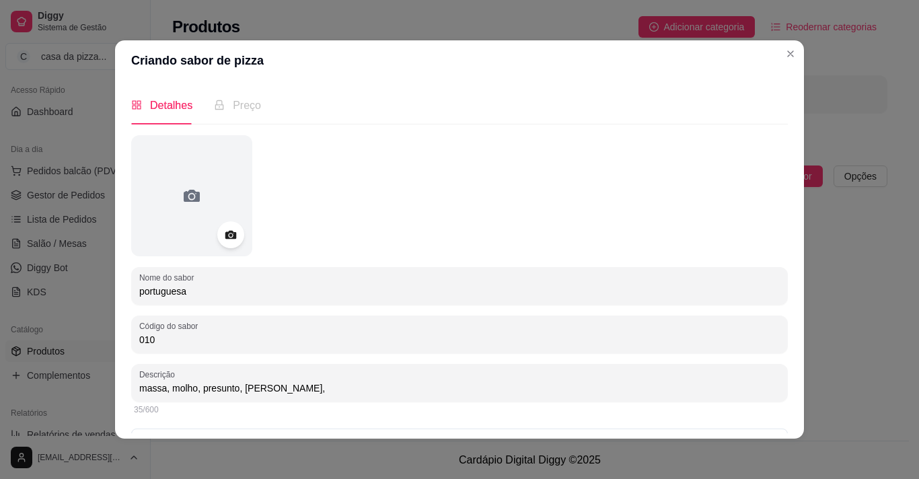
click at [315, 390] on input "massa, molho, presunto, [PERSON_NAME]," at bounding box center [459, 388] width 641 height 13
click at [279, 388] on input "massa, molho, presunto, mussarela, ovos,pimenta" at bounding box center [459, 388] width 641 height 13
click at [281, 388] on input "massa, molho, presunto, mussarela, ovos,pimenta" at bounding box center [459, 388] width 641 height 13
click at [281, 388] on input "massa, molho, presunto, mussarela ovos,pimenta" at bounding box center [459, 388] width 641 height 13
click at [282, 384] on input "massa, molho, presunto, mussarela,ovos,pimenta" at bounding box center [459, 388] width 641 height 13
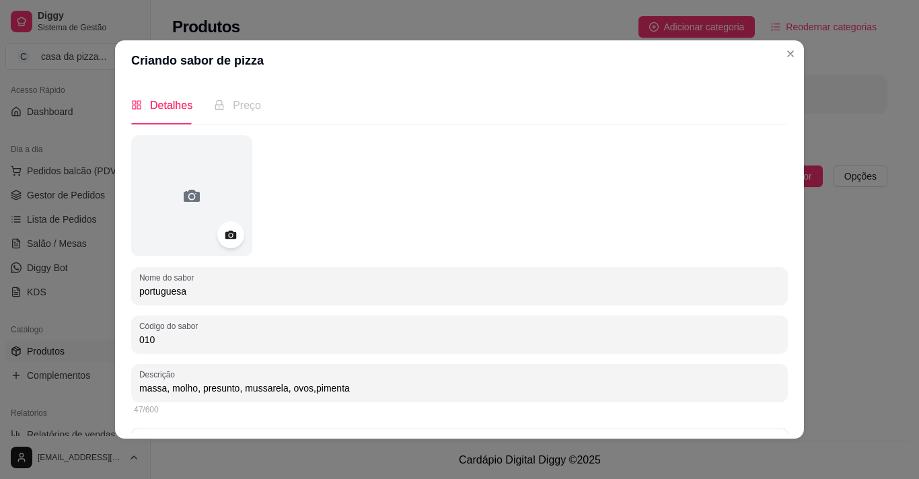
click at [304, 388] on input "massa, molho, presunto, mussarela, ovos,pimenta" at bounding box center [459, 388] width 641 height 13
click at [342, 388] on input "massa, molho, presunto, mussarela, ovos,pimenta" at bounding box center [459, 388] width 641 height 13
click at [299, 390] on input "massa, molho, presunto, mussarela, ovos,piment" at bounding box center [459, 388] width 641 height 13
click at [301, 390] on input "massa, molho, presunto, mussarela, ovos,piment" at bounding box center [459, 388] width 641 height 13
click at [303, 386] on input "massa, molho, presunto, mussarela, ovos,piment" at bounding box center [459, 388] width 641 height 13
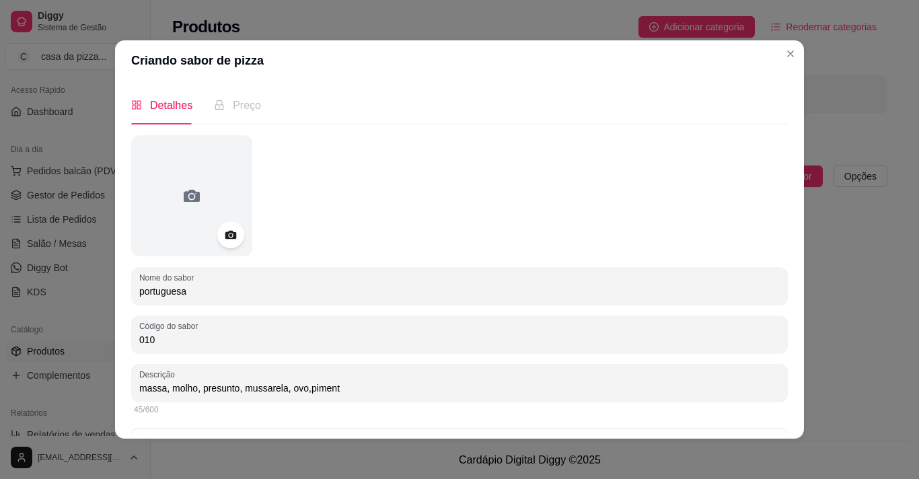
click at [303, 386] on input "massa, molho, presunto, mussarela, ovo,piment" at bounding box center [459, 388] width 641 height 13
click at [336, 382] on input "massa, molho, presunto, mussarela, ovo, piment" at bounding box center [459, 388] width 641 height 13
click at [343, 390] on input "massa, molho, presunto, mussarela, ovo, pimentão,tomate" at bounding box center [459, 388] width 641 height 13
click at [379, 387] on input "massa, molho, presunto, mussarela, ovo, pimentão ,tomate" at bounding box center [459, 388] width 641 height 13
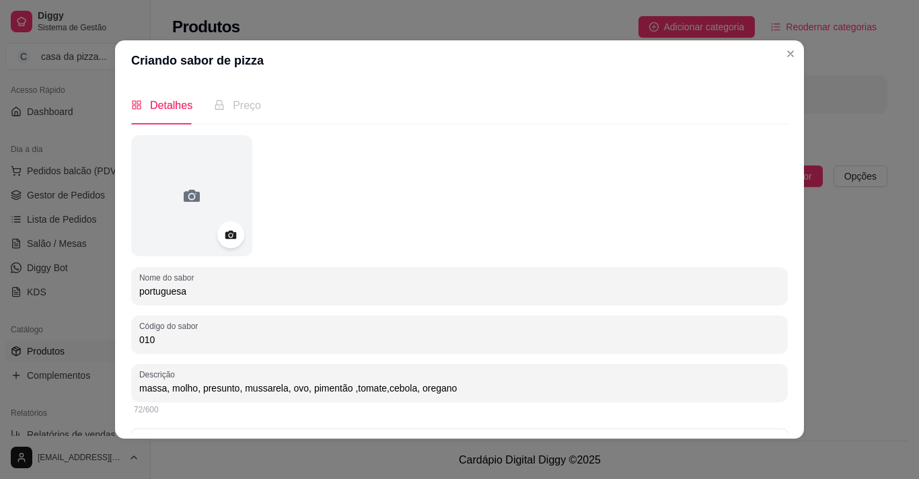
click at [427, 385] on input "massa, molho, presunto, mussarela, ovo, pimentão ,tomate,cebola, oregano" at bounding box center [459, 388] width 641 height 13
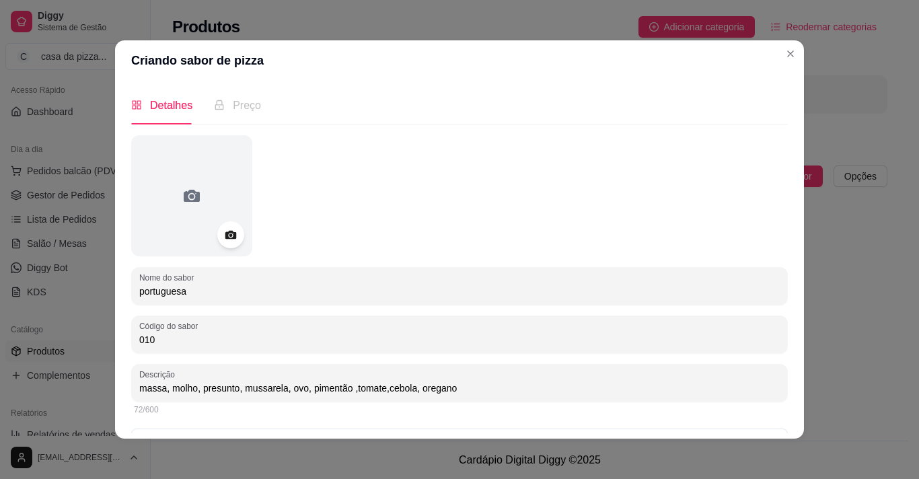
click at [427, 385] on input "massa, molho, presunto, mussarela, ovo, pimentão ,tomate,cebola, oregano" at bounding box center [459, 388] width 641 height 13
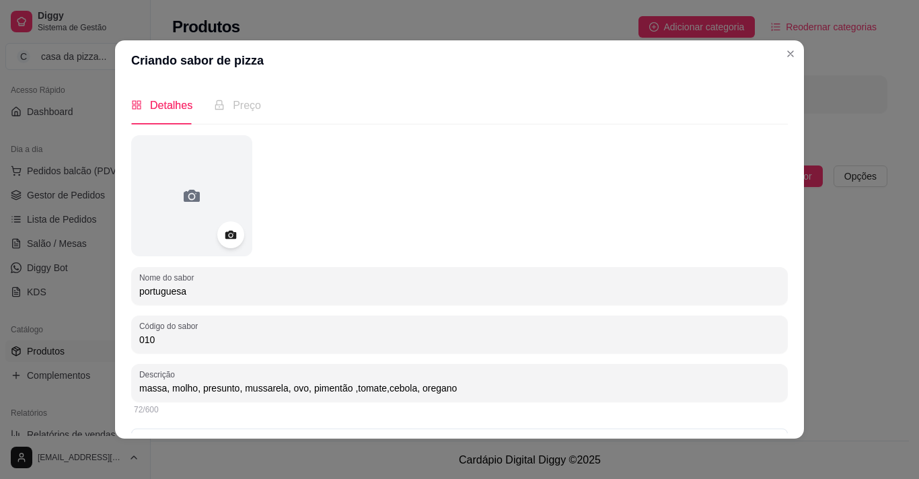
click at [453, 385] on input "massa, molho, presunto, mussarela, ovo, pimentão ,tomate,cebola, oregano" at bounding box center [459, 388] width 641 height 13
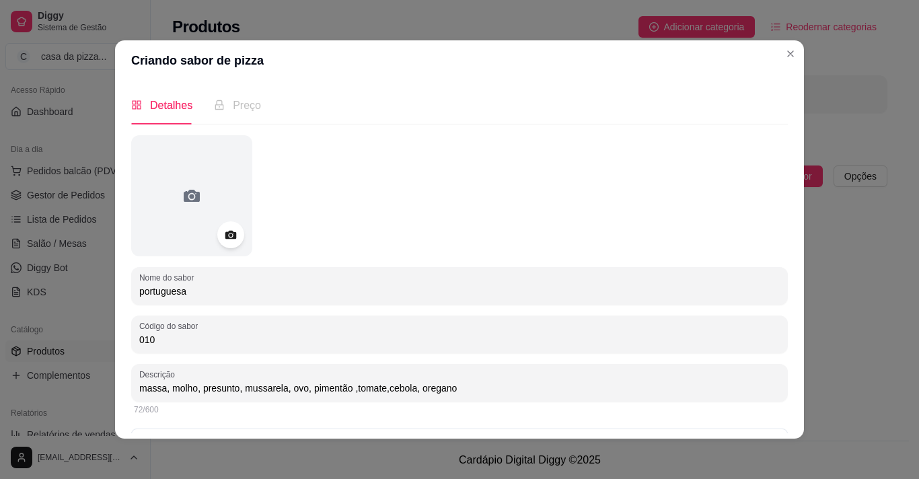
click at [453, 385] on input "massa, molho, presunto, mussarela, ovo, pimentão ,tomate,cebola, oregano" at bounding box center [459, 388] width 641 height 13
click at [476, 385] on input "massa, molho, presunto, mussarela, ovo, pimentão ,tomate,cebola, oregáno" at bounding box center [459, 388] width 641 height 13
click at [453, 388] on input "massa, molho, presunto, mussarela, ovo, pimentão ,tomate,cebola, oregáno" at bounding box center [459, 388] width 641 height 13
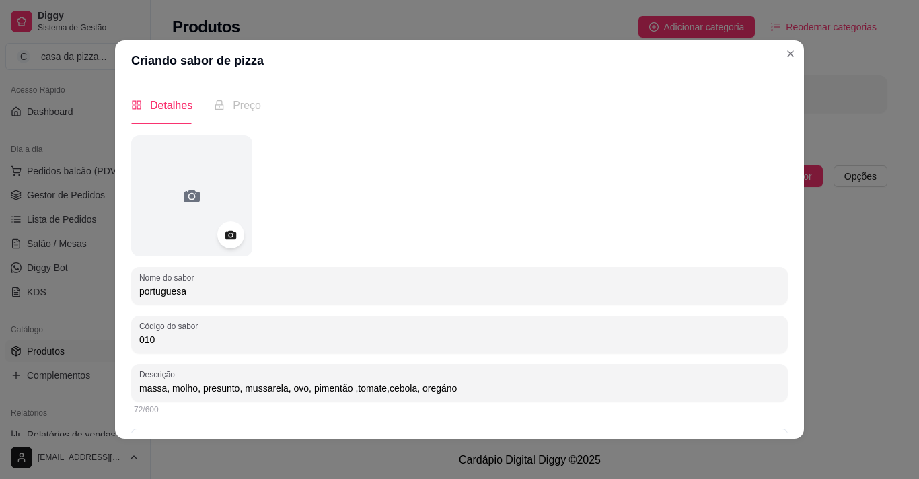
click at [453, 388] on input "massa, molho, presunto, mussarela, ovo, pimentão ,tomate,cebola, oregáno" at bounding box center [459, 388] width 641 height 13
type input "massa, molho, presunto, mussarela, ovo, pimentão ,tomate,cebola, oregáno"
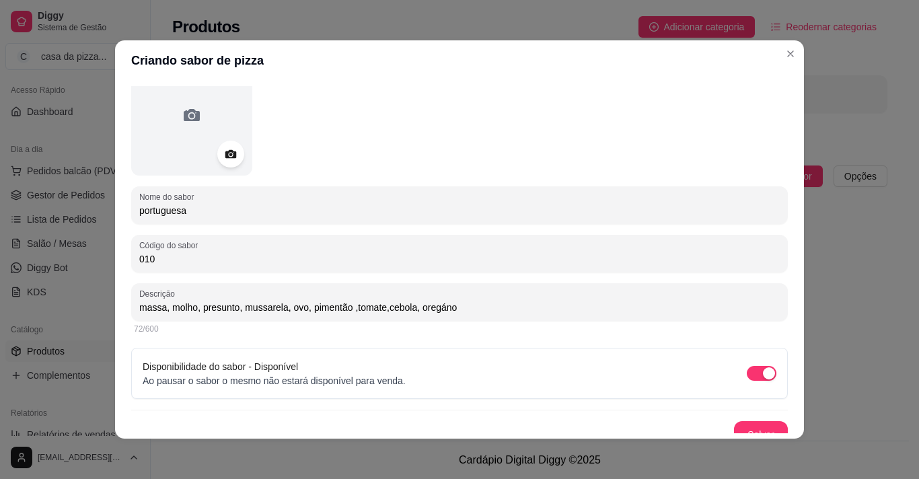
scroll to position [96, 0]
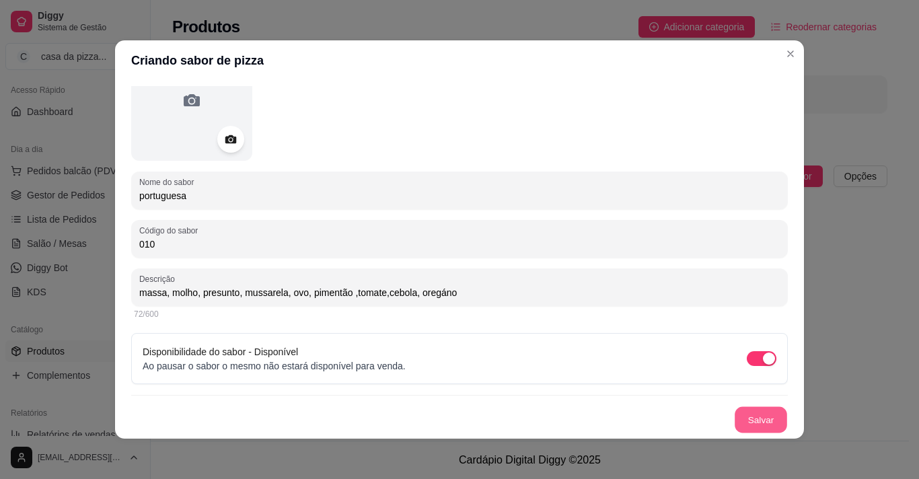
click at [735, 423] on button "Salvar" at bounding box center [761, 420] width 52 height 26
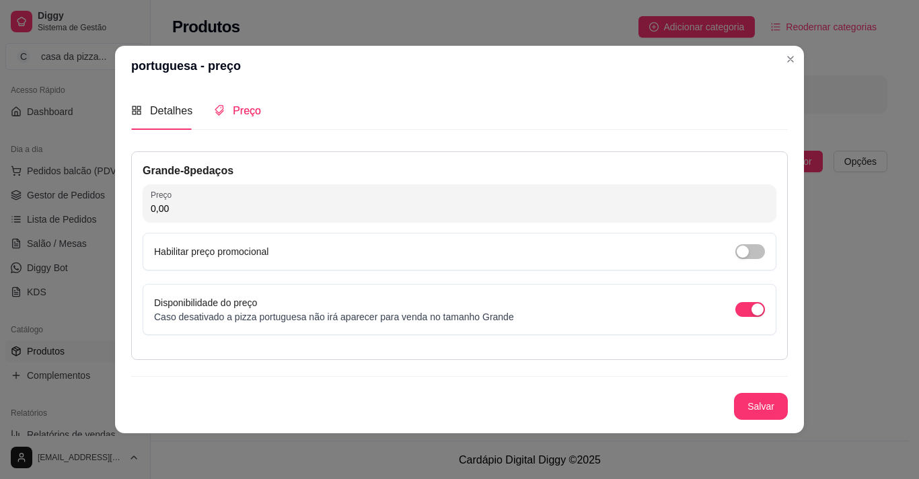
scroll to position [0, 0]
click at [159, 175] on div "Grande - 8 pedaços" at bounding box center [460, 171] width 634 height 16
click at [186, 167] on div "Grande - 8 pedaços" at bounding box center [460, 171] width 634 height 16
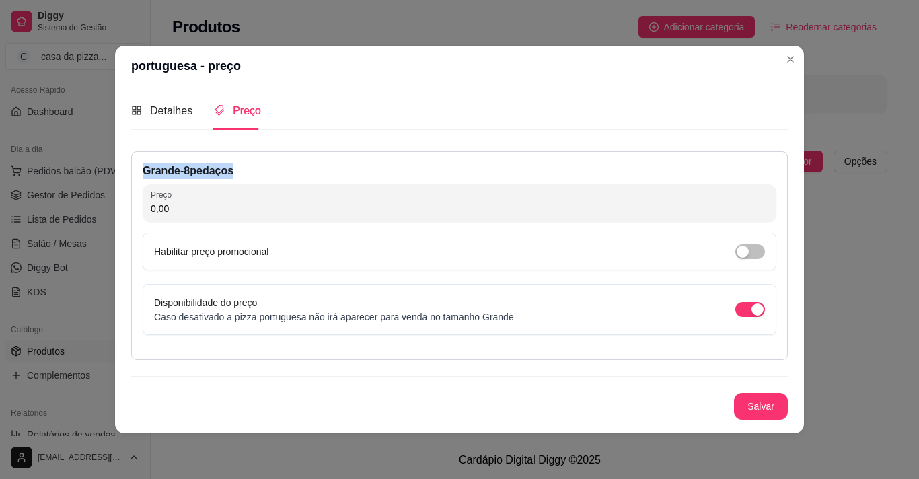
click at [186, 167] on div "Grande - 8 pedaços" at bounding box center [460, 171] width 634 height 16
click at [165, 106] on span "Detalhes" at bounding box center [171, 110] width 42 height 11
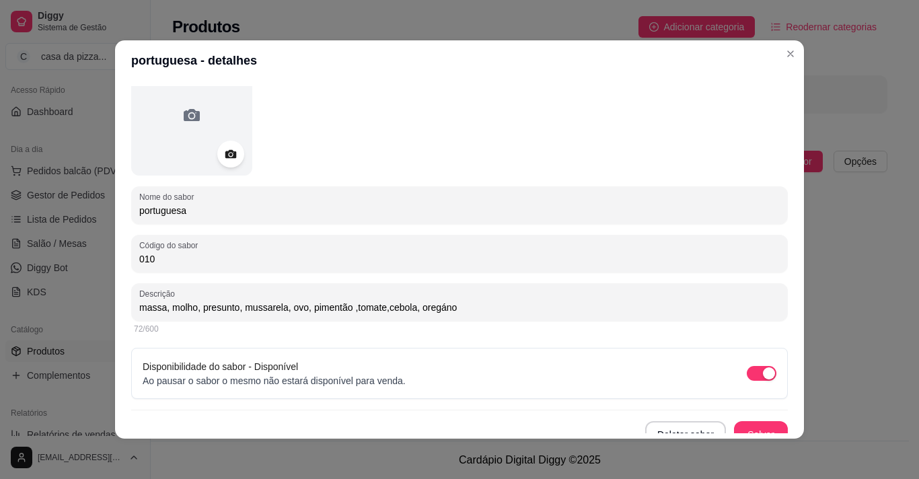
scroll to position [96, 0]
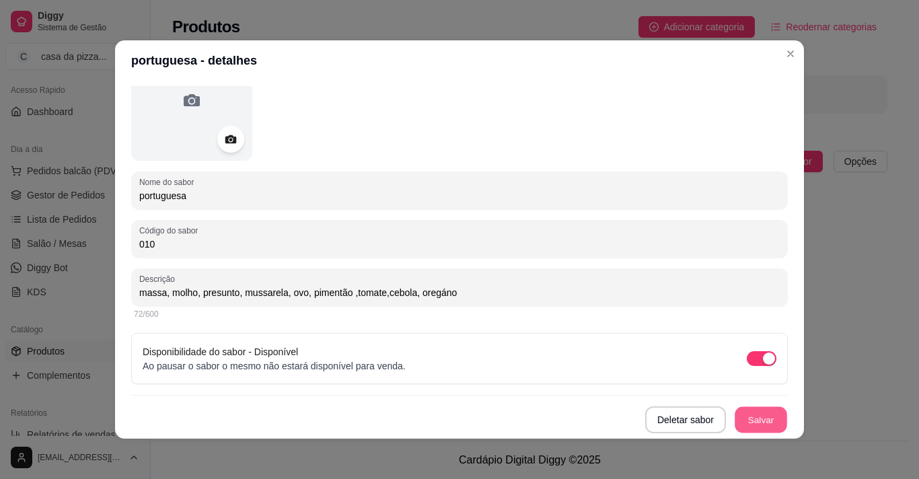
click at [738, 416] on button "Salvar" at bounding box center [761, 420] width 52 height 26
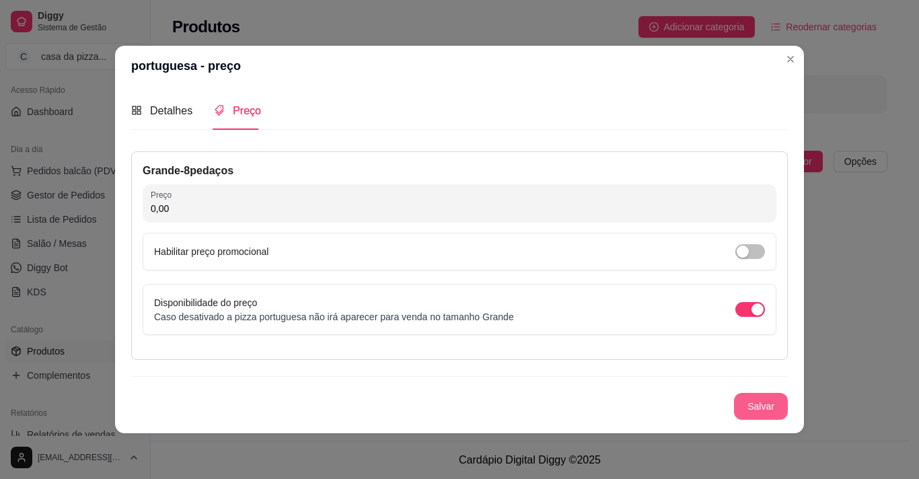
scroll to position [0, 0]
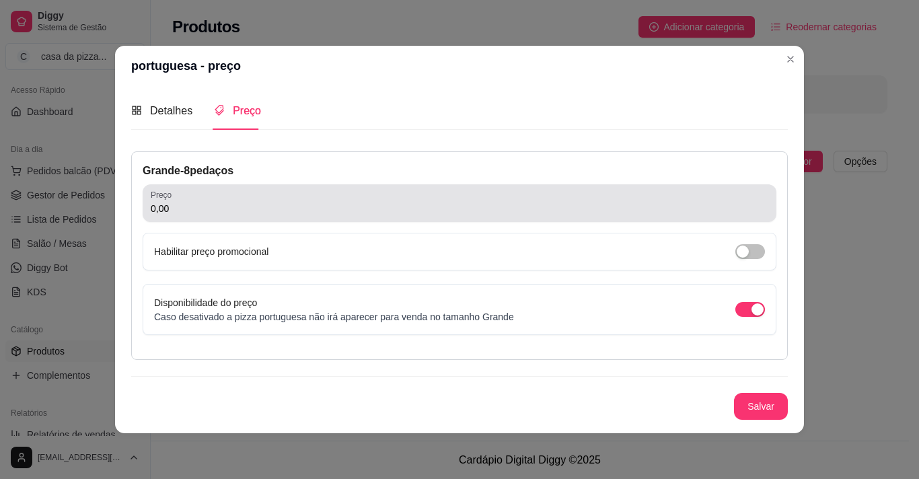
click at [441, 210] on input "0,00" at bounding box center [460, 208] width 618 height 13
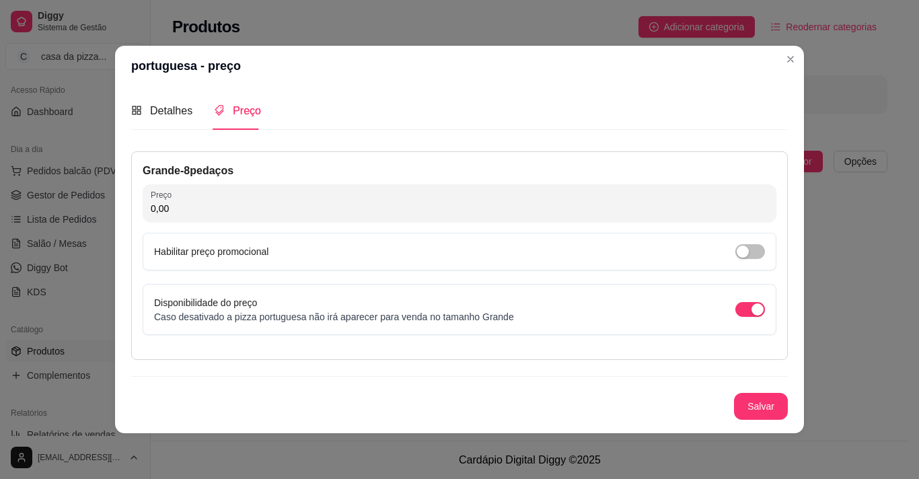
click at [220, 171] on div "Grande - 8 pedaços" at bounding box center [460, 171] width 634 height 16
click at [240, 170] on div "Grande - 8 pedaços" at bounding box center [460, 171] width 634 height 16
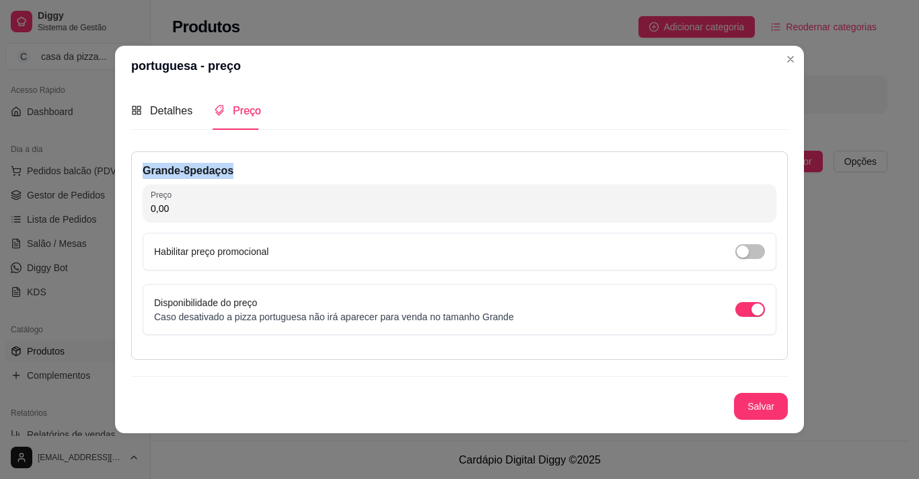
click at [240, 170] on div "Grande - 8 pedaços" at bounding box center [460, 171] width 634 height 16
click at [223, 165] on div "Grande - 8 pedaços" at bounding box center [460, 171] width 634 height 16
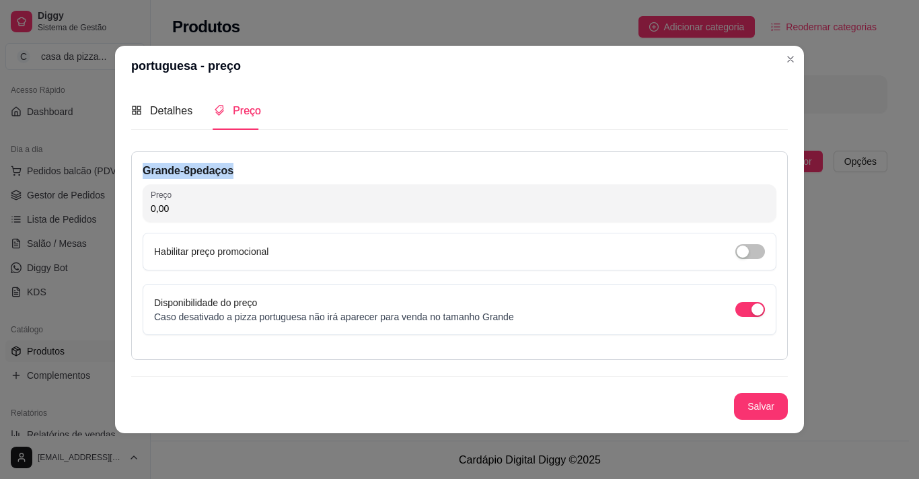
click at [223, 165] on div "Grande - 8 pedaços" at bounding box center [460, 171] width 634 height 16
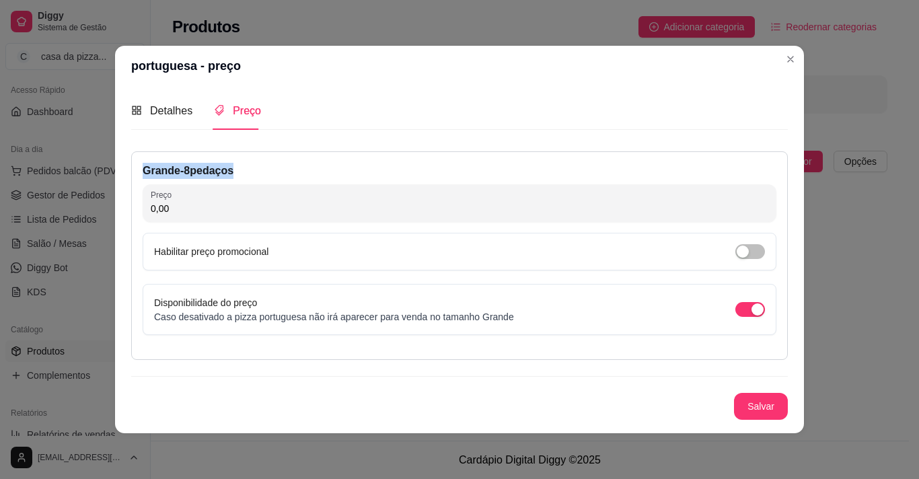
click at [223, 165] on div "Grande - 8 pedaços" at bounding box center [460, 171] width 634 height 16
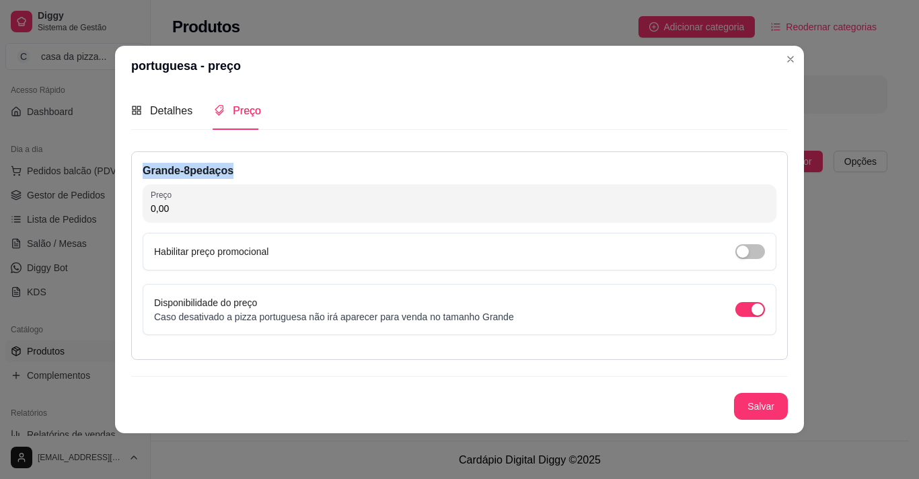
click at [223, 165] on div "Grande - 8 pedaços" at bounding box center [460, 171] width 634 height 16
click at [139, 107] on icon "appstore" at bounding box center [136, 110] width 9 height 9
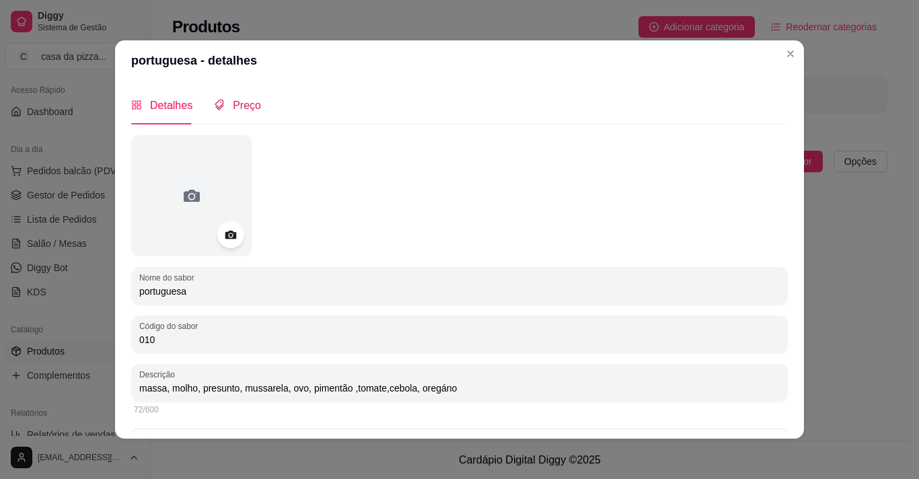
click at [214, 104] on icon "tags" at bounding box center [219, 105] width 11 height 11
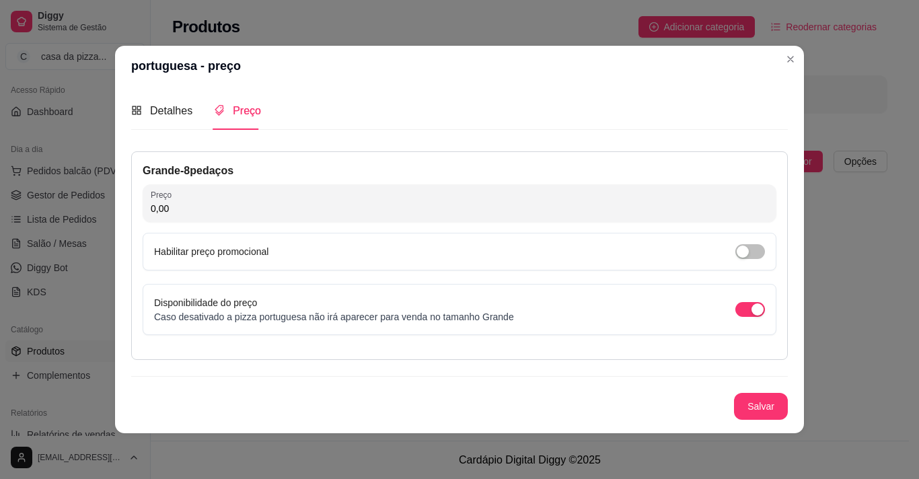
click at [313, 213] on input "0,00" at bounding box center [460, 208] width 618 height 13
type input "40,00"
click at [766, 399] on button "Salvar" at bounding box center [761, 407] width 52 height 26
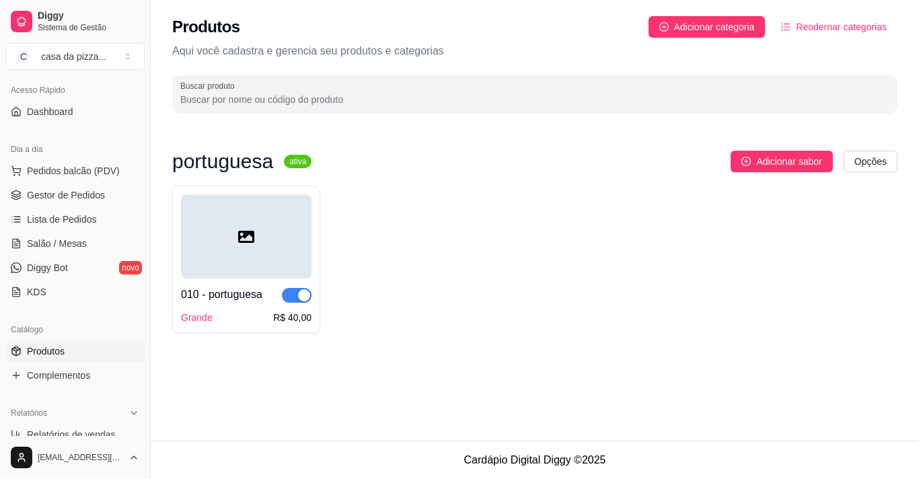
click at [296, 162] on sup "ativa" at bounding box center [298, 161] width 28 height 13
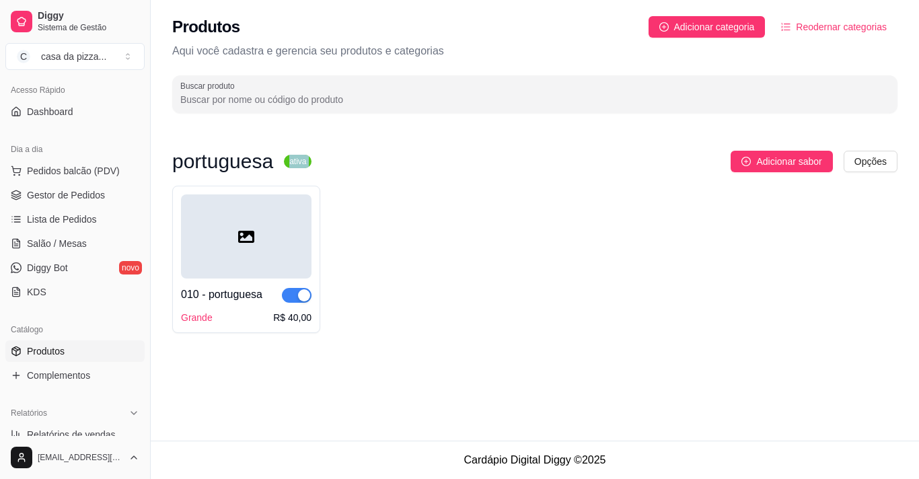
click at [296, 162] on sup "ativa" at bounding box center [298, 161] width 28 height 13
drag, startPoint x: 296, startPoint y: 162, endPoint x: 236, endPoint y: 168, distance: 60.3
click at [236, 168] on div "portuguesa ativa" at bounding box center [241, 161] width 139 height 16
click at [236, 168] on h3 "portuguesa" at bounding box center [222, 161] width 101 height 16
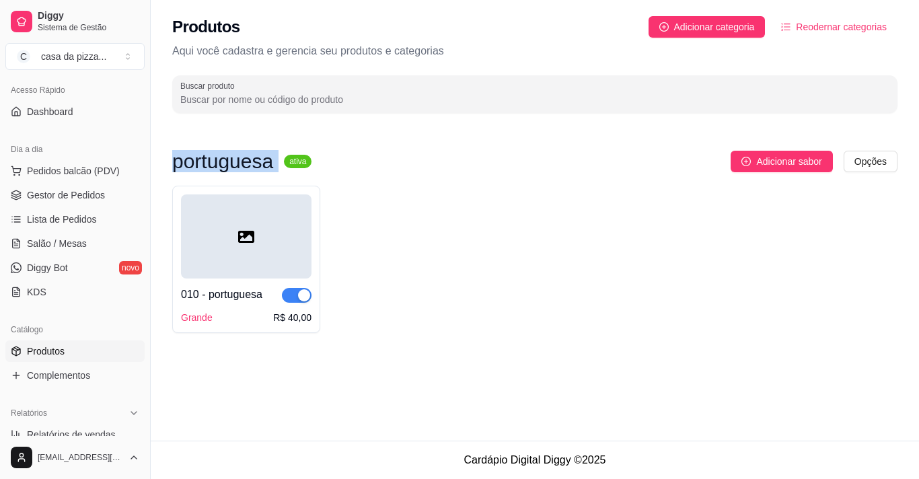
click at [236, 168] on h3 "portuguesa" at bounding box center [222, 161] width 101 height 16
drag, startPoint x: 236, startPoint y: 168, endPoint x: 297, endPoint y: 229, distance: 86.1
click at [297, 229] on div "portuguesa ativa Adicionar sabor Opções 010 - portuguesa Grande R$ 40,00" at bounding box center [534, 242] width 725 height 182
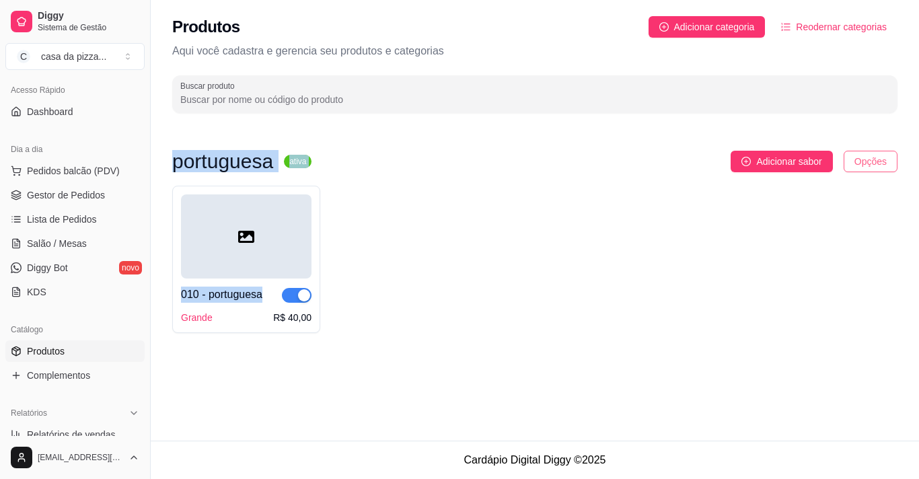
click at [879, 161] on html "Diggy Sistema de Gestão C casa da pizza ... Loja aberta Período gratuito até 07…" at bounding box center [459, 239] width 919 height 479
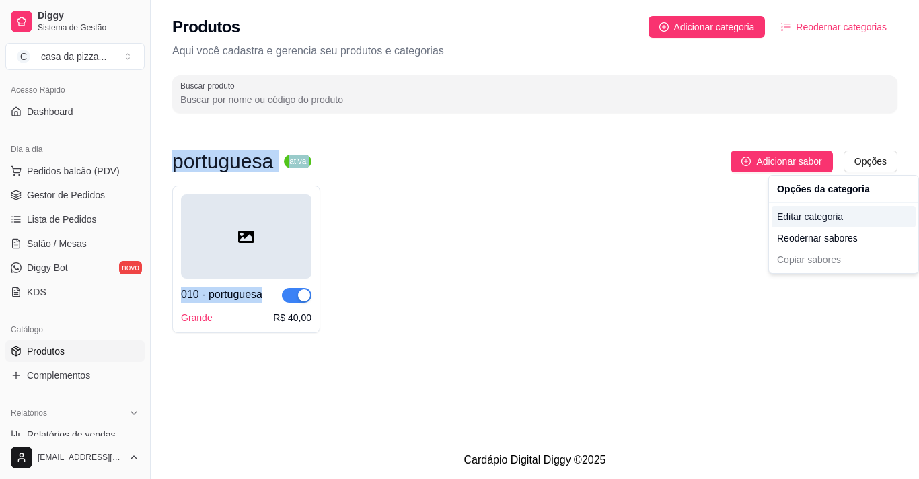
click at [863, 223] on div "Editar categoria" at bounding box center [844, 217] width 144 height 22
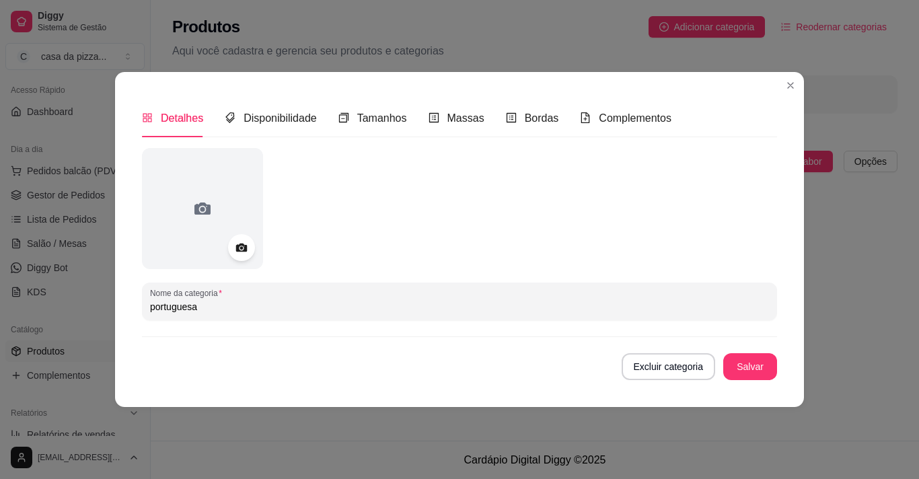
click at [213, 313] on input "portuguesa" at bounding box center [459, 306] width 619 height 13
type input "p"
type input "pizza tradicional"
click at [371, 125] on div "Tamanhos" at bounding box center [372, 118] width 69 height 17
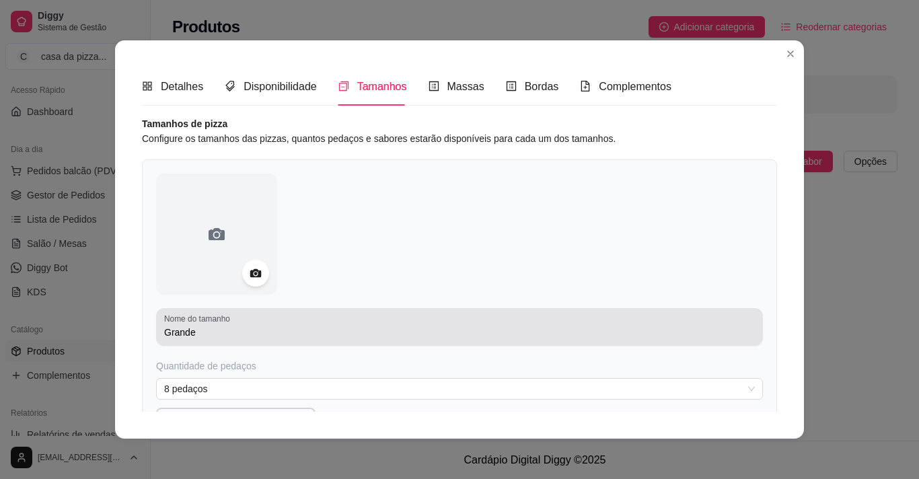
click at [211, 341] on div "Grande" at bounding box center [459, 327] width 591 height 27
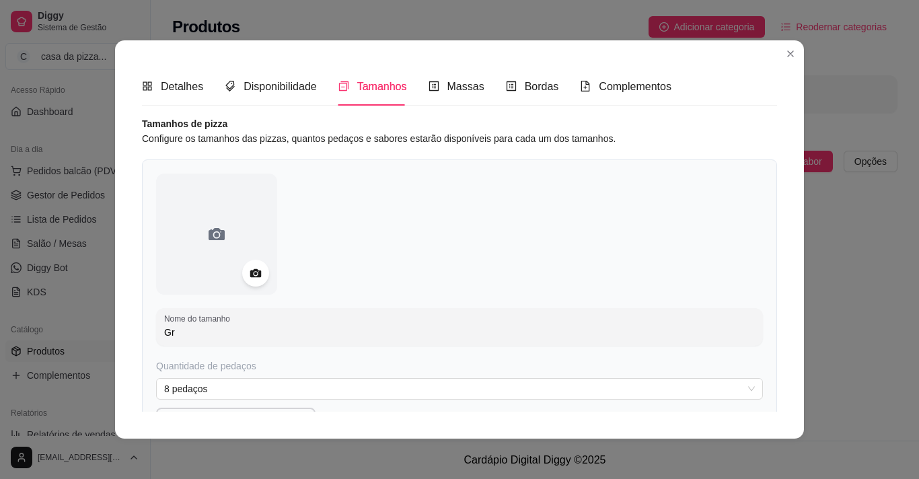
type input "G"
type input "p"
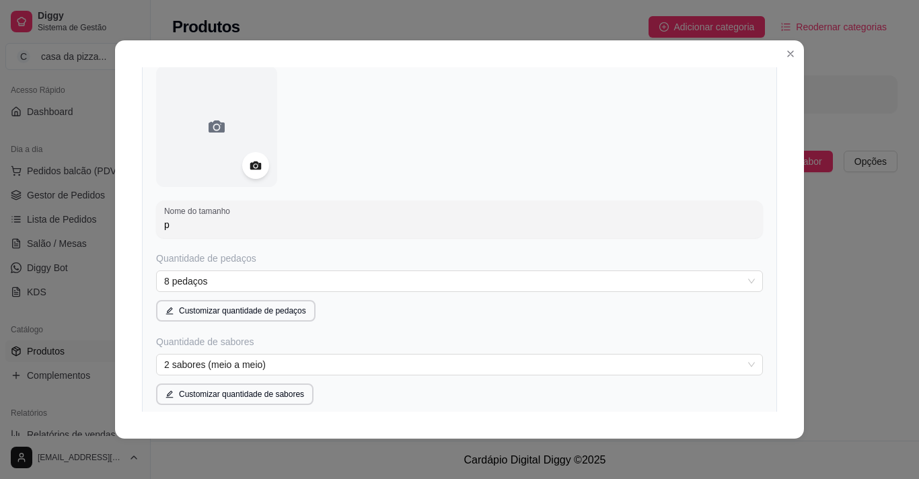
scroll to position [135, 0]
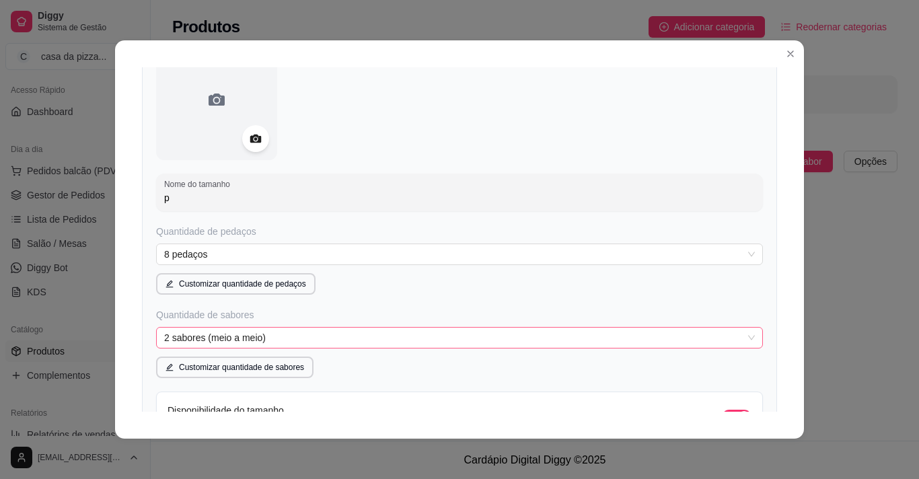
click at [279, 342] on span "2 sabores (meio a meio)" at bounding box center [459, 338] width 591 height 20
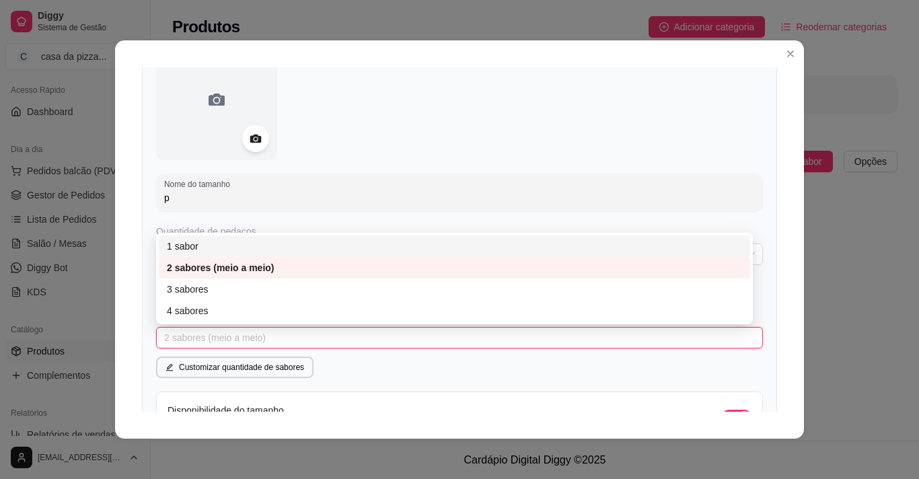
click at [282, 242] on div "1 sabor" at bounding box center [454, 246] width 575 height 15
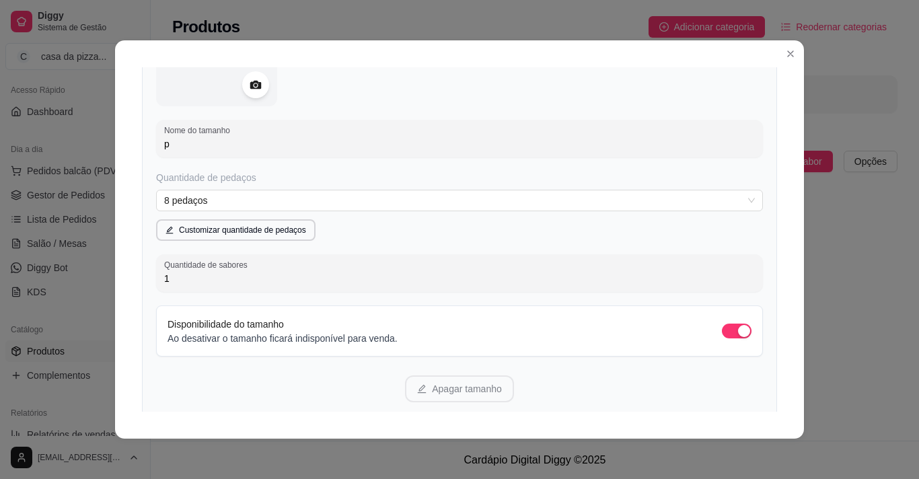
scroll to position [215, 0]
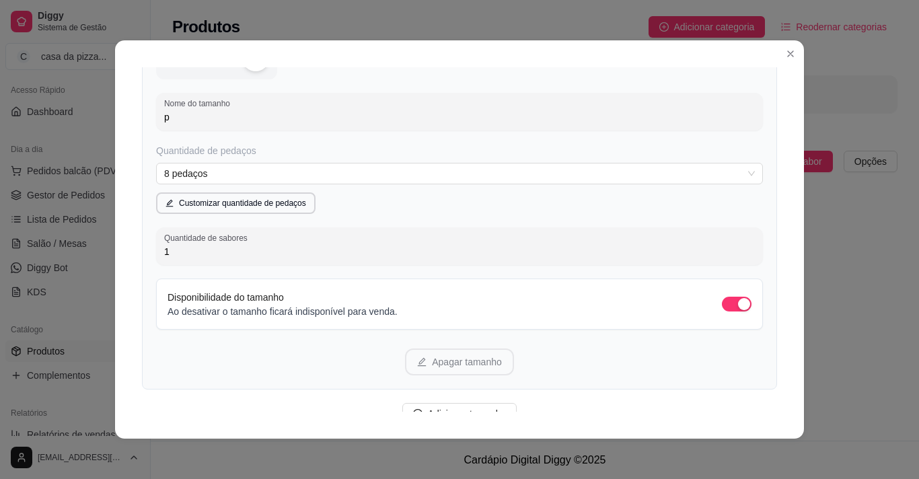
click at [603, 395] on div "Tamanhos de pizza Configure os tamanhos das pizzas, quantos pedaços e sabores e…" at bounding box center [459, 190] width 635 height 578
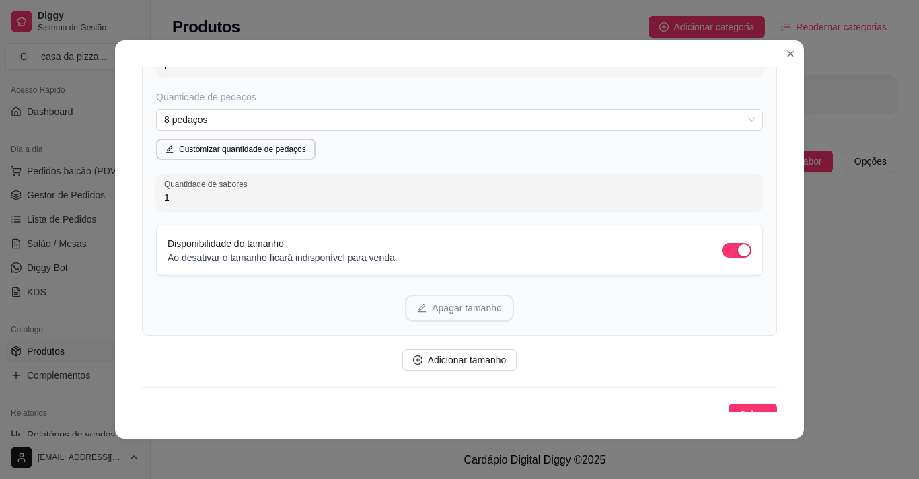
scroll to position [283, 0]
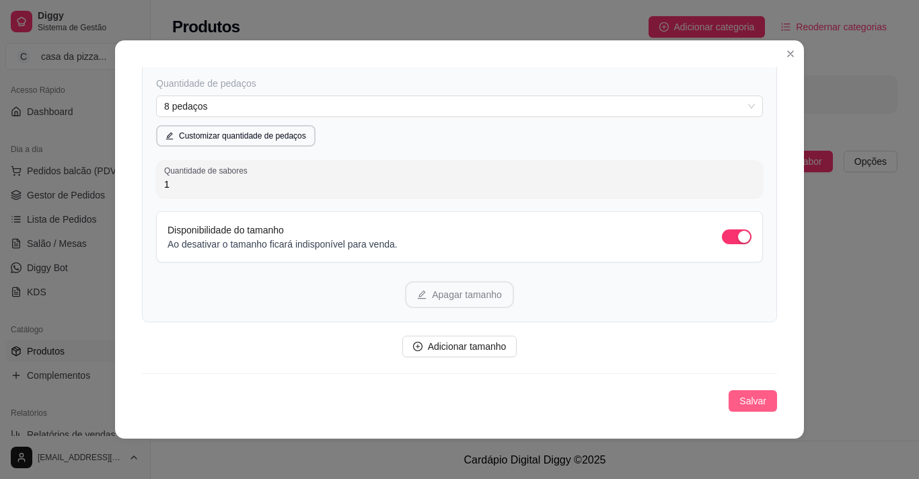
click at [740, 396] on span "Salvar" at bounding box center [753, 401] width 27 height 15
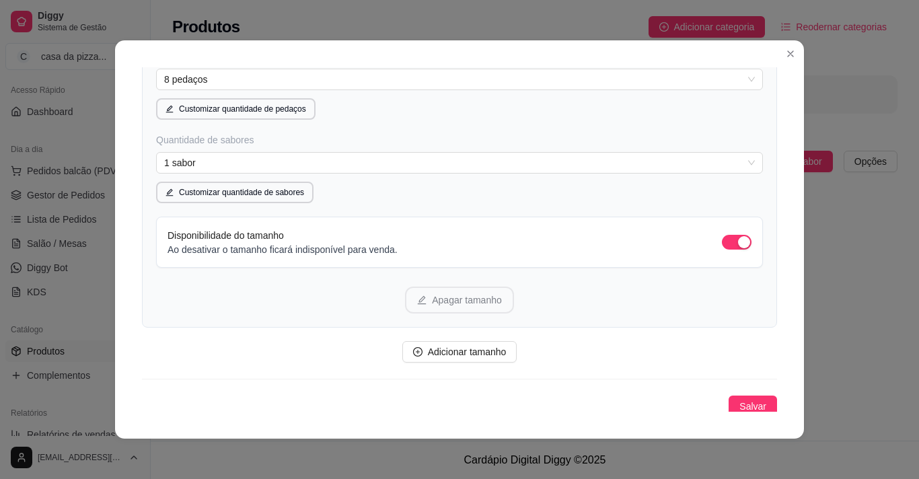
scroll to position [315, 0]
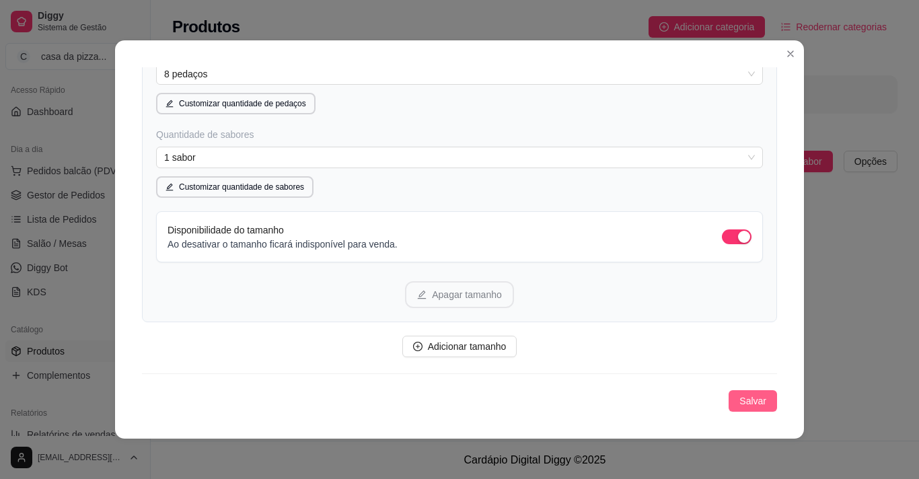
click at [752, 394] on button "Salvar" at bounding box center [753, 401] width 48 height 22
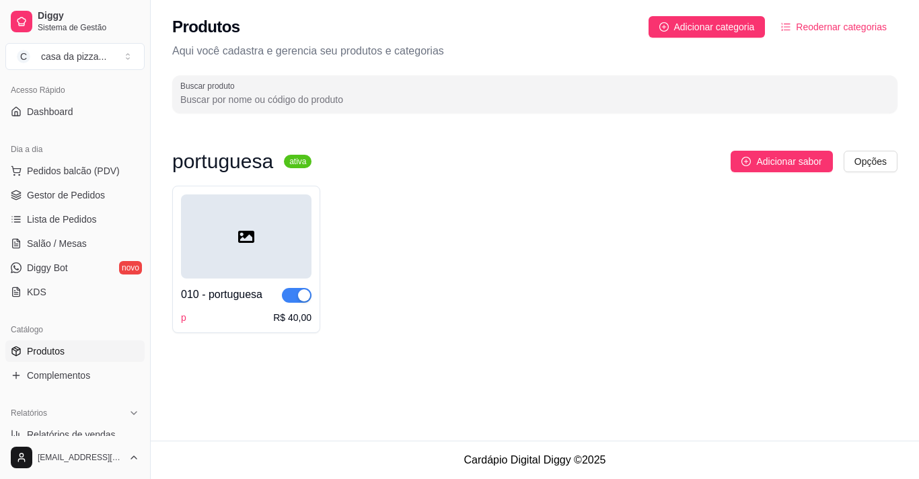
click at [188, 145] on div "portuguesa ativa Adicionar sabor Opções 010 - portuguesa p R$ 40,00" at bounding box center [535, 242] width 769 height 242
click at [297, 162] on sup "ativa" at bounding box center [298, 161] width 28 height 13
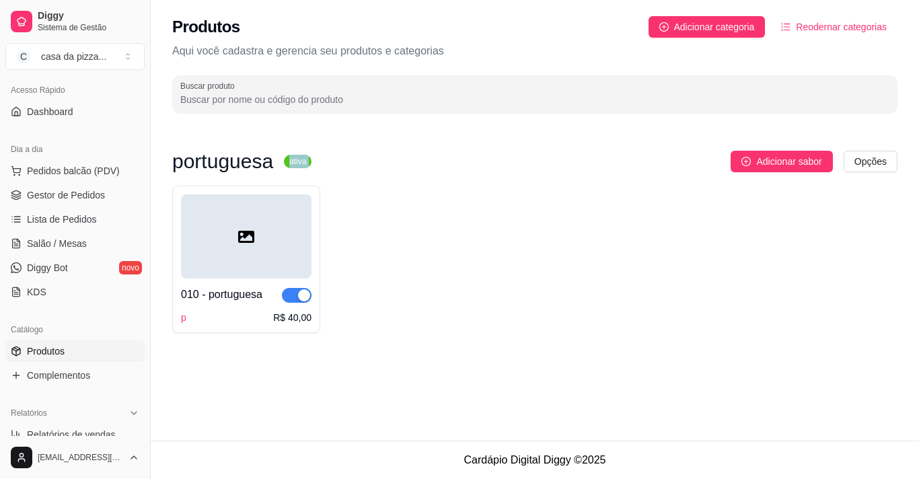
click at [297, 162] on sup "ativa" at bounding box center [298, 161] width 28 height 13
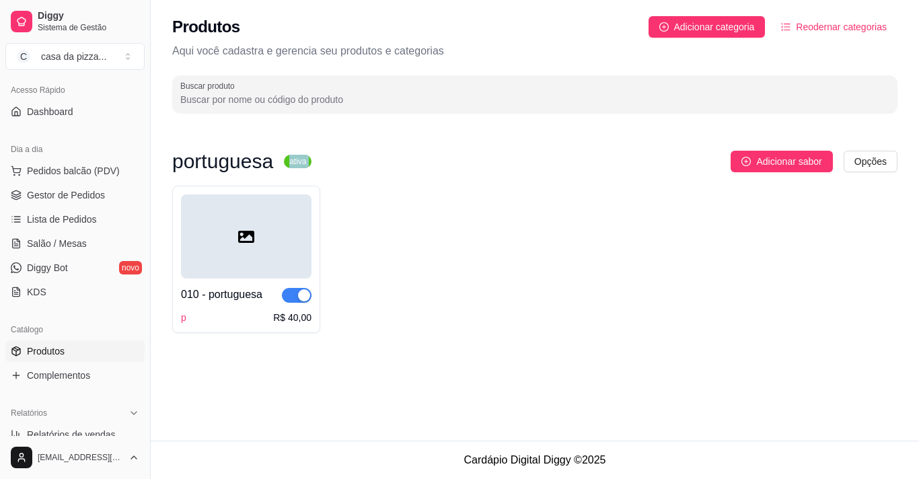
click at [297, 162] on sup "ativa" at bounding box center [298, 161] width 28 height 13
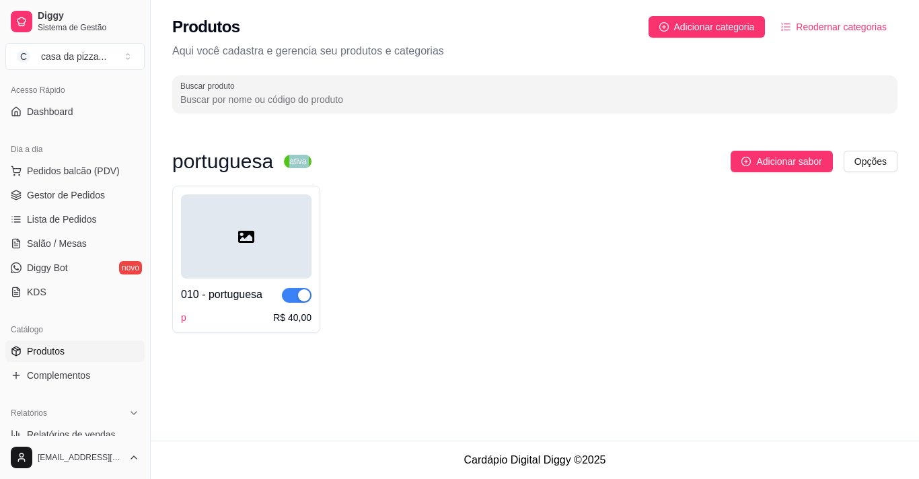
click at [297, 162] on sup "ativa" at bounding box center [298, 161] width 28 height 13
click at [287, 294] on span "button" at bounding box center [297, 295] width 30 height 15
click at [308, 290] on span "button" at bounding box center [297, 295] width 30 height 15
click at [863, 167] on html "Diggy Sistema de Gestão C casa da pizza ... Loja aberta Período gratuito até 07…" at bounding box center [459, 239] width 919 height 479
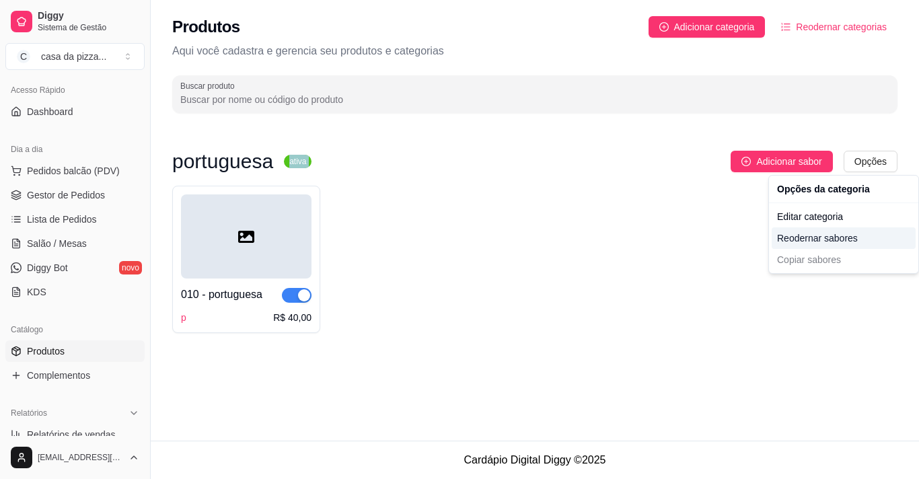
click at [855, 238] on div "Reodernar sabores" at bounding box center [844, 238] width 144 height 22
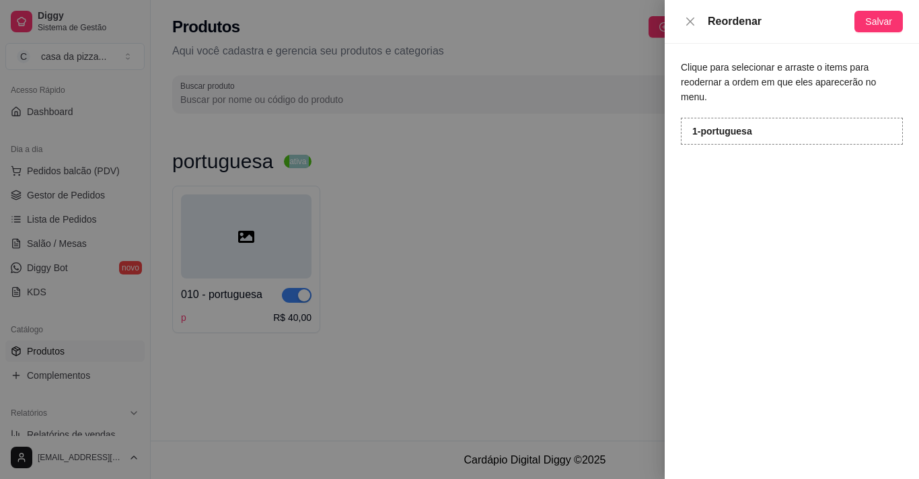
click at [801, 118] on div "1 - portuguesa" at bounding box center [792, 131] width 222 height 27
click at [689, 25] on icon "close" at bounding box center [690, 21] width 11 height 11
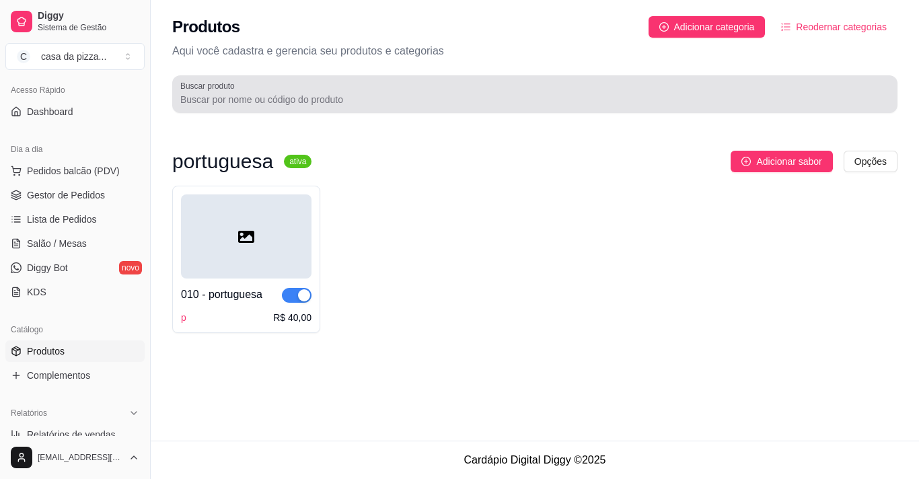
click at [455, 99] on input "Buscar produto" at bounding box center [534, 99] width 709 height 13
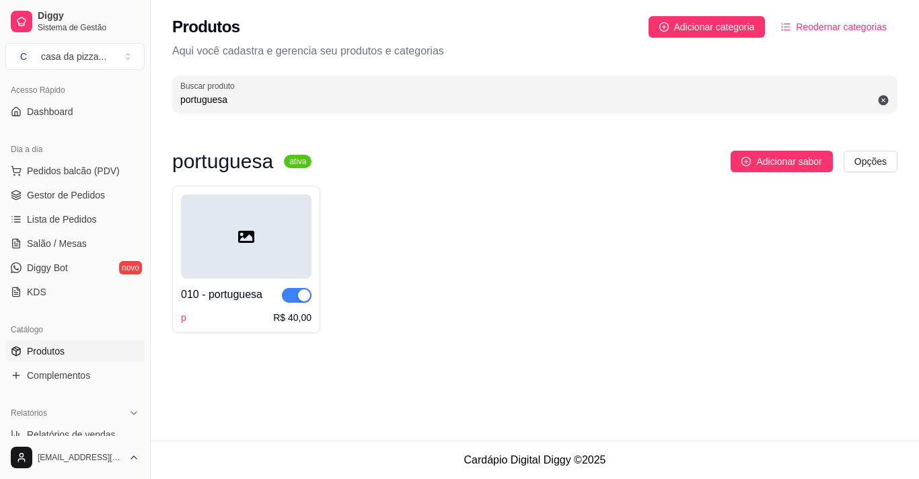
type input "portuguesa"
click at [395, 258] on div "010 - portuguesa p R$ 40,00" at bounding box center [534, 259] width 725 height 147
click at [435, 102] on input "portuguesa" at bounding box center [534, 99] width 709 height 13
click at [505, 96] on input "portuguesa" at bounding box center [534, 99] width 709 height 13
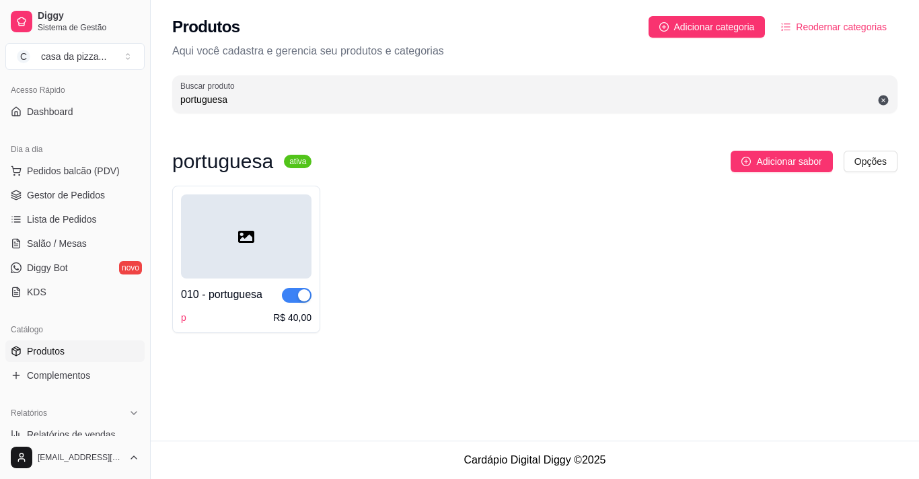
click at [505, 96] on input "portuguesa" at bounding box center [534, 99] width 709 height 13
click at [882, 168] on html "Diggy Sistema de Gestão C casa da pizza ... Loja aberta Período gratuito até 07…" at bounding box center [459, 239] width 919 height 479
drag, startPoint x: 882, startPoint y: 168, endPoint x: 885, endPoint y: 153, distance: 15.8
click at [885, 153] on html "Diggy Sistema de Gestão C casa da pizza ... Loja aberta Período gratuito até 07…" at bounding box center [459, 239] width 919 height 479
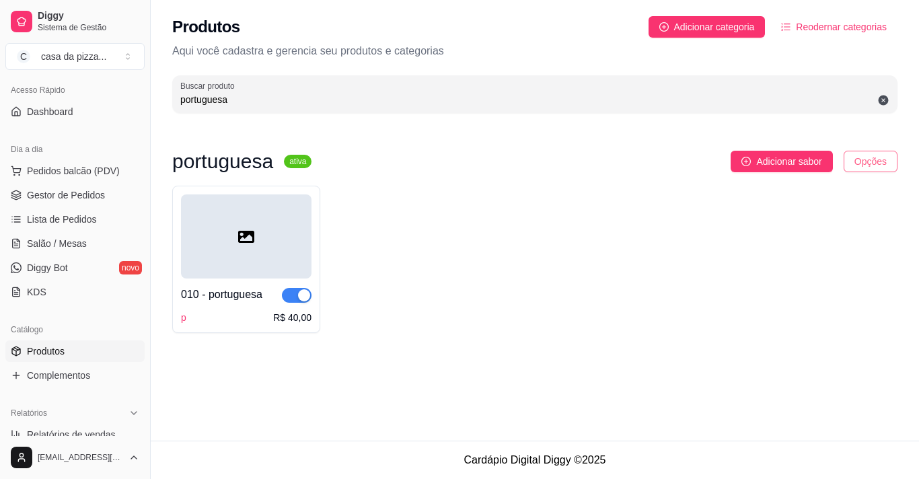
click at [885, 153] on html "Diggy Sistema de Gestão C casa da pizza ... Loja aberta Período gratuito até 07…" at bounding box center [459, 239] width 919 height 479
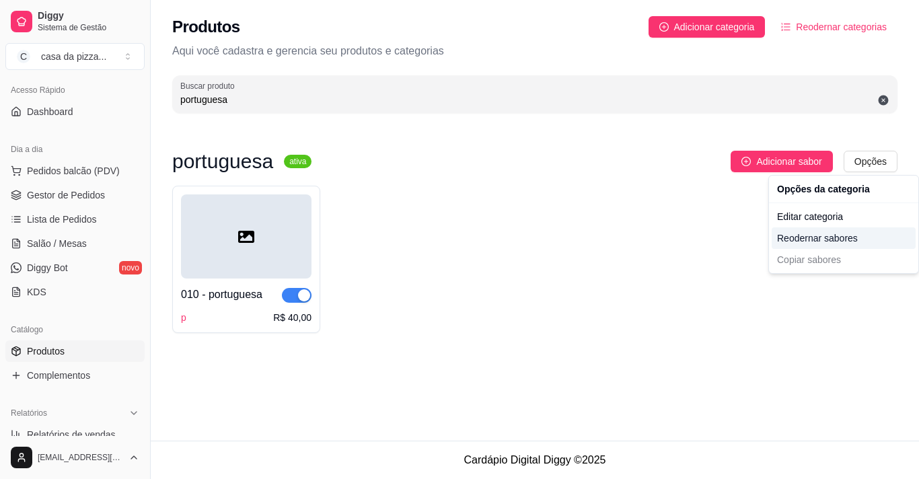
click at [876, 230] on div "Reodernar sabores" at bounding box center [844, 238] width 144 height 22
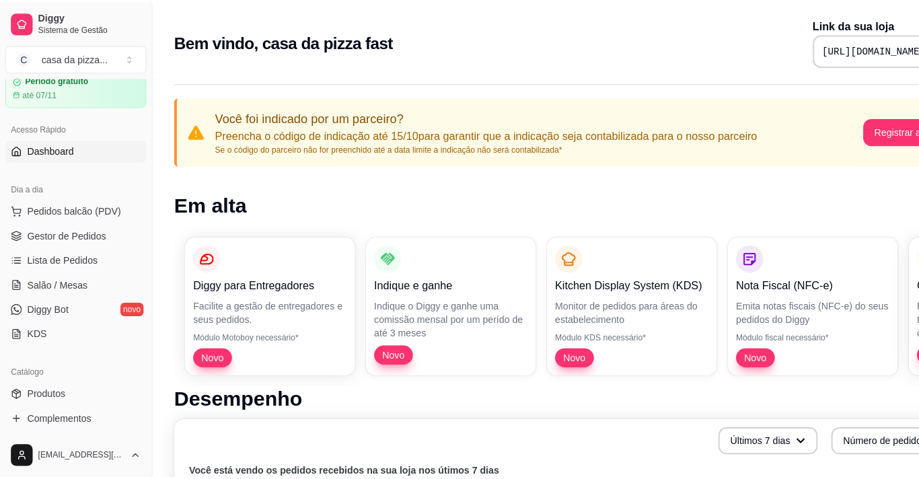
scroll to position [81, 0]
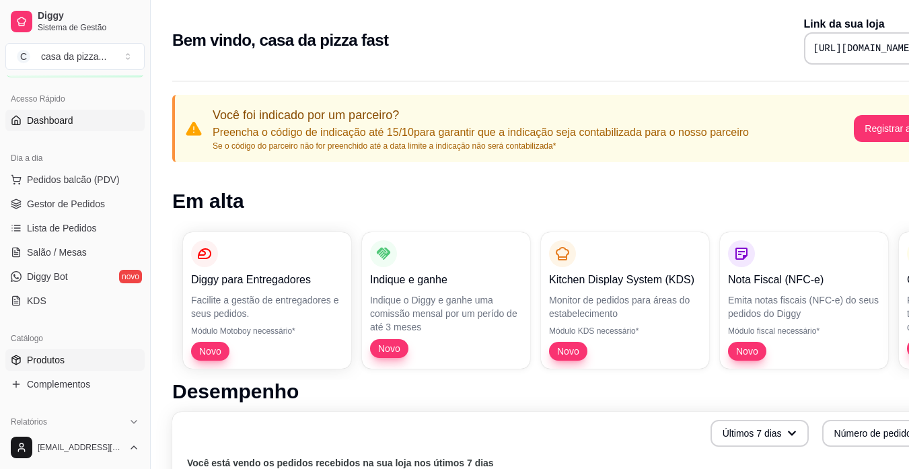
click at [41, 362] on span "Produtos" at bounding box center [46, 359] width 38 height 13
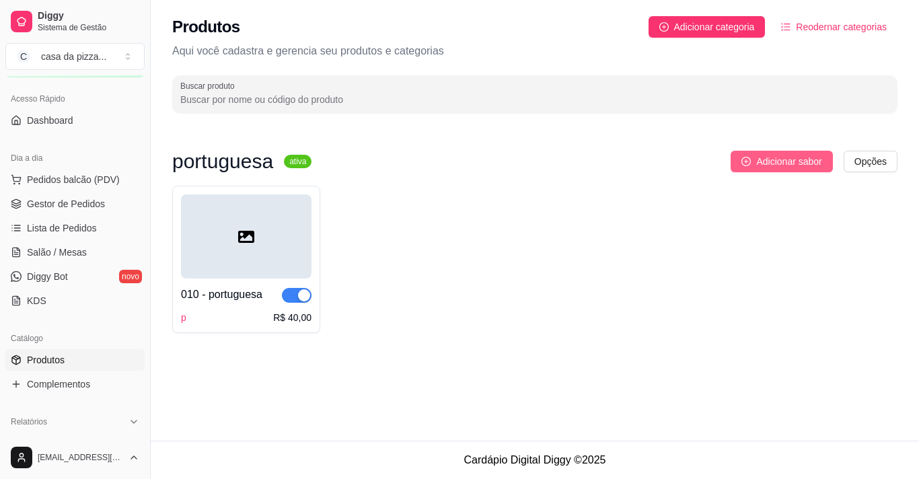
click at [798, 163] on span "Adicionar sabor" at bounding box center [788, 161] width 65 height 15
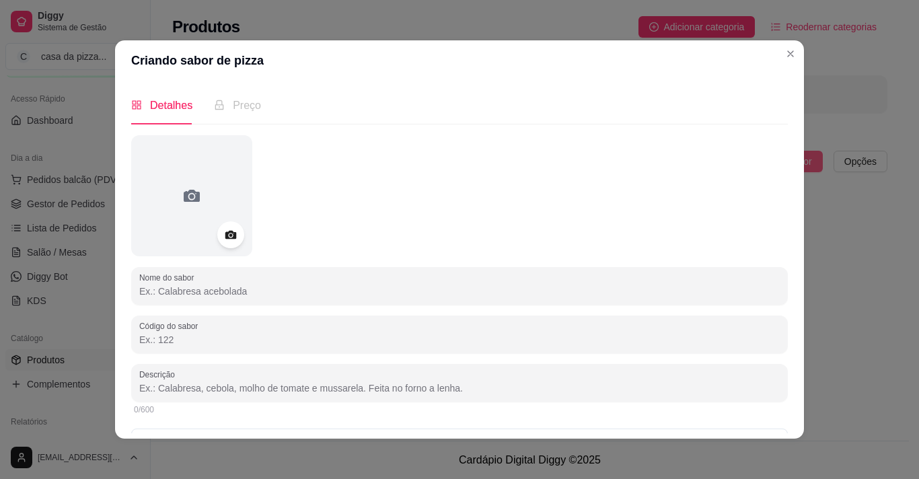
click at [798, 163] on div "Detalhes Preço Nome do sabor Código do sabor Descrição 0/600 Disponibilidade do…" at bounding box center [459, 260] width 689 height 358
click at [326, 294] on input "Nome do sabor" at bounding box center [459, 291] width 641 height 13
type input "f"
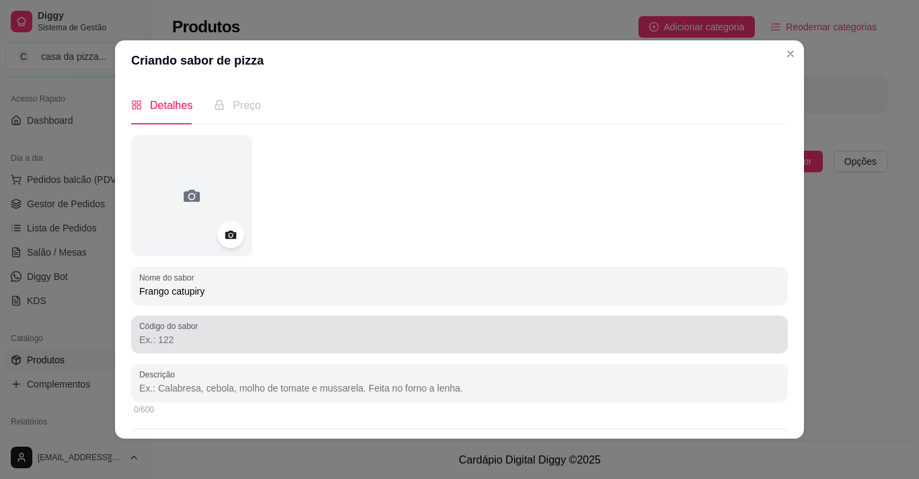
type input "Frango catupiry"
click at [306, 325] on div at bounding box center [459, 334] width 641 height 27
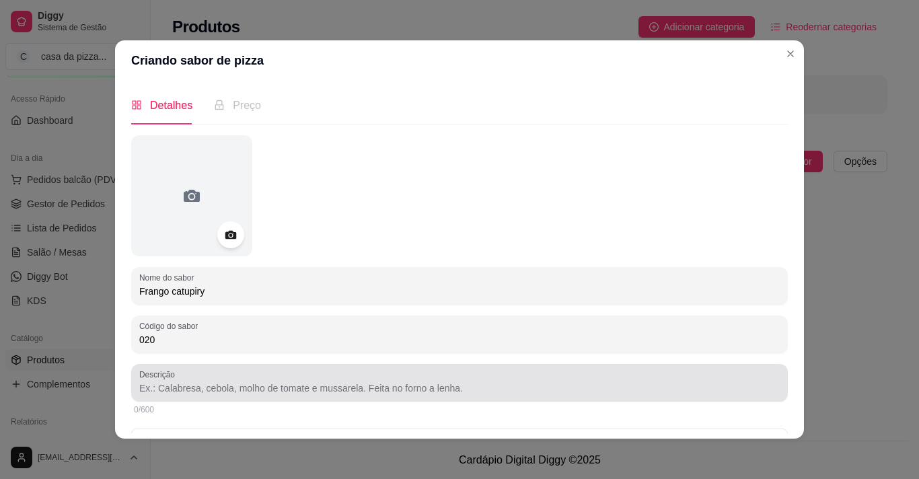
type input "020"
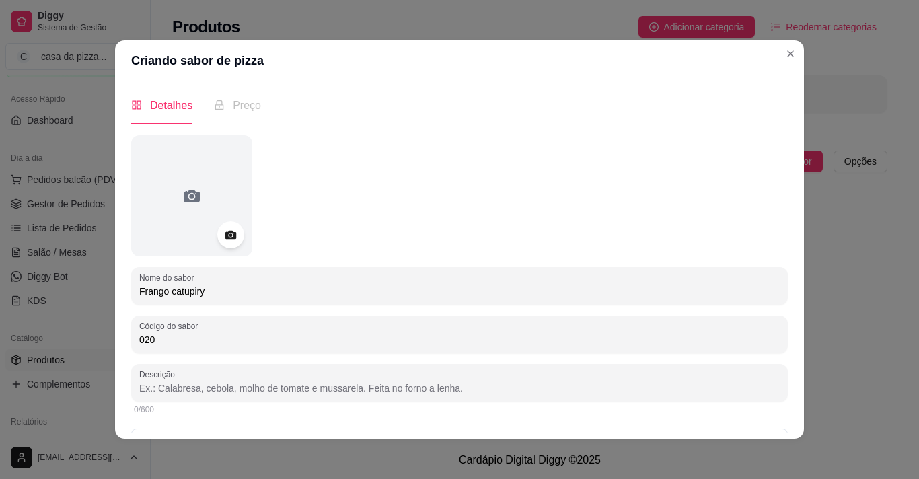
click at [328, 388] on input "Descrição" at bounding box center [459, 388] width 641 height 13
click at [413, 387] on input "massa, frango, molho, catupiry, mussarela, tomate, cebola,oregano,azeitona." at bounding box center [459, 388] width 641 height 13
type input "massa, frango, molho, catupiry, mussarela, tomate, cebola,oregano, azeitona."
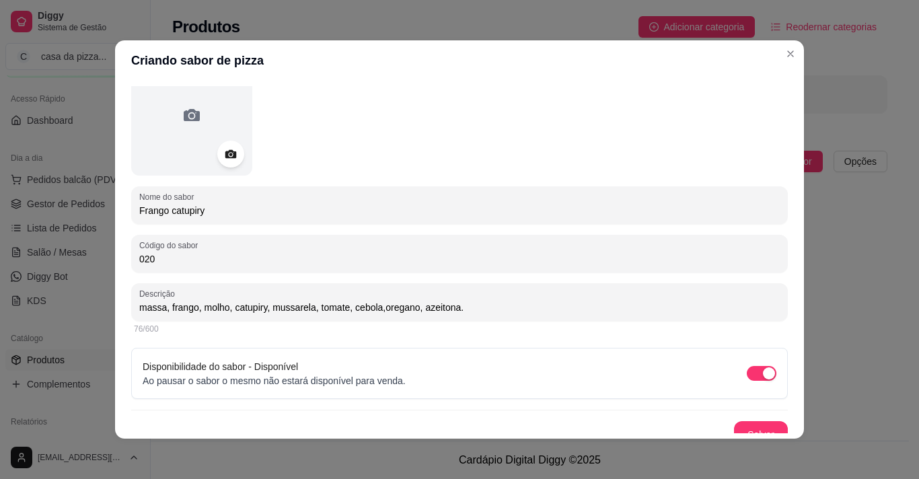
scroll to position [96, 0]
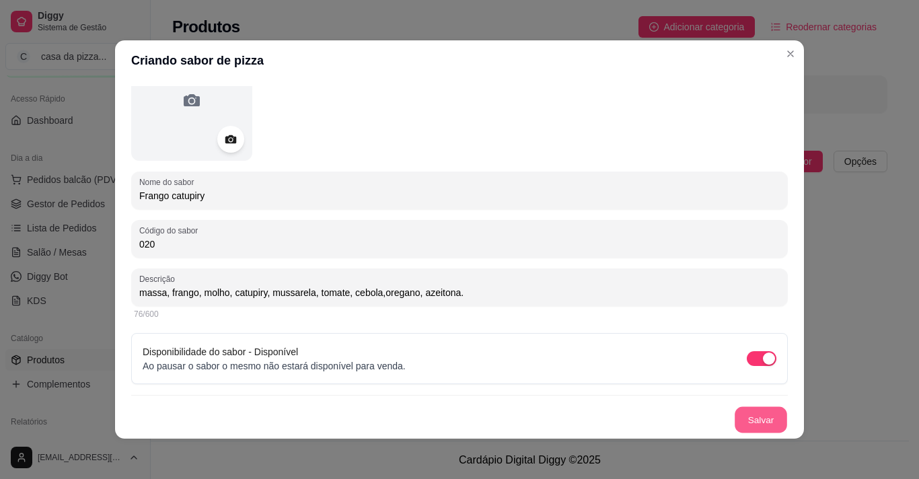
click at [758, 427] on button "Salvar" at bounding box center [761, 420] width 52 height 26
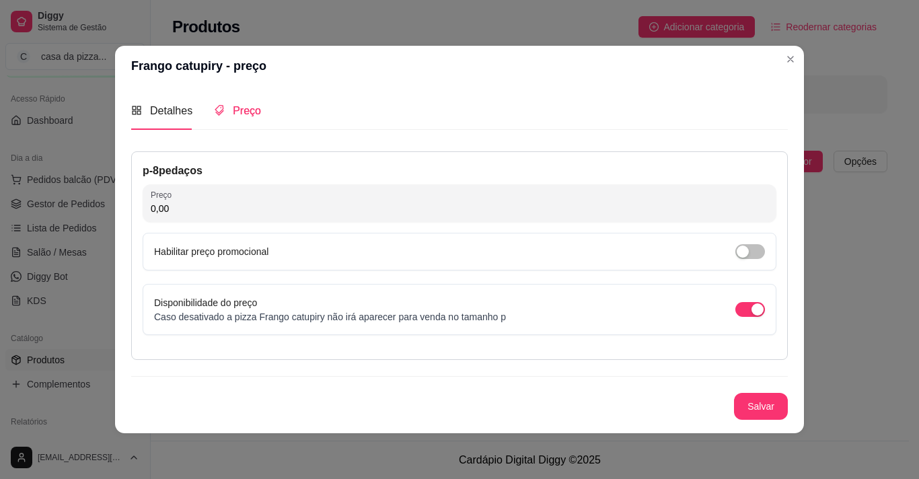
scroll to position [0, 0]
click at [293, 211] on input "0,00" at bounding box center [460, 208] width 618 height 13
type input "28,00"
click at [769, 408] on button "Salvar" at bounding box center [761, 407] width 52 height 26
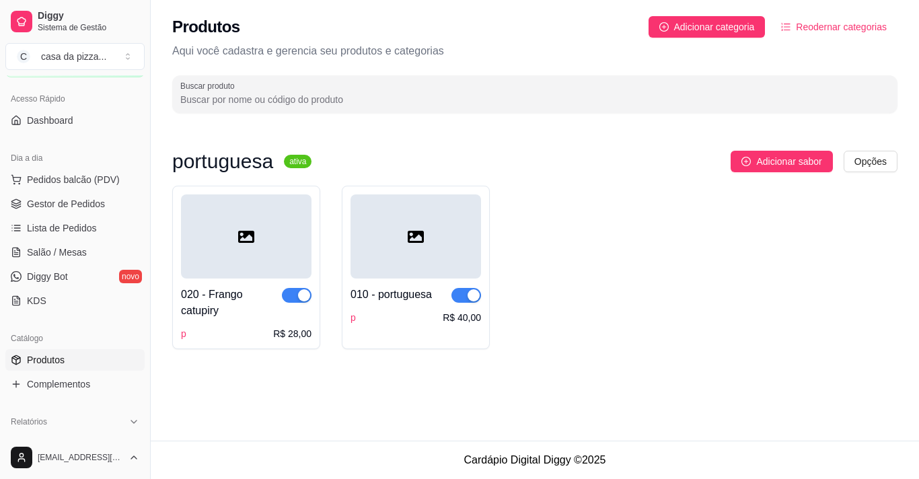
click at [252, 317] on div "020 - Frango catupiry" at bounding box center [231, 303] width 101 height 32
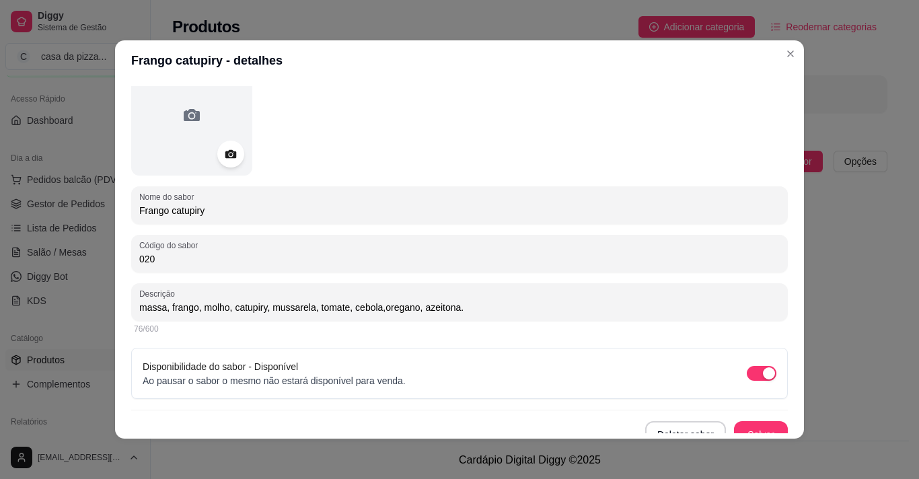
scroll to position [96, 0]
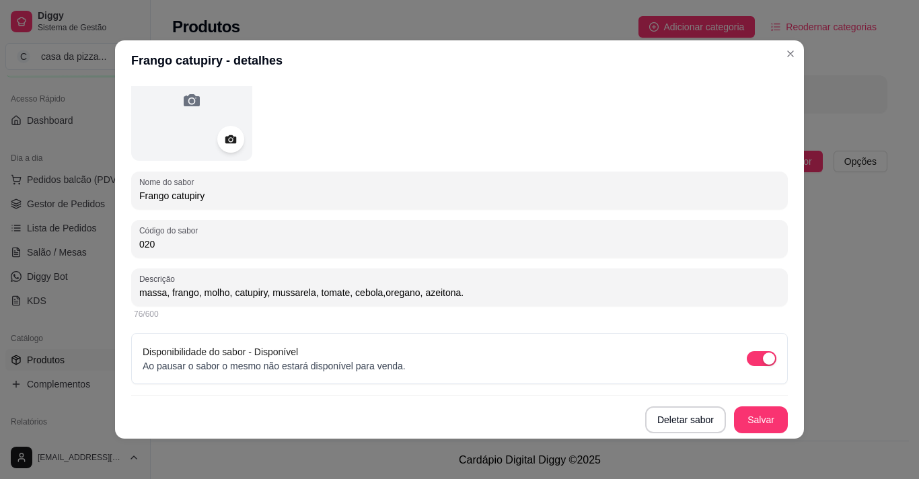
click at [237, 61] on header "Frango catupiry - detalhes" at bounding box center [459, 60] width 689 height 40
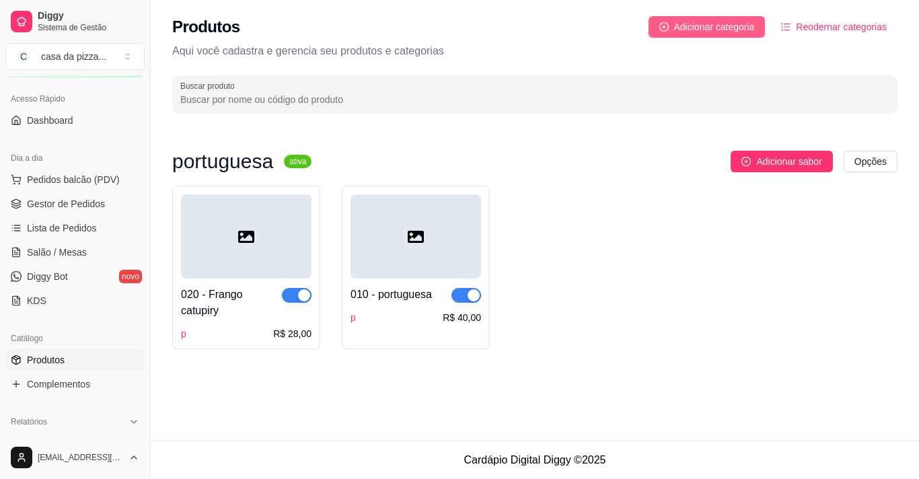
click at [678, 28] on span "Adicionar categoria" at bounding box center [714, 27] width 81 height 15
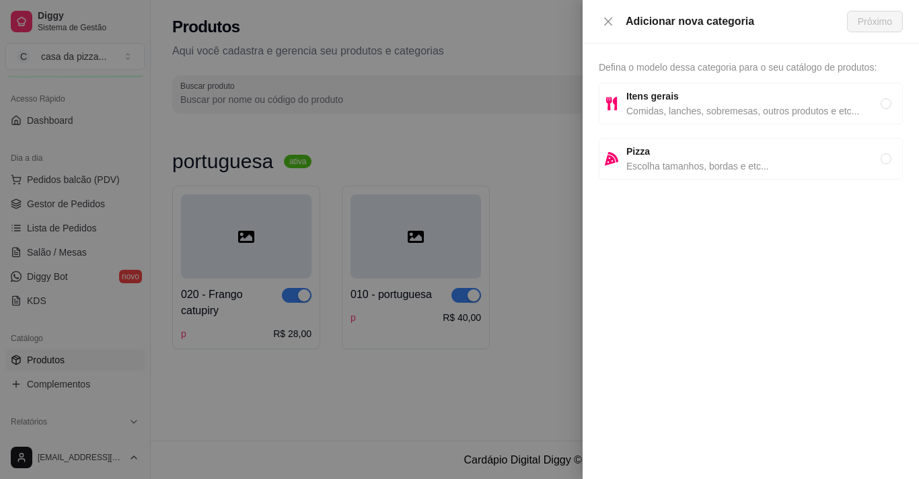
click at [631, 154] on strong "Pizza" at bounding box center [639, 151] width 24 height 11
radio input "true"
click at [275, 308] on div at bounding box center [459, 239] width 919 height 479
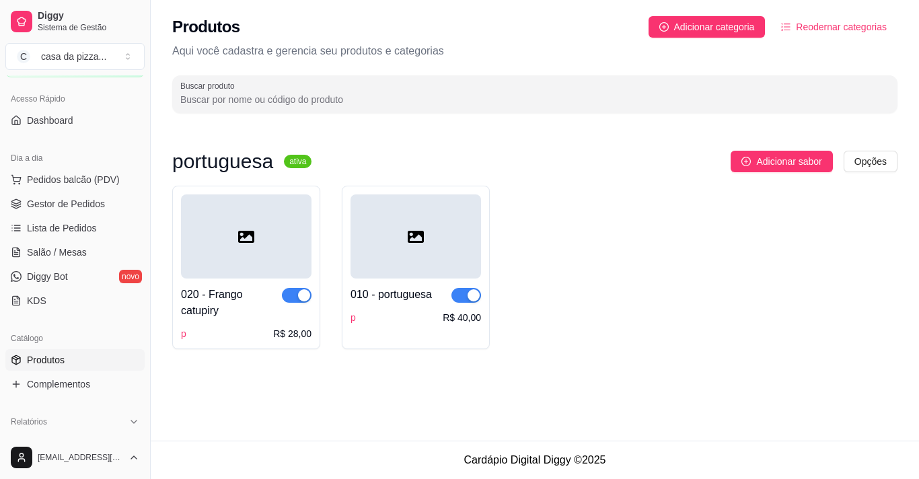
click at [275, 308] on div "020 - Frango catupiry" at bounding box center [231, 303] width 101 height 32
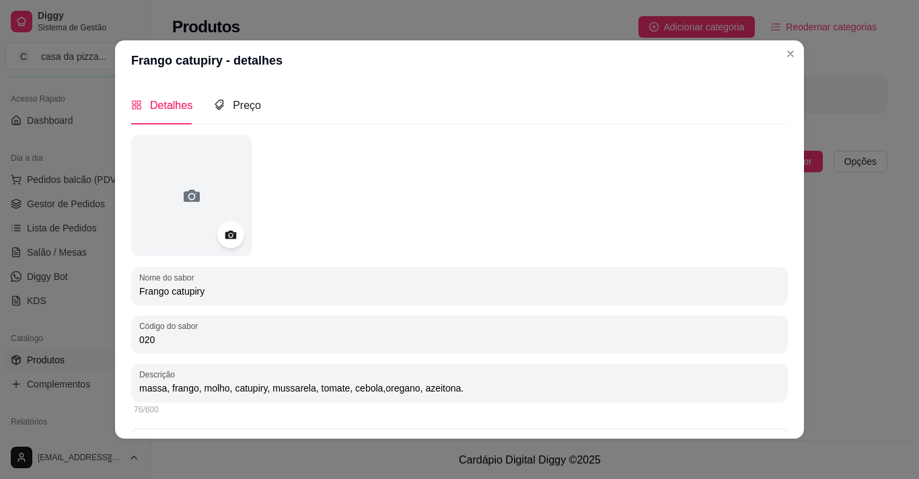
click at [164, 96] on div "Detalhes" at bounding box center [161, 105] width 61 height 38
click at [168, 112] on div "Detalhes" at bounding box center [161, 105] width 61 height 17
click at [233, 100] on span "Preço" at bounding box center [247, 105] width 28 height 11
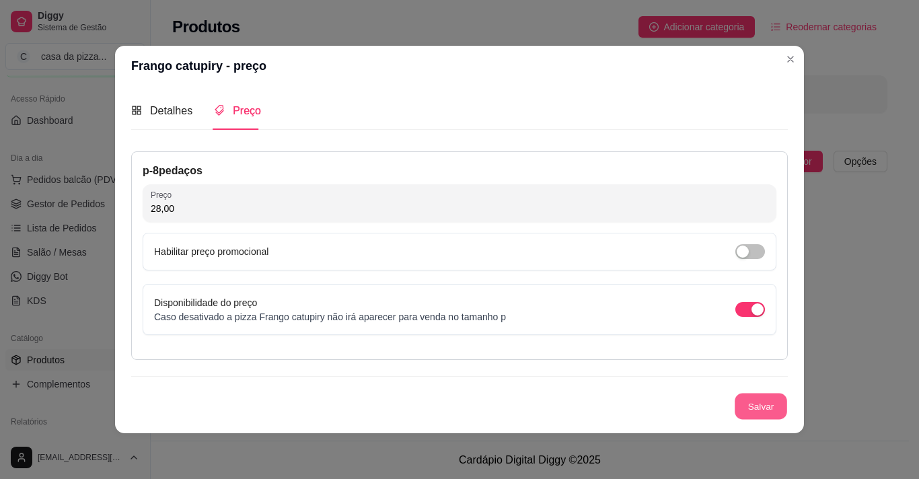
click at [755, 412] on button "Salvar" at bounding box center [761, 407] width 52 height 26
click at [793, 46] on header "Frango catupiry - preço" at bounding box center [459, 66] width 689 height 40
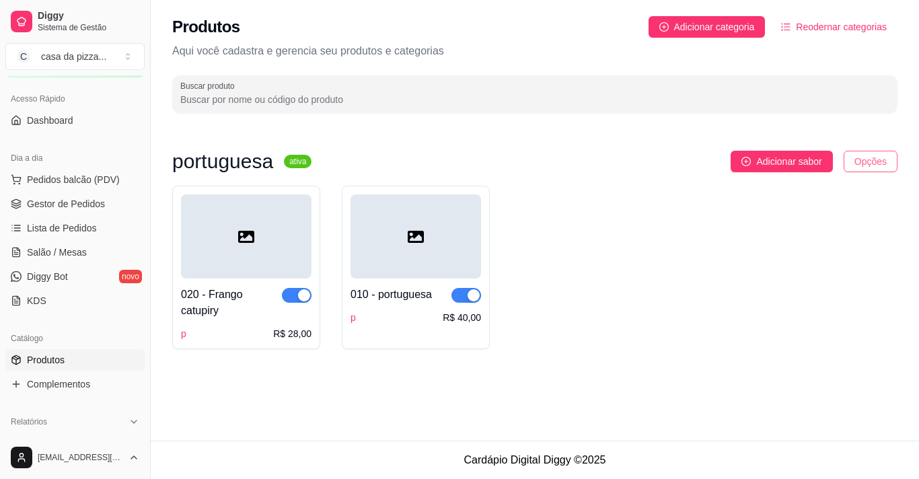
click at [884, 166] on html "Diggy Sistema de Gestão C casa da pizza ... Loja aberta Período gratuito até 07…" at bounding box center [459, 239] width 919 height 479
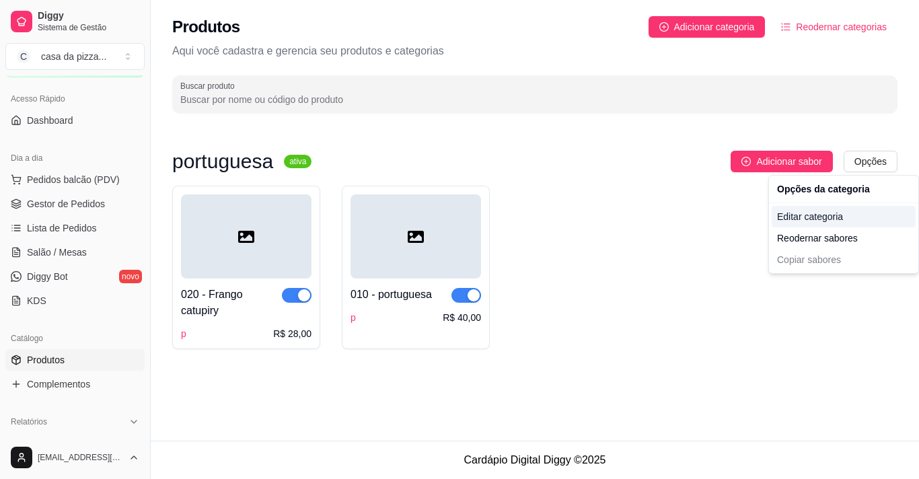
click at [856, 217] on div "Editar categoria" at bounding box center [844, 217] width 144 height 22
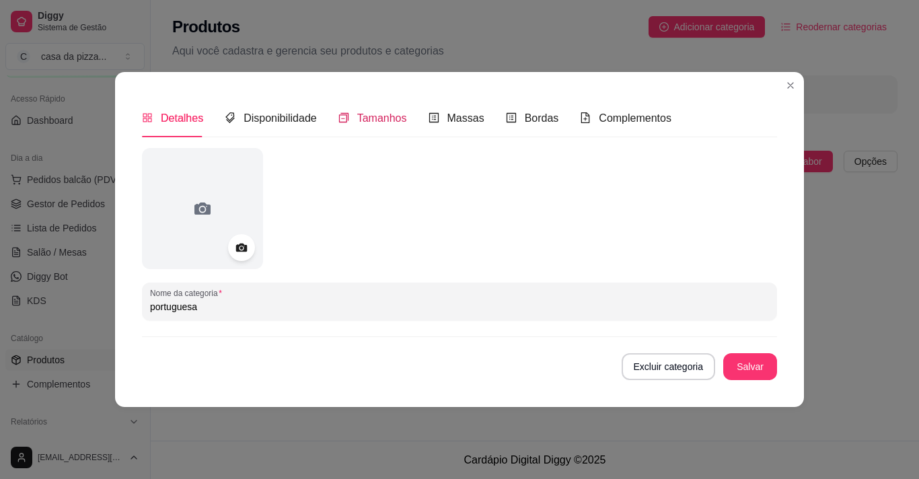
click at [397, 121] on span "Tamanhos" at bounding box center [382, 117] width 50 height 11
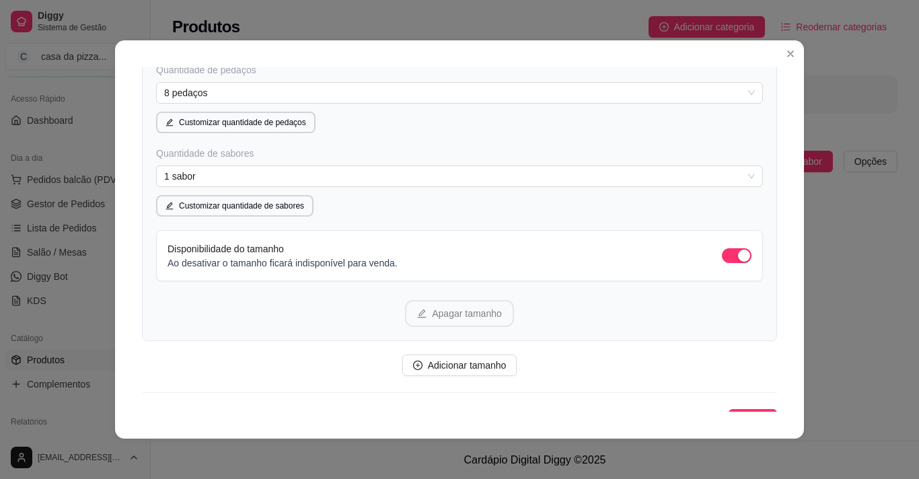
scroll to position [315, 0]
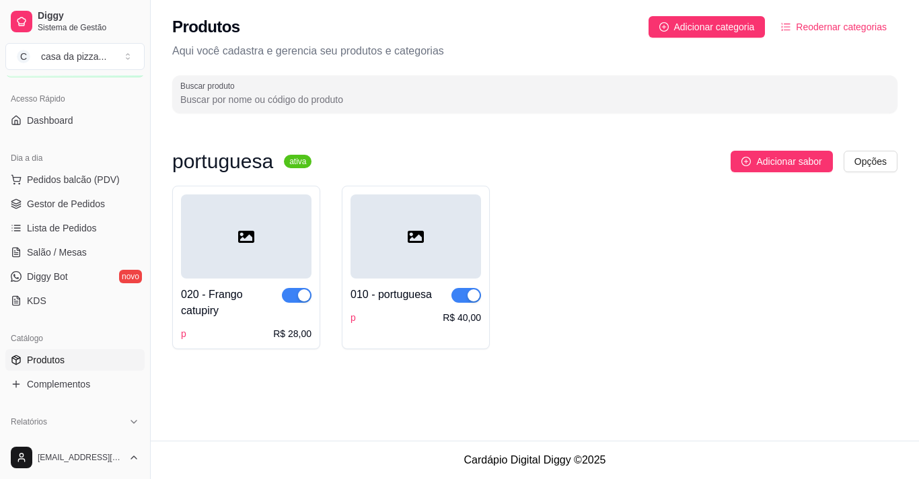
click at [266, 232] on div at bounding box center [246, 236] width 131 height 84
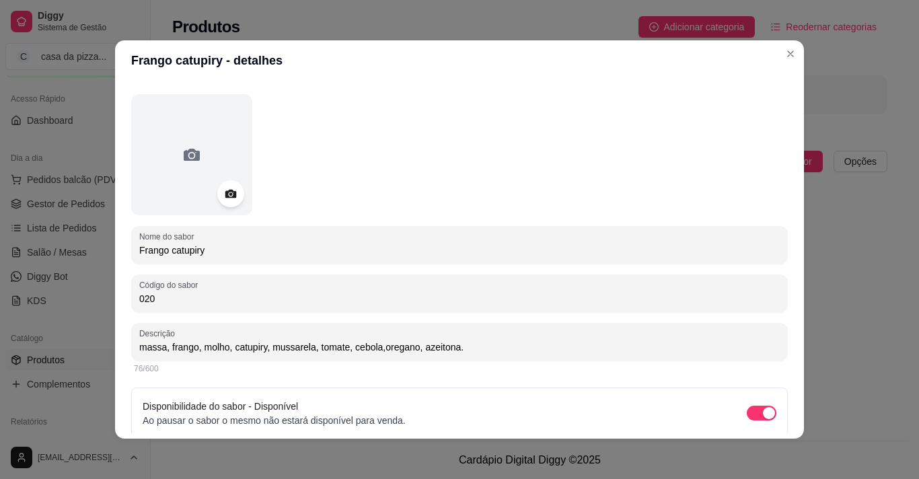
scroll to position [96, 0]
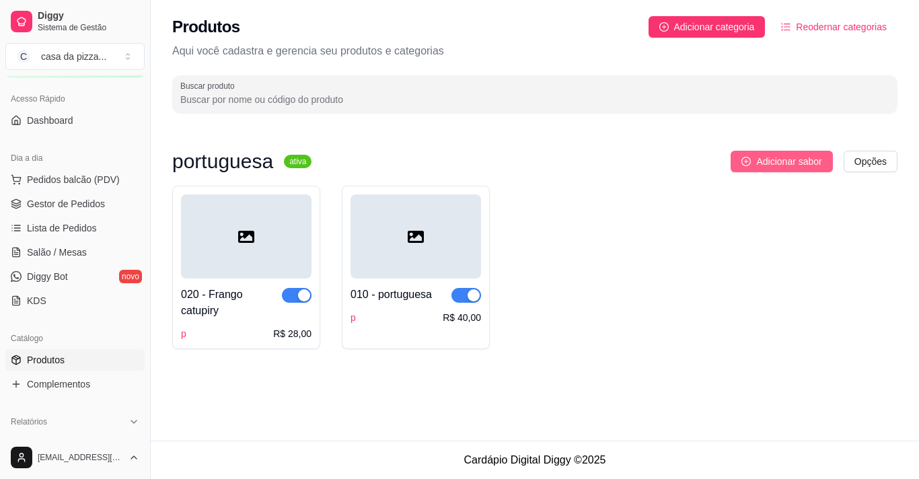
click at [803, 164] on span "Adicionar sabor" at bounding box center [788, 161] width 65 height 15
click at [754, 26] on span "Adicionar categoria" at bounding box center [714, 27] width 81 height 15
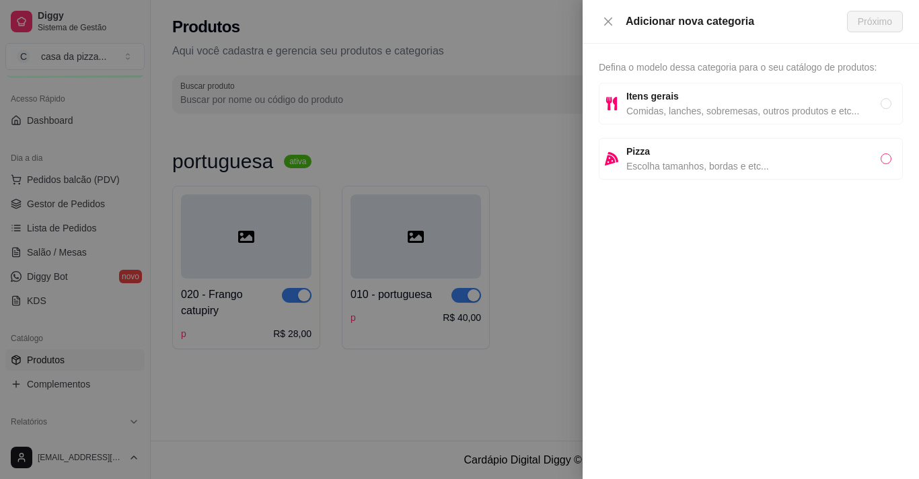
click at [882, 157] on input "radio" at bounding box center [886, 158] width 11 height 11
radio input "true"
click at [872, 22] on span "Próximo" at bounding box center [875, 21] width 34 height 15
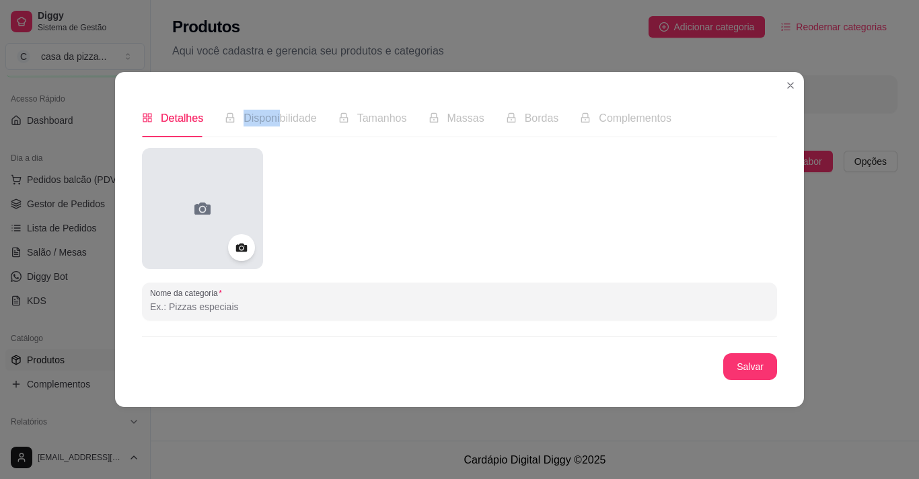
drag, startPoint x: 279, startPoint y: 124, endPoint x: 199, endPoint y: 150, distance: 83.6
click at [199, 150] on div "Detalhes Disponibilidade Tamanhos Massas Bordas Complementos Nome da categoria …" at bounding box center [459, 239] width 635 height 281
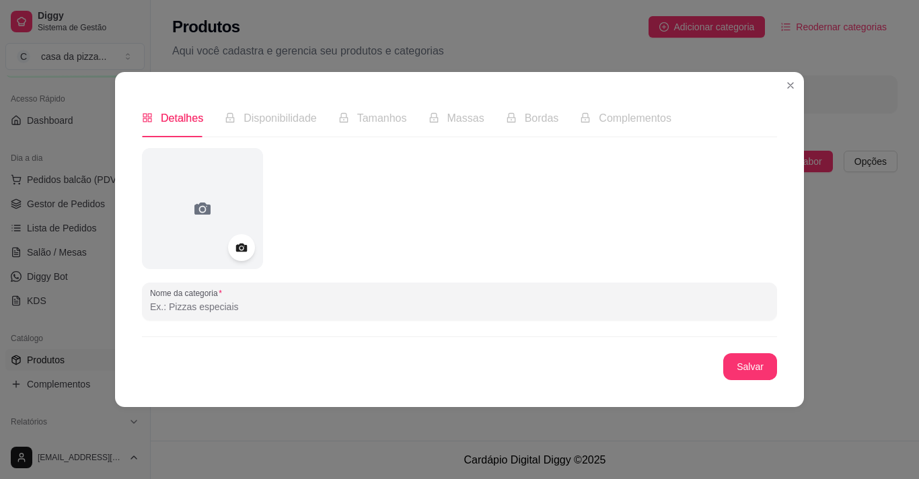
click at [176, 104] on div "Detalhes" at bounding box center [172, 118] width 61 height 38
click at [266, 310] on input "Nome da categoria" at bounding box center [459, 306] width 619 height 13
type input "t"
type input "pizza tradicional"
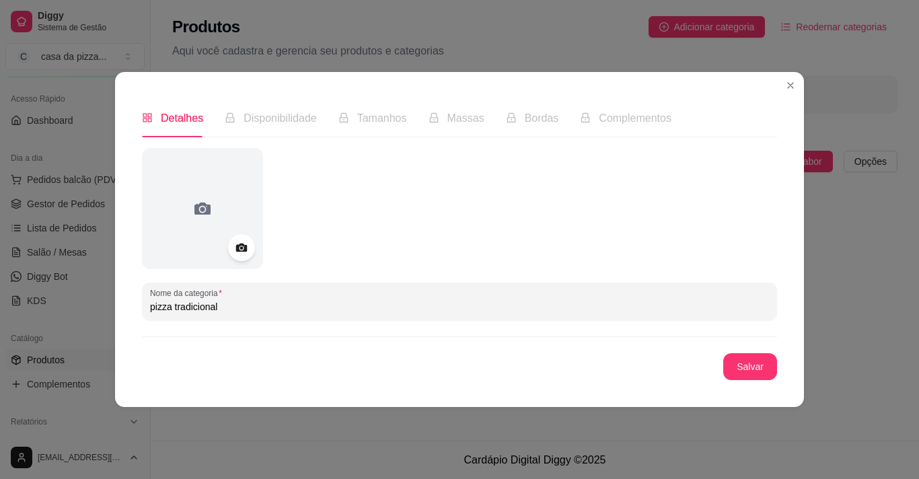
click at [296, 119] on span "Disponibilidade" at bounding box center [280, 117] width 73 height 11
click at [743, 364] on button "Salvar" at bounding box center [750, 367] width 52 height 26
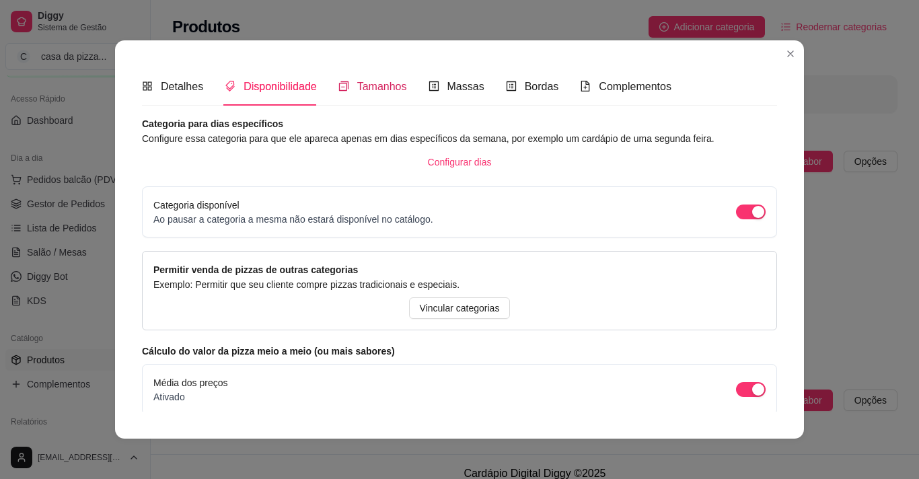
click at [363, 86] on span "Tamanhos" at bounding box center [382, 86] width 50 height 11
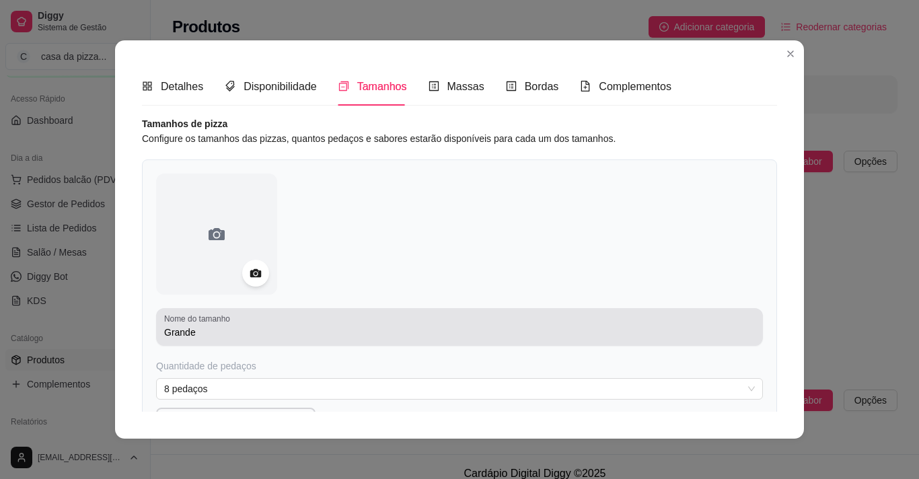
click at [233, 340] on div "Grande" at bounding box center [459, 327] width 591 height 27
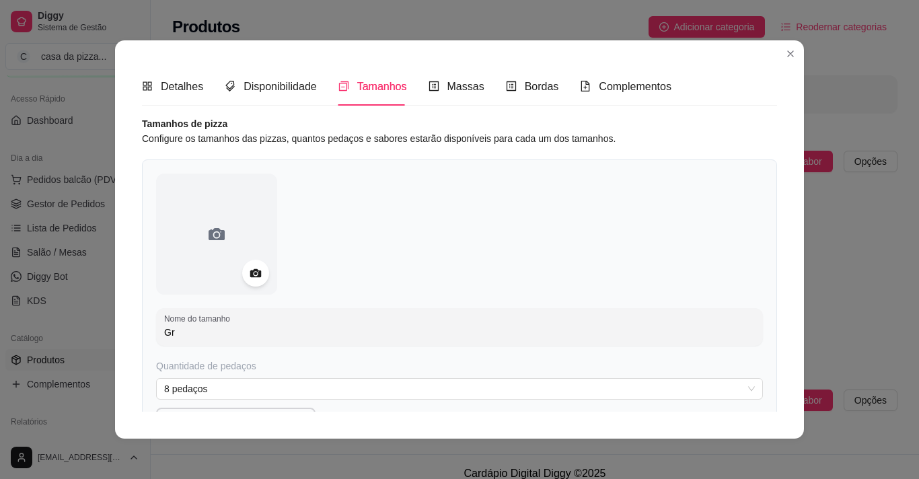
type input "G"
type input "pequena"
click at [463, 86] on span "Massas" at bounding box center [466, 86] width 37 height 11
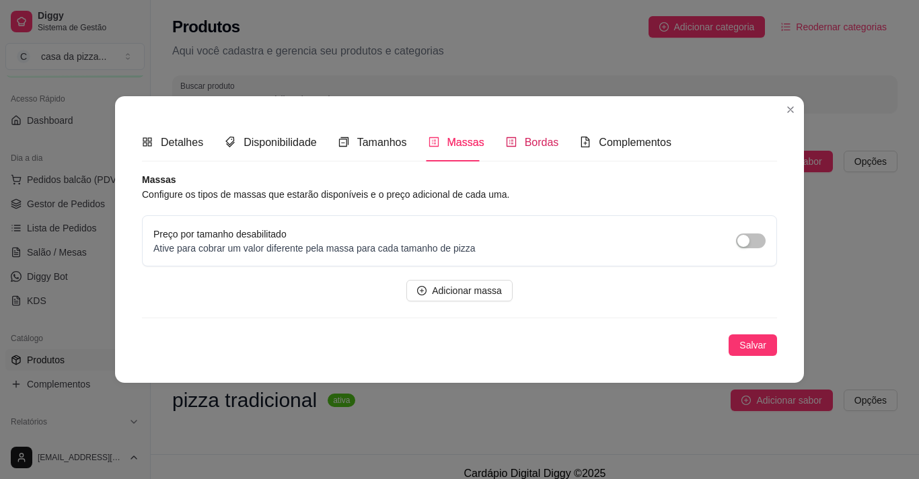
click at [542, 144] on span "Bordas" at bounding box center [542, 142] width 34 height 11
click at [481, 293] on span "Adicionar borda" at bounding box center [467, 290] width 66 height 15
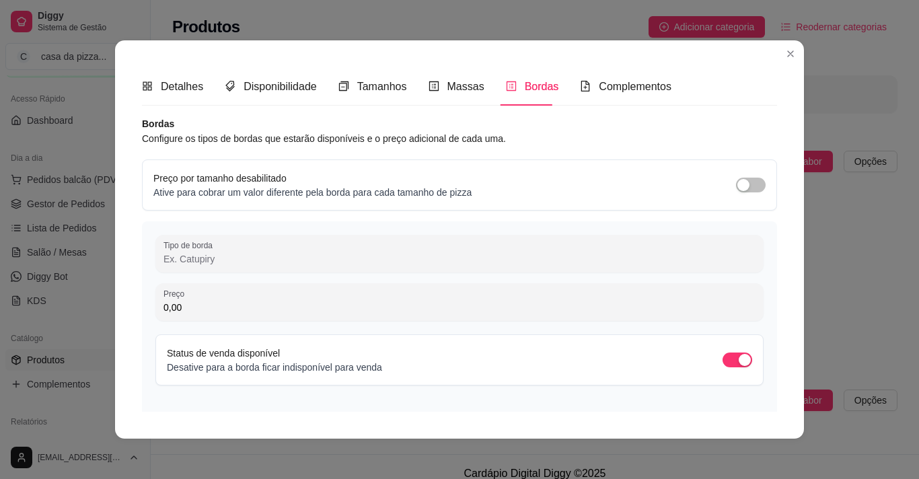
click at [282, 306] on input "0,00" at bounding box center [460, 307] width 592 height 13
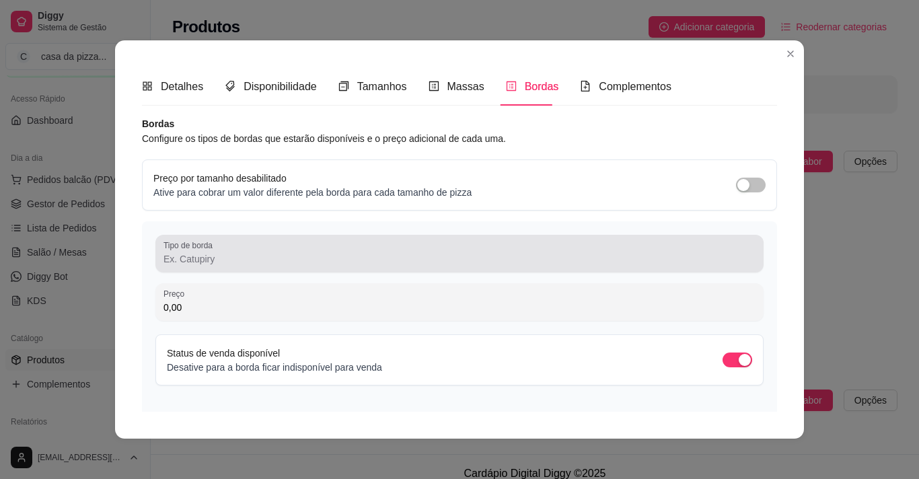
click at [289, 242] on div at bounding box center [460, 253] width 592 height 27
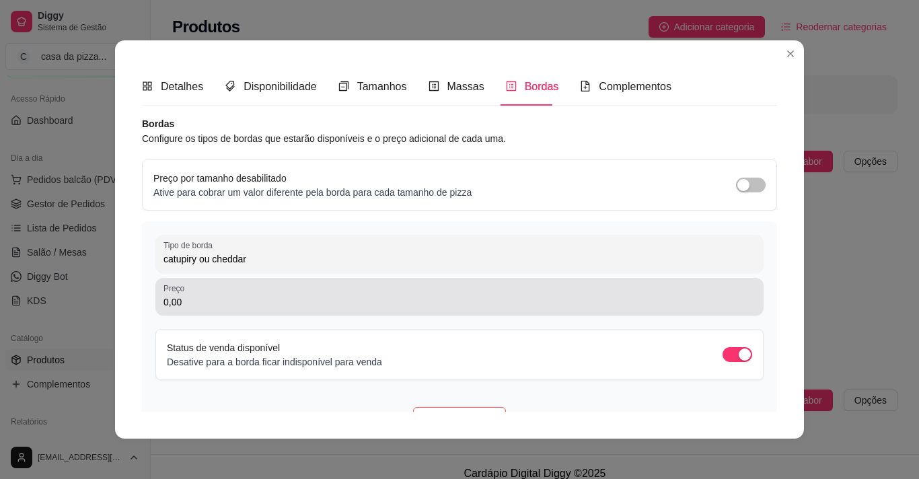
type input "catupiry ou cheddar"
click at [258, 289] on div "0,00" at bounding box center [460, 296] width 592 height 27
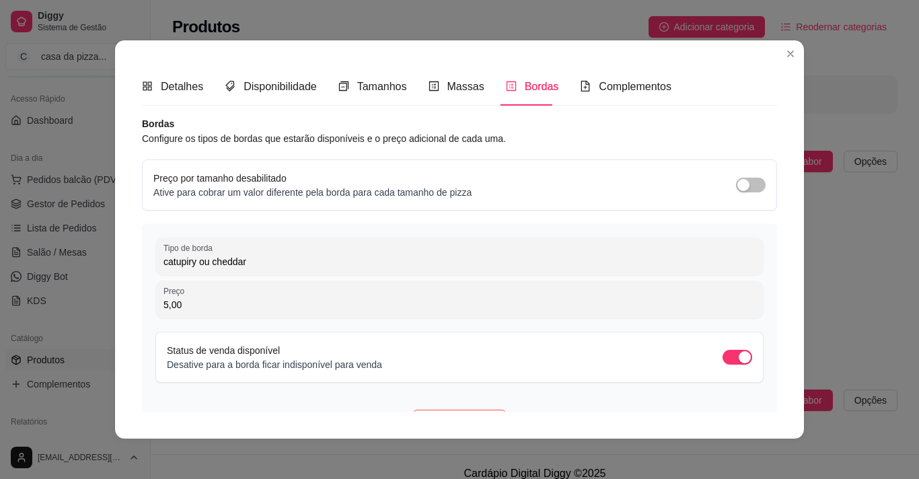
type input "5,00"
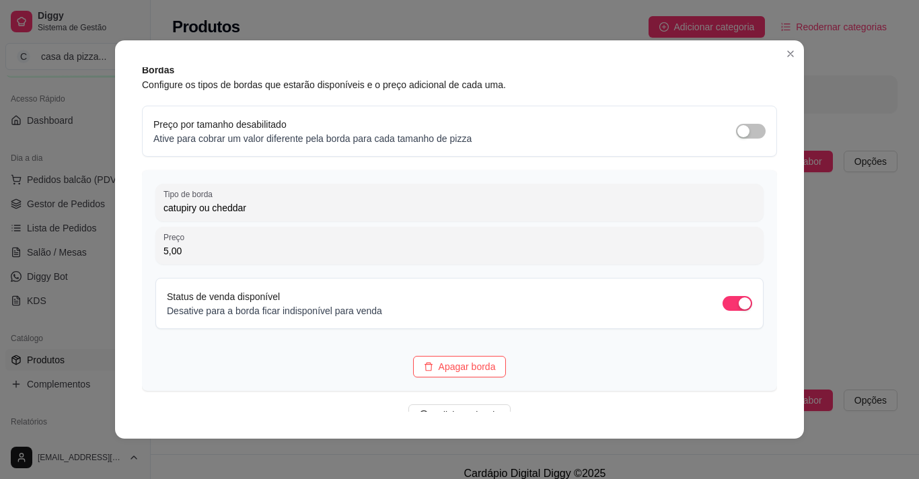
scroll to position [108, 0]
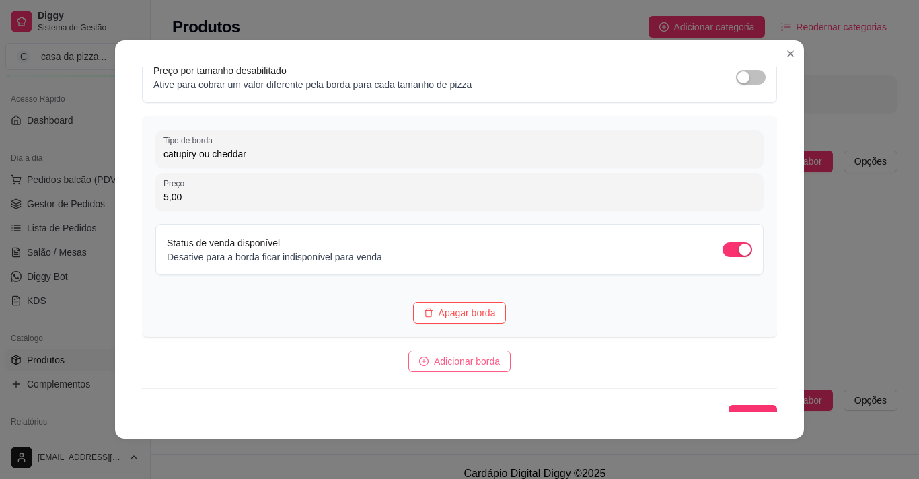
click at [480, 361] on span "Adicionar borda" at bounding box center [467, 361] width 66 height 15
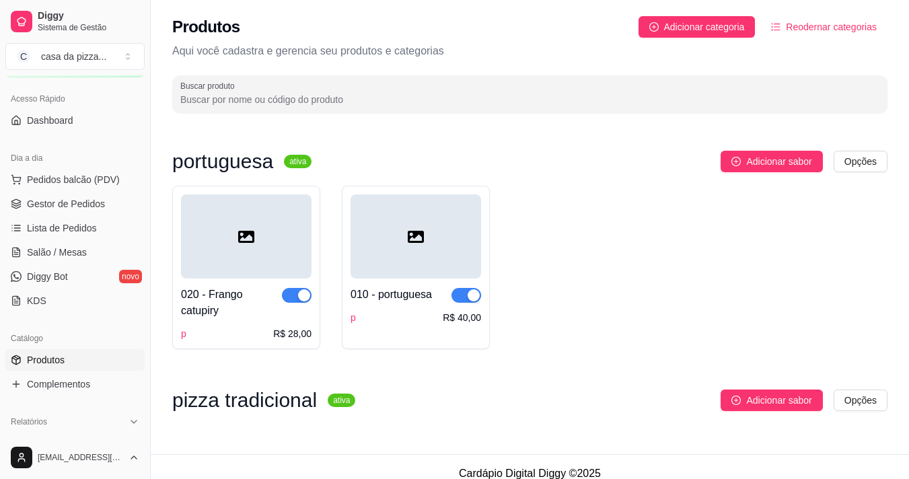
click at [270, 152] on div "portuguesa ativa Adicionar sabor Opções" at bounding box center [529, 162] width 715 height 22
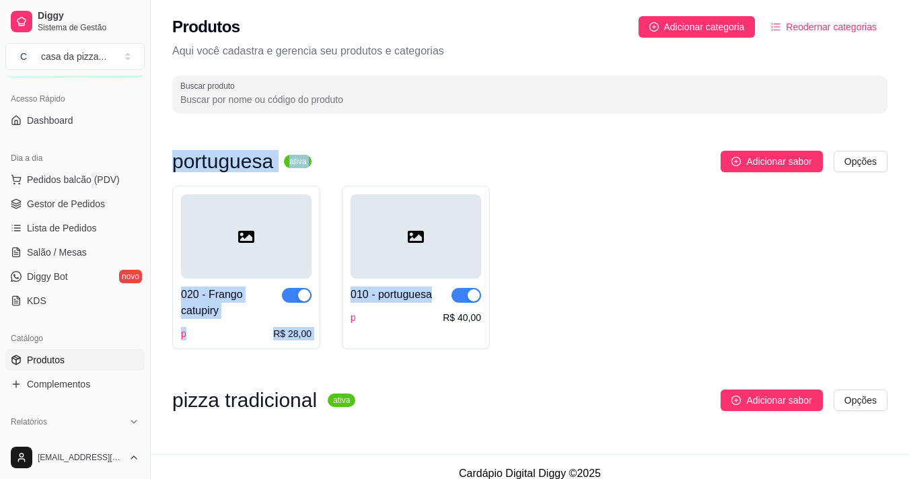
drag, startPoint x: 270, startPoint y: 152, endPoint x: 499, endPoint y: 195, distance: 233.5
click at [499, 195] on div "portuguesa ativa Adicionar sabor Opções 020 - Frango catupiry p R$ 28,00 010 - …" at bounding box center [529, 250] width 715 height 199
click at [828, 19] on button "Reodernar categorias" at bounding box center [823, 27] width 127 height 22
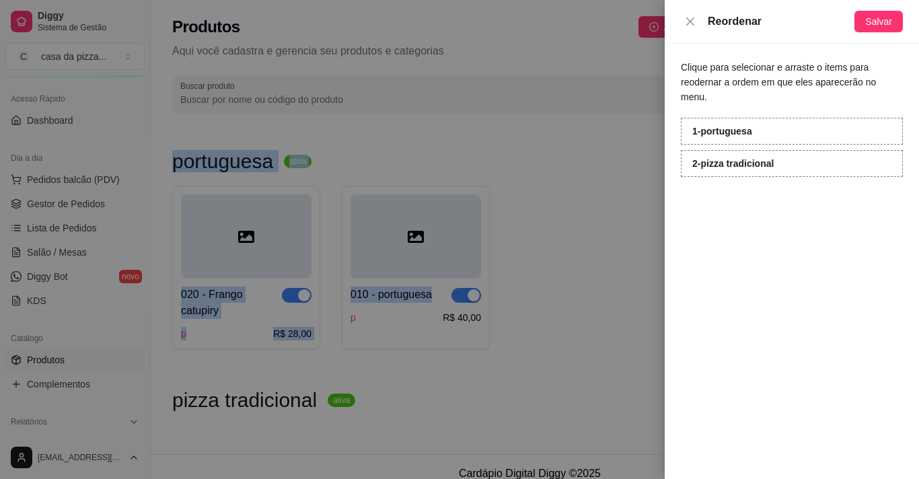
click at [801, 118] on div "1 - portuguesa" at bounding box center [792, 131] width 222 height 27
click at [750, 126] on strong "1 - portuguesa" at bounding box center [722, 131] width 60 height 11
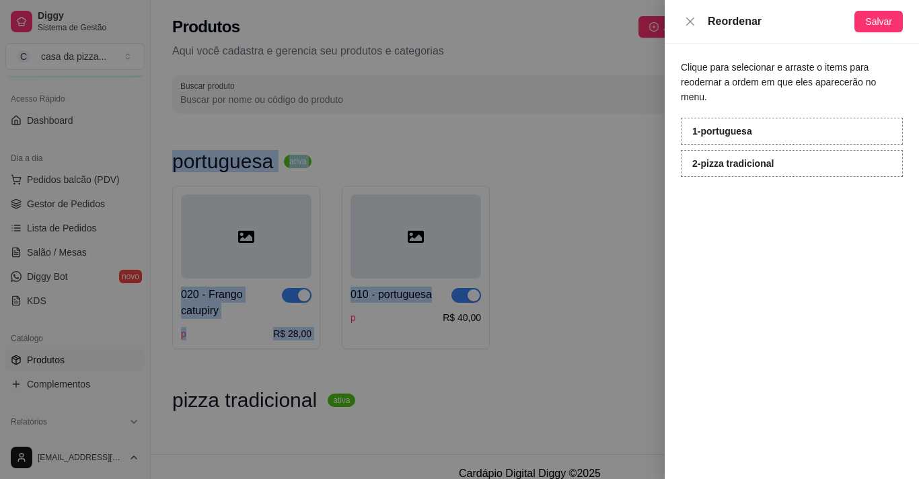
click at [750, 126] on strong "1 - portuguesa" at bounding box center [722, 131] width 60 height 11
click at [765, 119] on div "1 - portuguesa" at bounding box center [792, 131] width 222 height 27
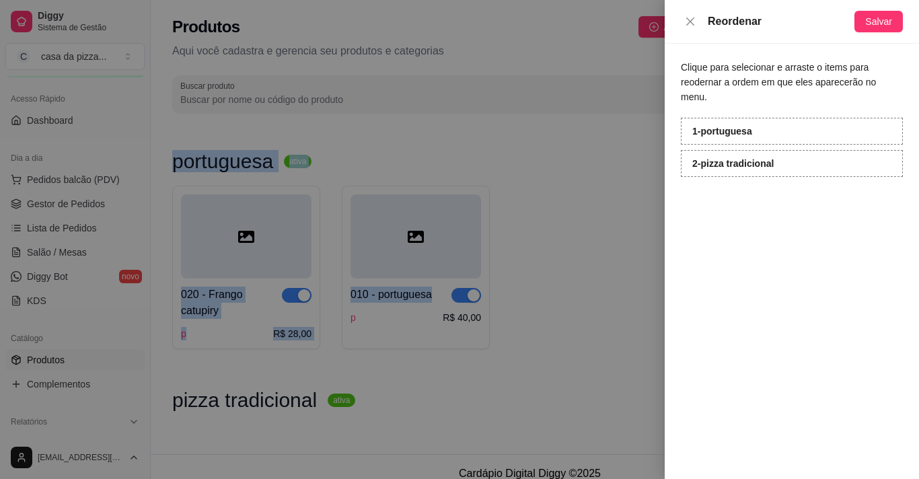
click at [765, 119] on div "1 - portuguesa" at bounding box center [792, 131] width 222 height 27
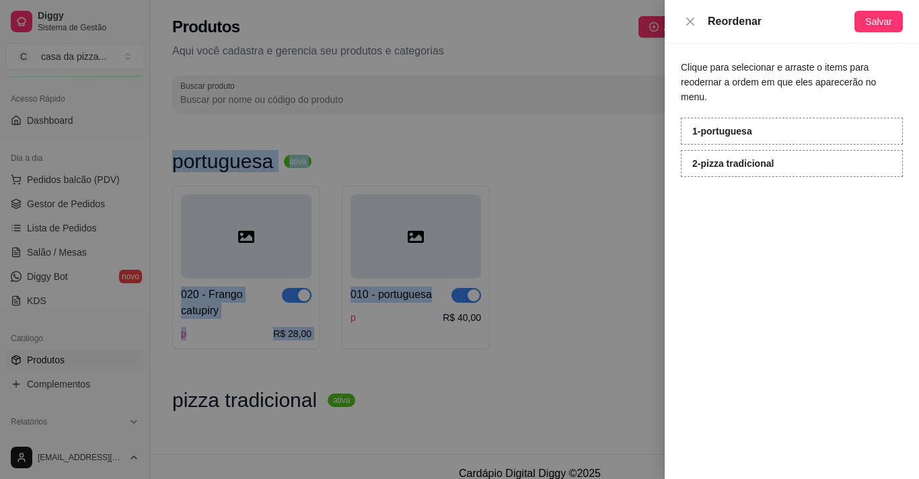
drag, startPoint x: 765, startPoint y: 119, endPoint x: 904, endPoint y: -10, distance: 190.0
click at [904, 0] on html "Diggy Sistema de Gestão C casa da pizza ... Loja aberta Período gratuito até 07…" at bounding box center [459, 239] width 919 height 479
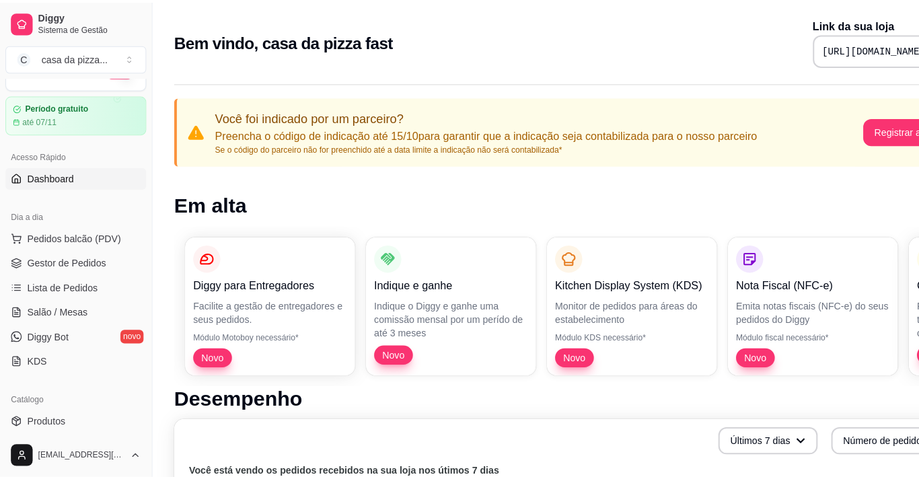
scroll to position [54, 0]
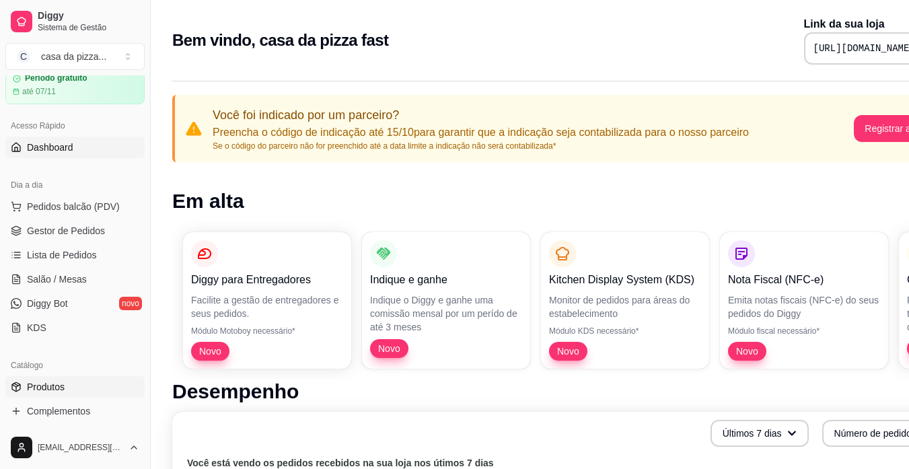
click at [35, 381] on span "Produtos" at bounding box center [46, 386] width 38 height 13
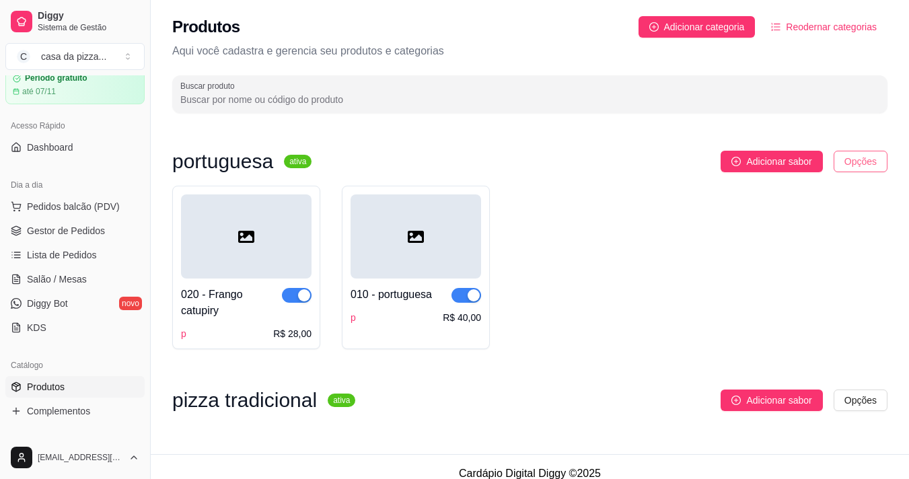
click at [859, 161] on html "Diggy Sistema de Gestão C casa da pizza ... Loja aberta Período gratuito até 07…" at bounding box center [454, 239] width 909 height 479
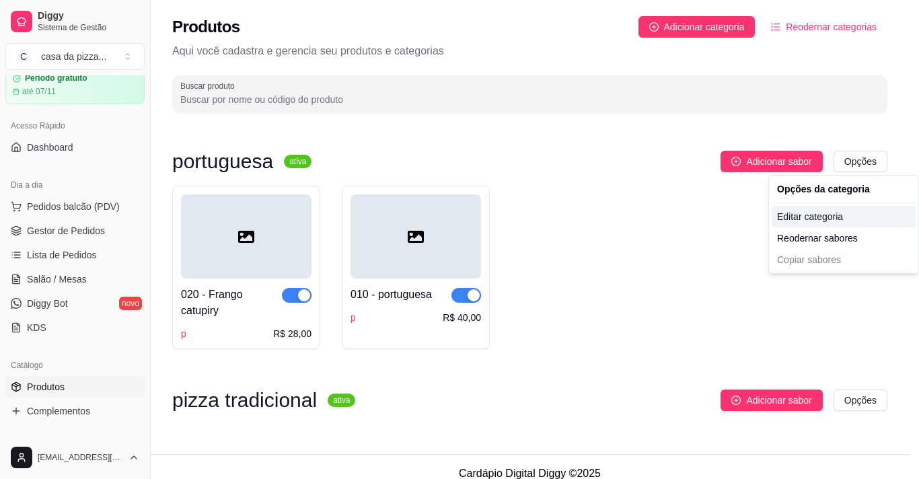
click at [855, 215] on div "Editar categoria" at bounding box center [844, 217] width 144 height 22
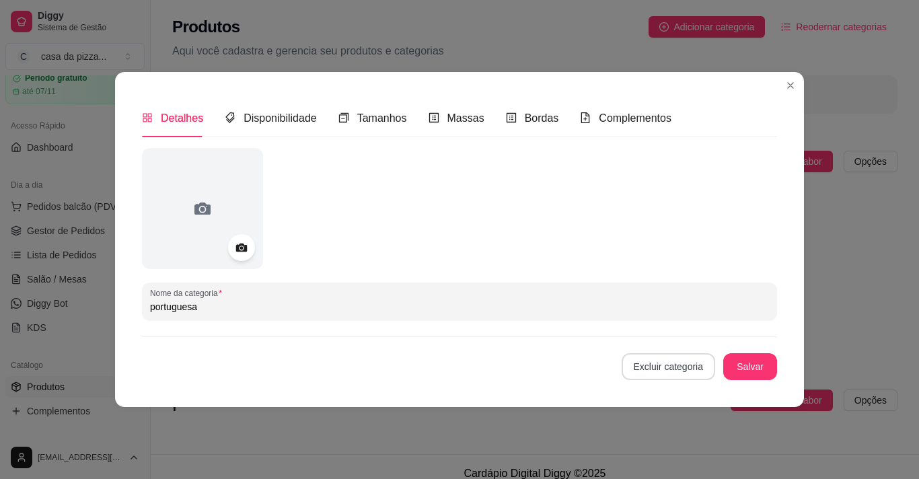
click at [668, 363] on button "Excluir categoria" at bounding box center [669, 366] width 94 height 27
click at [688, 326] on button "Confirmar" at bounding box center [675, 328] width 48 height 20
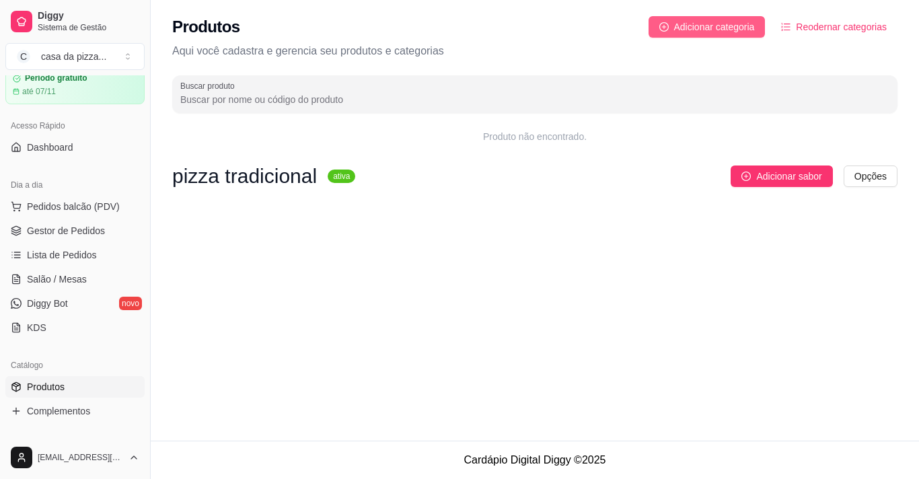
click at [721, 20] on span "Adicionar categoria" at bounding box center [714, 27] width 81 height 15
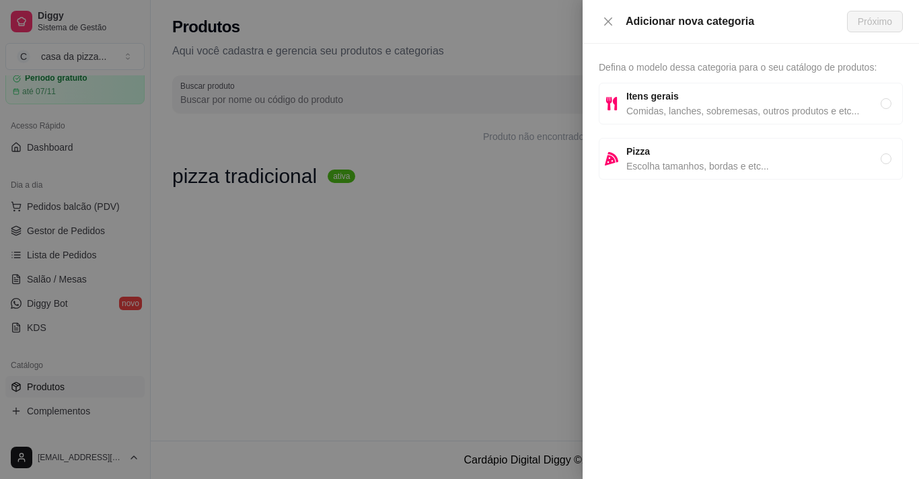
click at [737, 154] on span "Pizza" at bounding box center [754, 151] width 254 height 15
radio input "true"
click at [861, 15] on span "Próximo" at bounding box center [875, 21] width 34 height 15
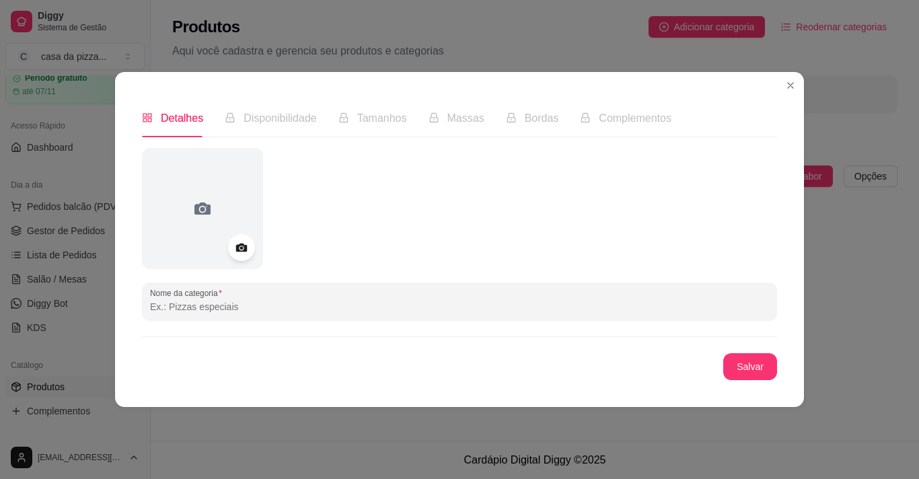
click at [350, 303] on input "Nome da categoria" at bounding box center [459, 306] width 619 height 13
type input "pizza tradicional"
click at [756, 364] on button "Salvar" at bounding box center [750, 366] width 54 height 27
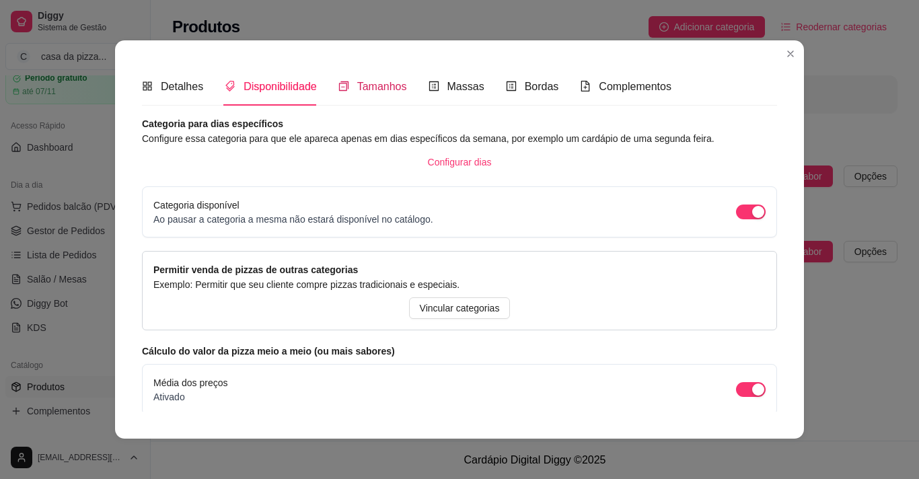
click at [373, 88] on span "Tamanhos" at bounding box center [382, 86] width 50 height 11
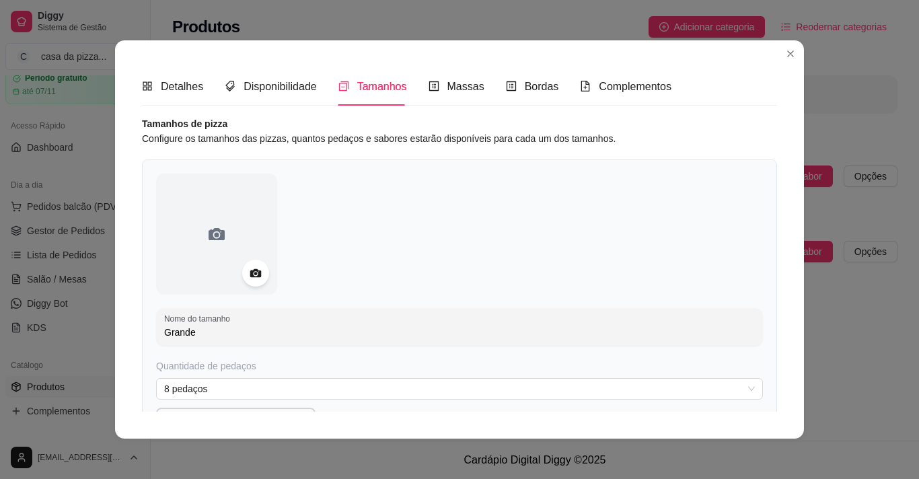
click at [197, 336] on input "Grande" at bounding box center [459, 332] width 591 height 13
type input "G"
type input "pequena"
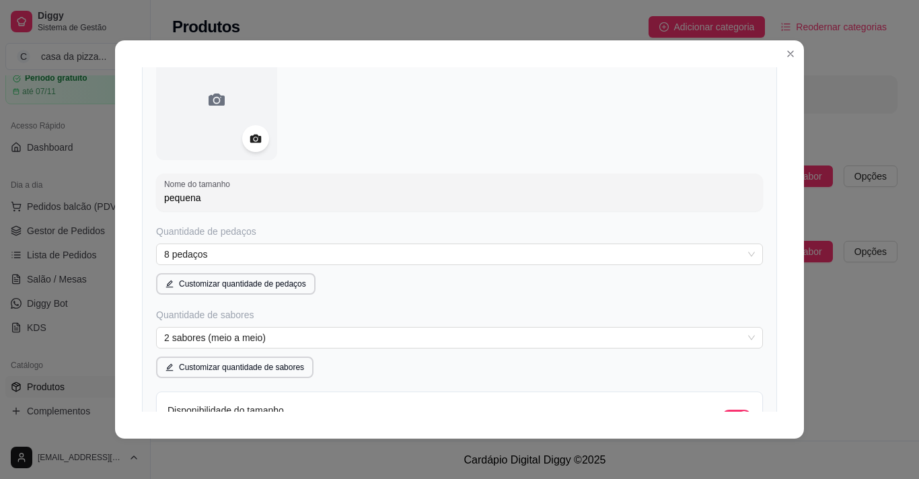
scroll to position [162, 0]
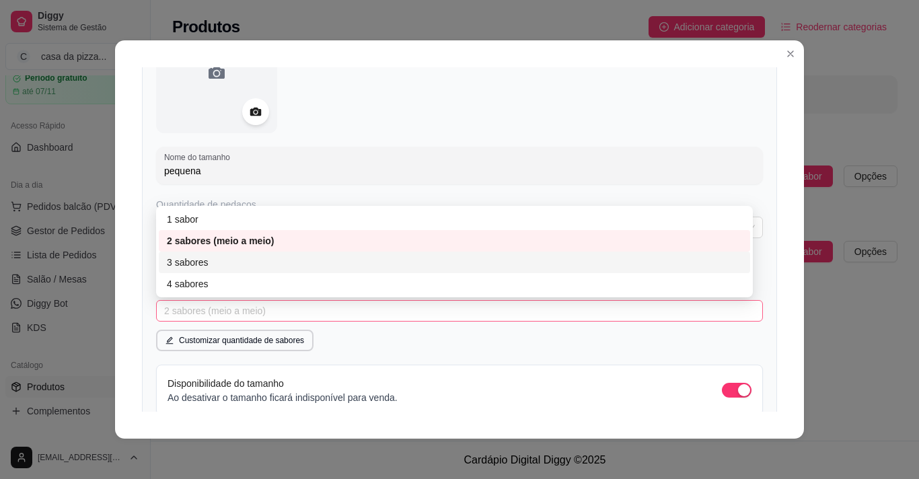
drag, startPoint x: 736, startPoint y: 306, endPoint x: 383, endPoint y: 271, distance: 355.1
click at [383, 300] on div "2 sabores (meio a meio) 2 3 4 1 sabor 2 sabores (meio a meio) 3 sabores 4 sabor…" at bounding box center [459, 311] width 607 height 22
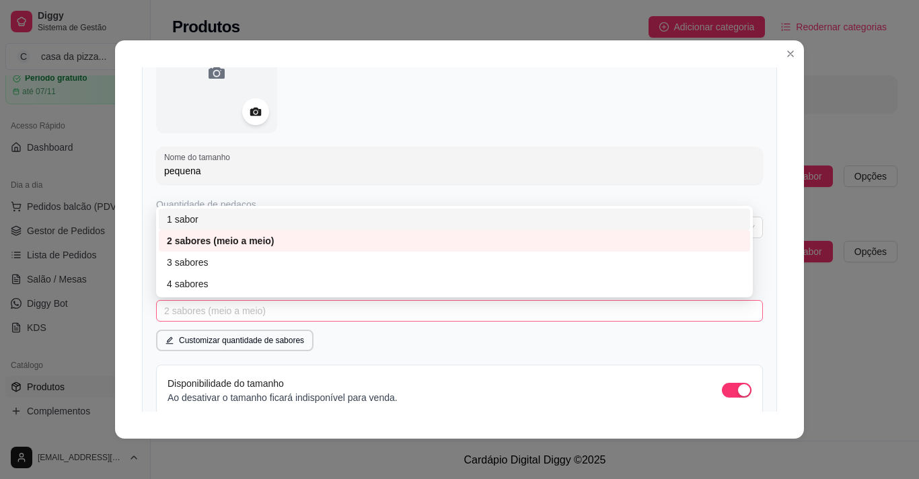
click at [318, 213] on div "1 sabor" at bounding box center [454, 219] width 575 height 15
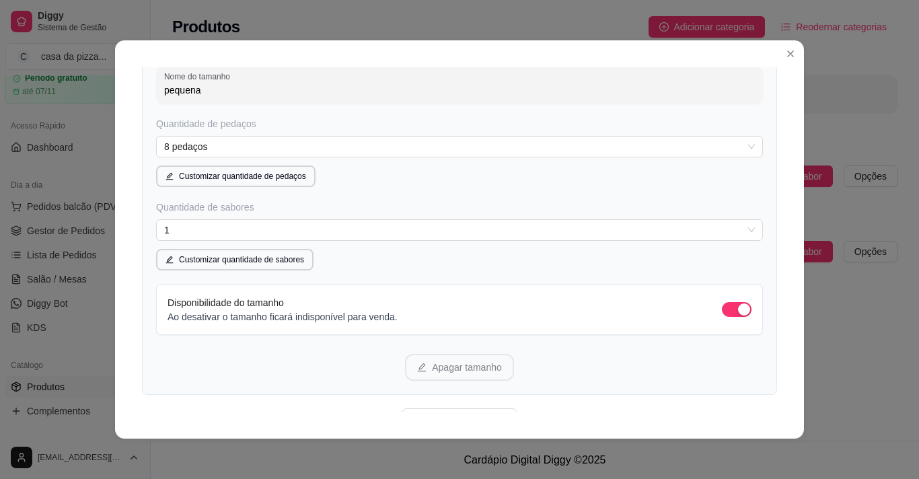
scroll to position [269, 0]
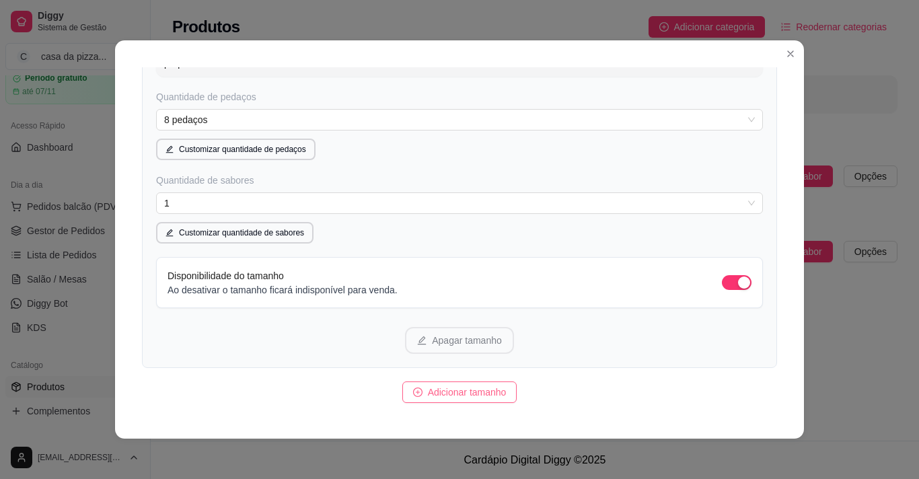
click at [478, 394] on span "Adicionar tamanho" at bounding box center [467, 392] width 79 height 15
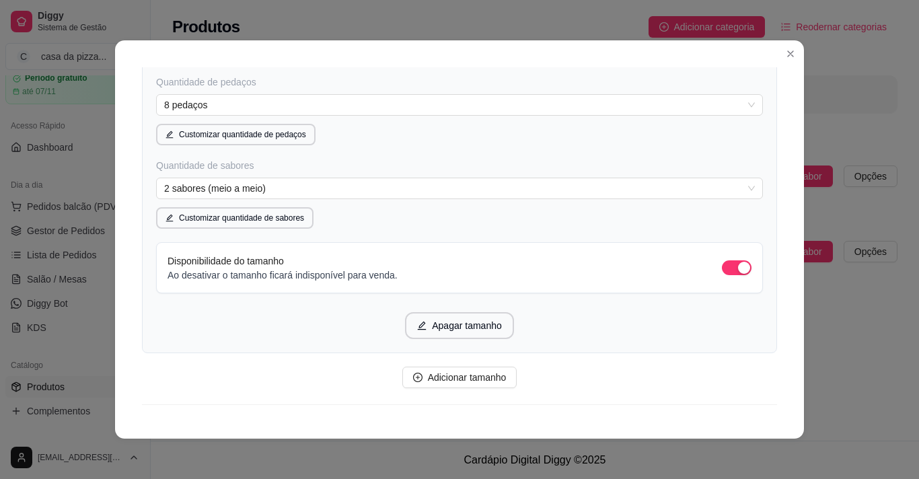
scroll to position [808, 0]
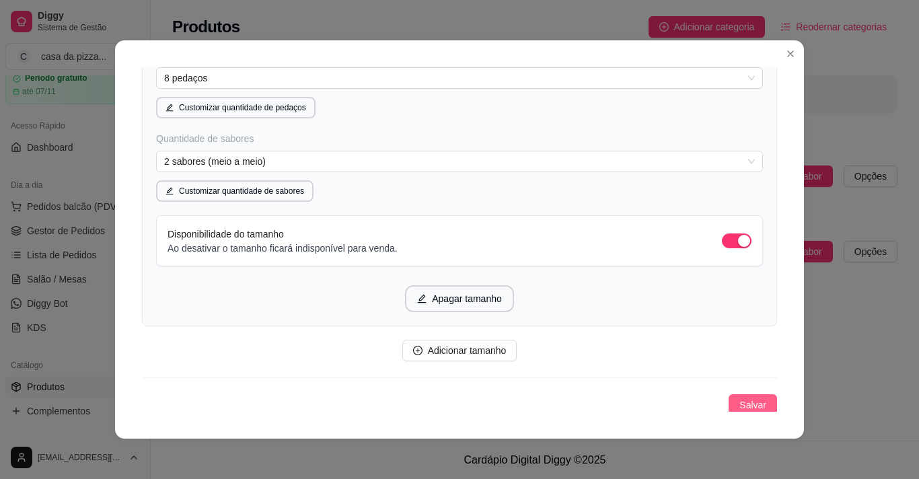
click at [740, 408] on span "Salvar" at bounding box center [753, 405] width 27 height 15
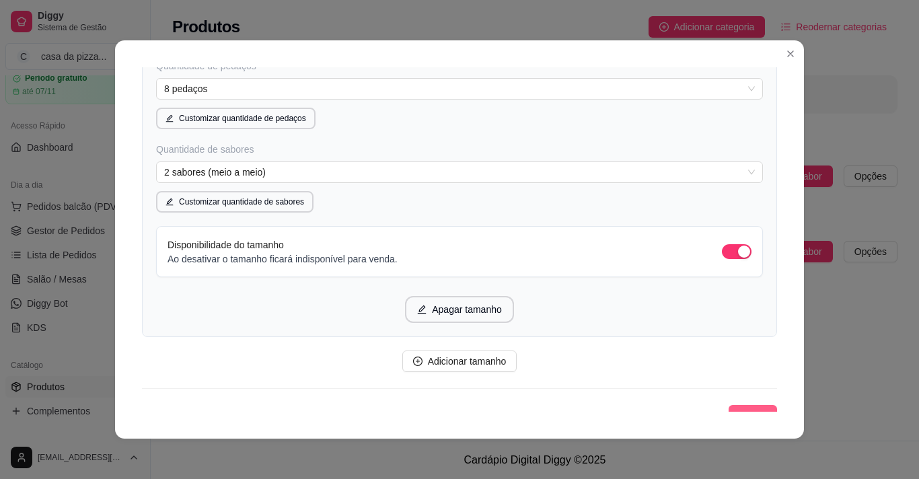
scroll to position [818, 0]
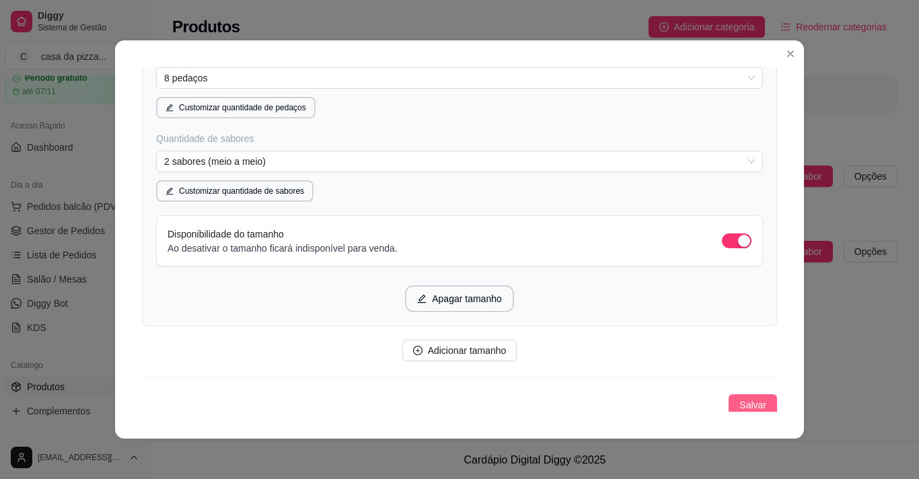
click at [751, 400] on span "Salvar" at bounding box center [753, 405] width 27 height 15
click at [738, 397] on button "Salvar" at bounding box center [753, 405] width 48 height 22
click at [263, 153] on span "2 sabores (meio a meio)" at bounding box center [459, 161] width 591 height 20
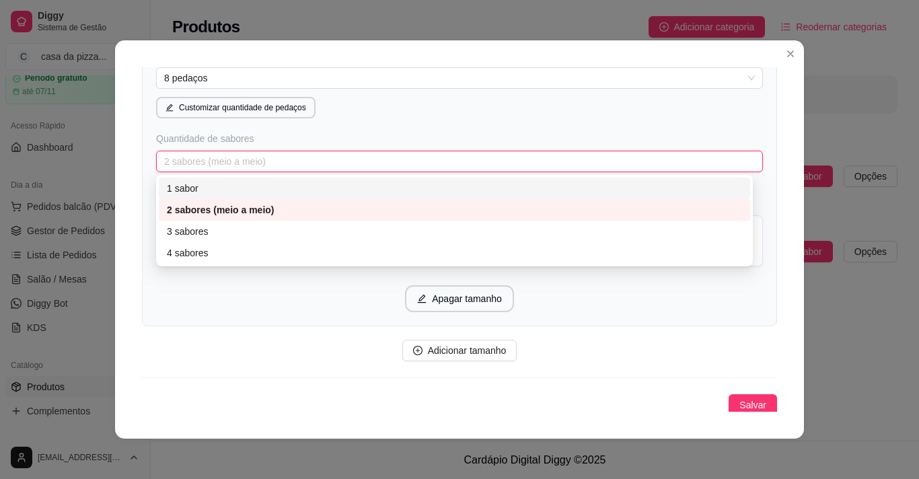
click at [266, 180] on div "1 sabor" at bounding box center [455, 189] width 592 height 22
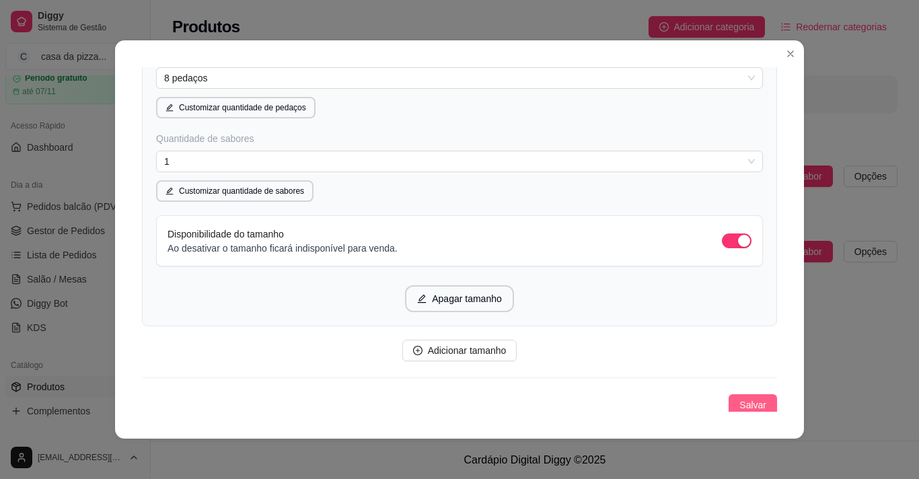
click at [756, 400] on button "Salvar" at bounding box center [753, 405] width 48 height 22
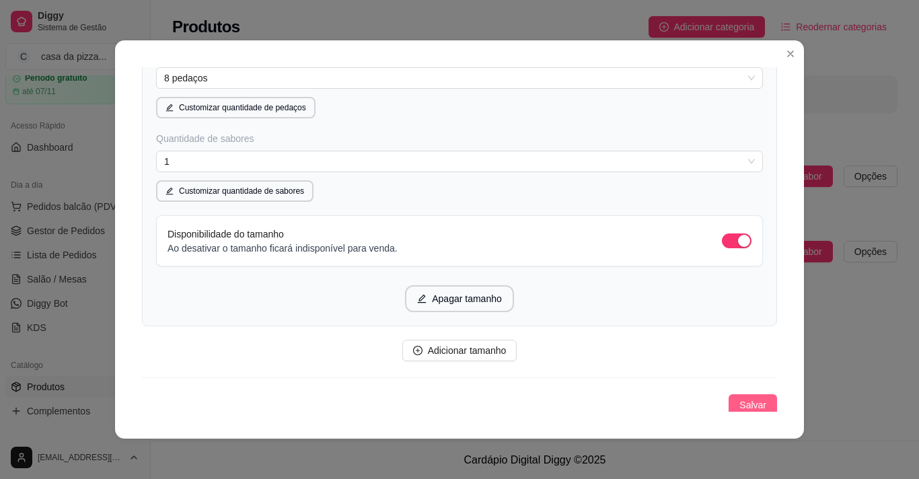
click at [756, 400] on button "Salvar" at bounding box center [753, 405] width 48 height 22
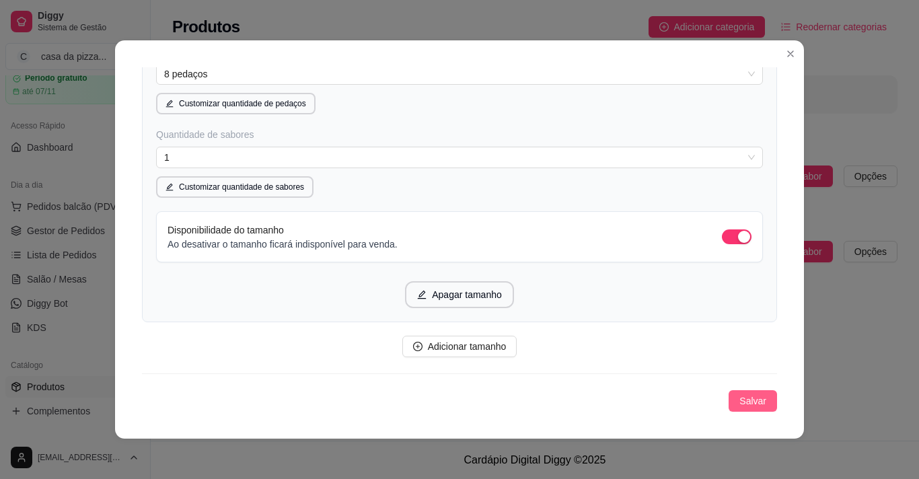
click at [740, 401] on span "Salvar" at bounding box center [753, 401] width 27 height 15
click at [742, 400] on span "Salvar" at bounding box center [753, 401] width 27 height 15
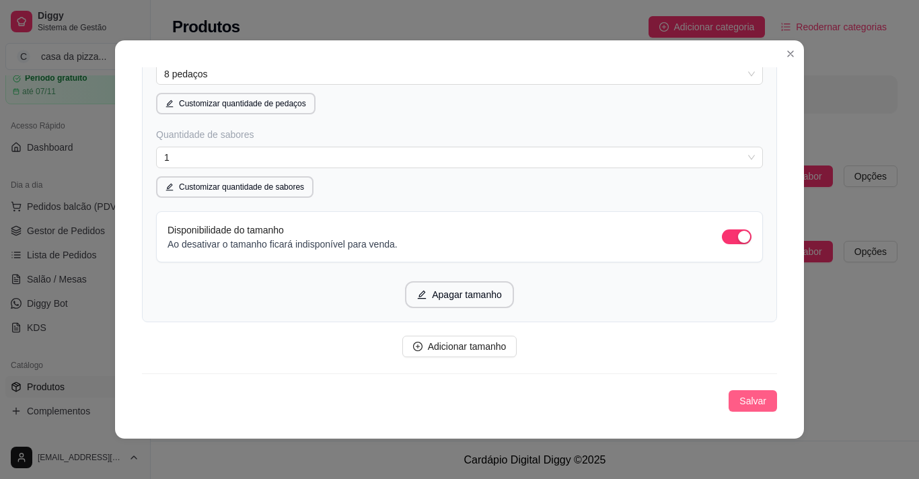
click at [742, 400] on span "Salvar" at bounding box center [753, 401] width 27 height 15
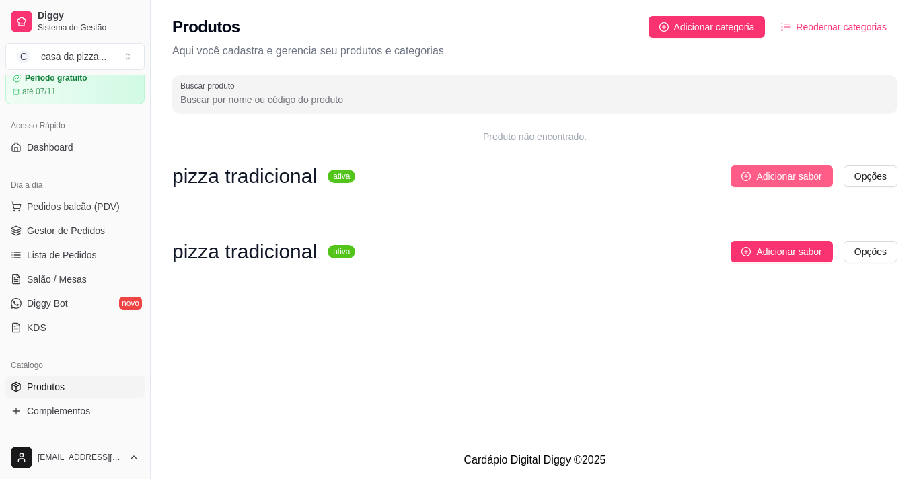
click at [785, 175] on span "Adicionar sabor" at bounding box center [788, 176] width 65 height 15
click at [869, 223] on div "pizza tradicional ativa Adicionar sabor Opções pizza tradicional ativa Adiciona…" at bounding box center [534, 228] width 725 height 124
click at [811, 240] on div "pizza tradicional ativa Adicionar sabor Opções pizza tradicional ativa Adiciona…" at bounding box center [534, 228] width 725 height 124
click at [811, 243] on button "Adicionar sabor" at bounding box center [782, 252] width 102 height 22
click at [723, 21] on span "Adicionar categoria" at bounding box center [714, 27] width 81 height 15
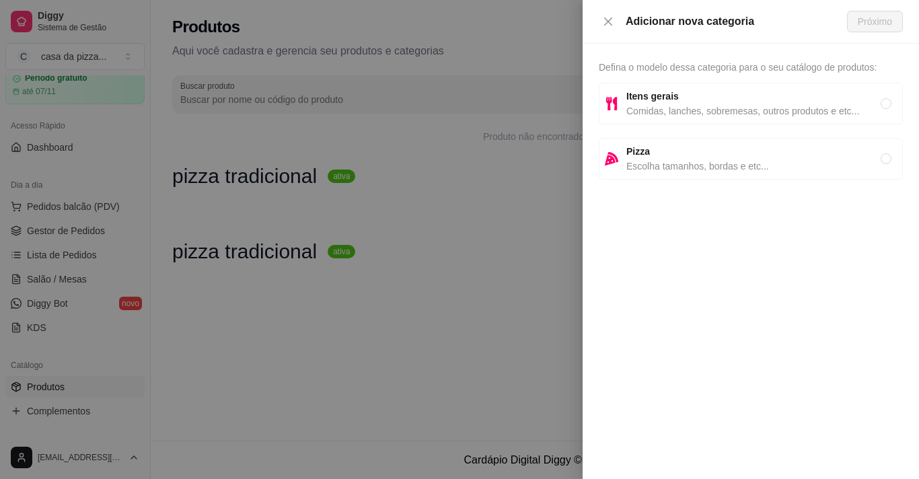
click at [762, 163] on span "Escolha tamanhos, bordas e etc..." at bounding box center [754, 166] width 254 height 15
radio input "true"
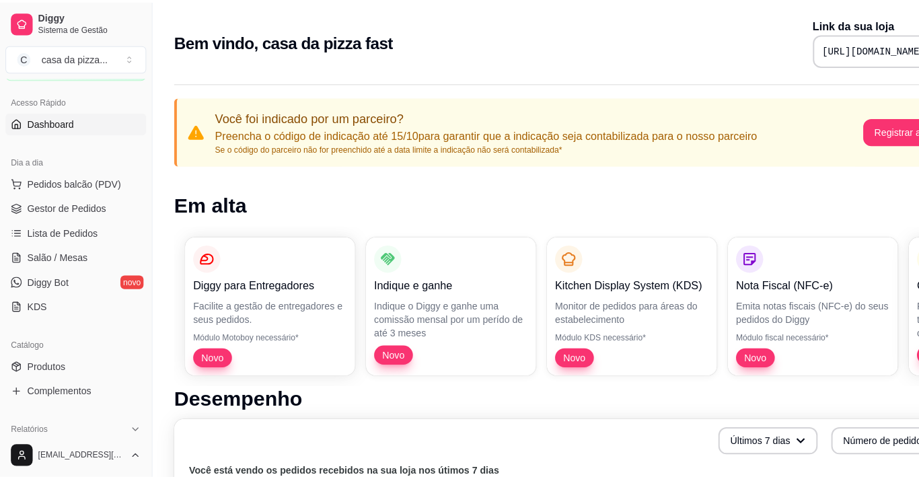
scroll to position [135, 0]
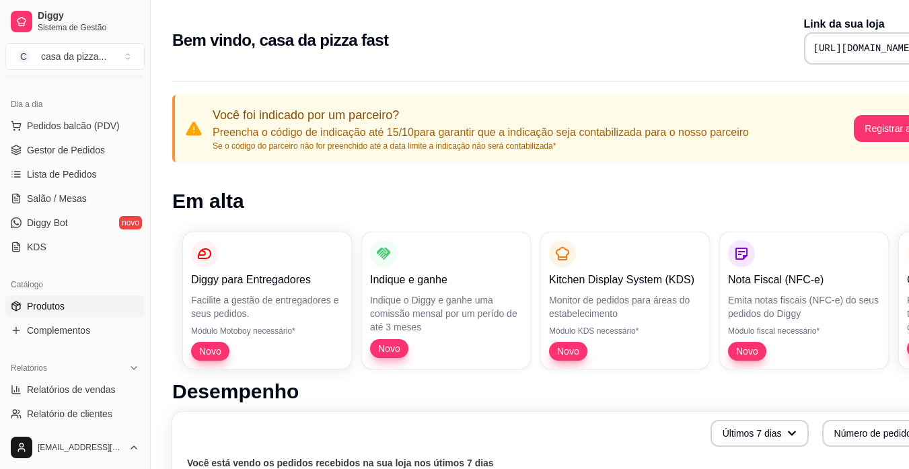
click at [45, 306] on span "Produtos" at bounding box center [46, 305] width 38 height 13
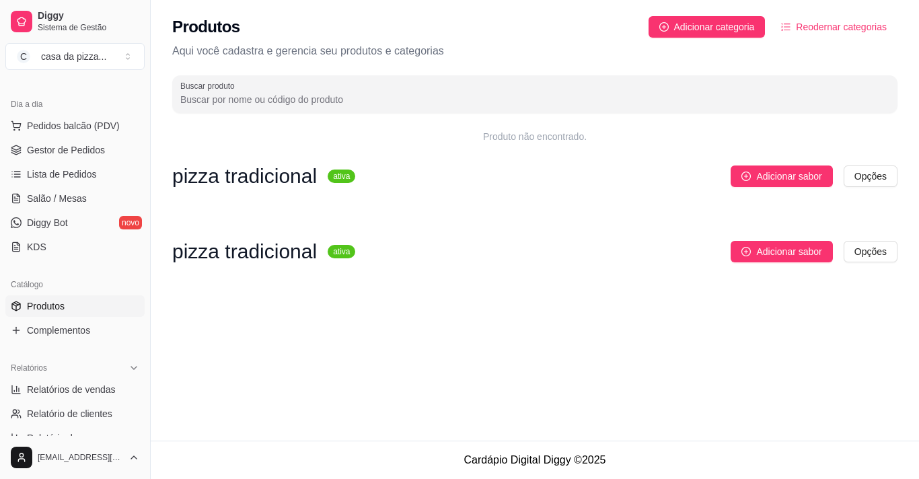
click at [513, 95] on input "Buscar produto" at bounding box center [534, 99] width 709 height 13
click at [762, 170] on span "Adicionar sabor" at bounding box center [788, 176] width 65 height 15
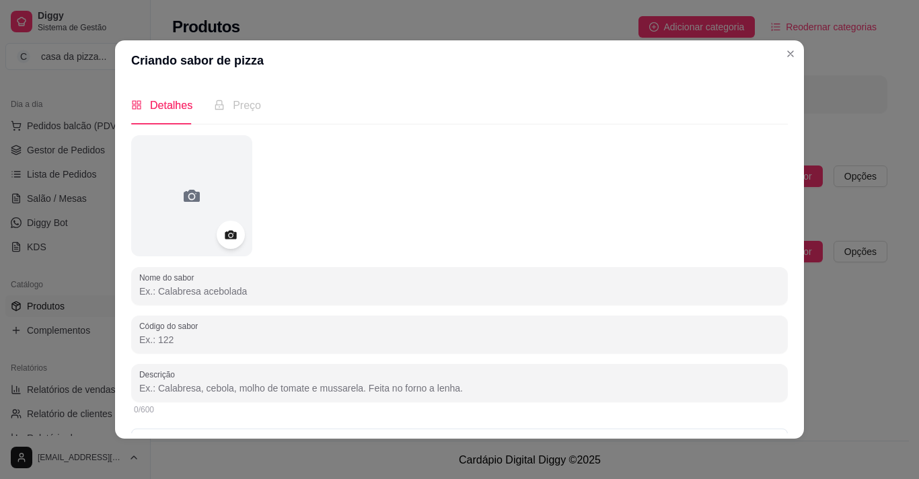
click at [229, 231] on icon at bounding box center [230, 234] width 15 height 15
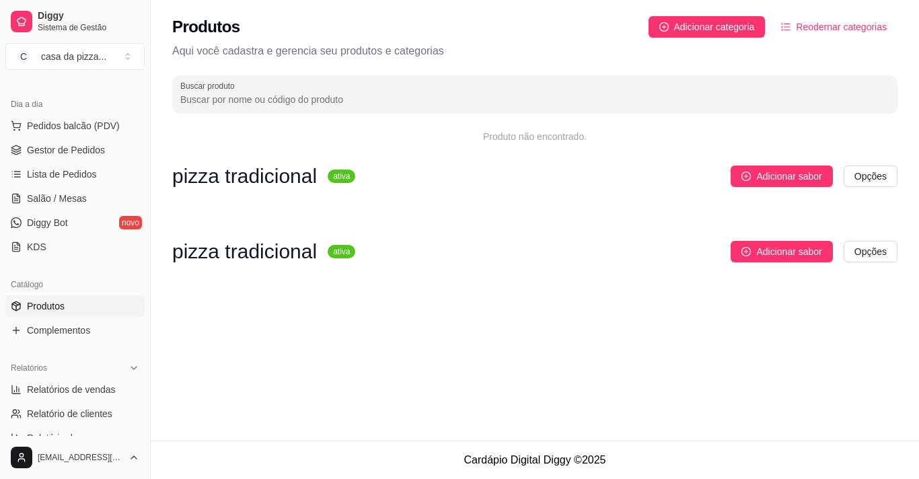
click at [788, 55] on p "Aqui você cadastra e gerencia seu produtos e categorias" at bounding box center [534, 51] width 725 height 16
